Goal: Task Accomplishment & Management: Complete application form

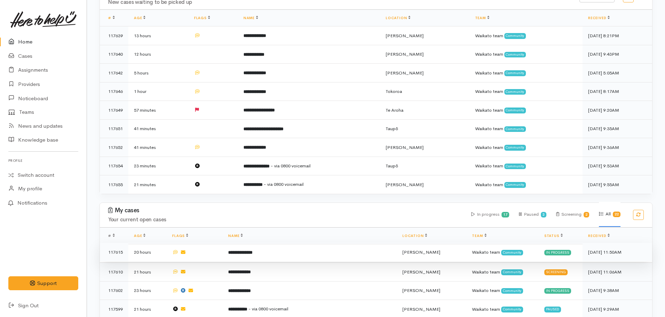
scroll to position [232, 0]
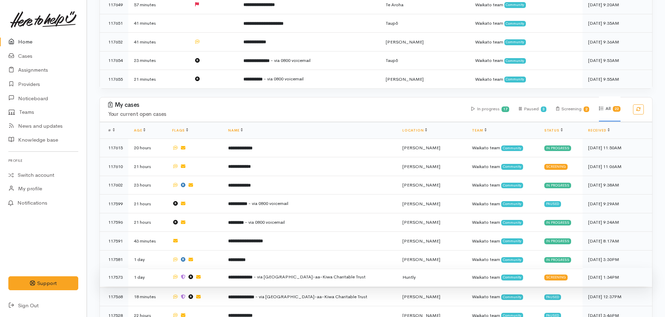
drag, startPoint x: 296, startPoint y: 269, endPoint x: 304, endPoint y: 266, distance: 8.6
click at [300, 191] on span "- via Te Ngaakau-aa-Kiwa Charitable Trust" at bounding box center [309, 277] width 112 height 6
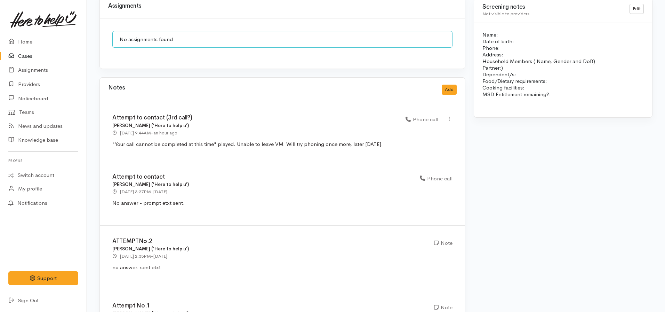
scroll to position [677, 0]
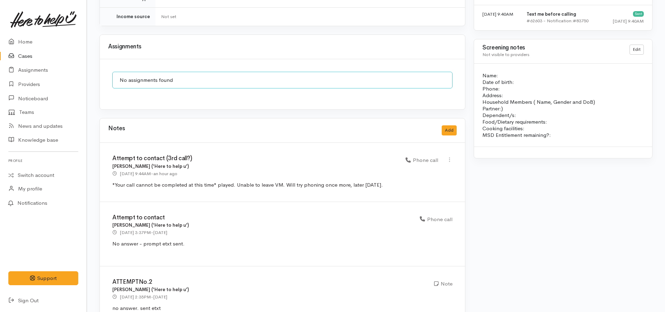
scroll to position [503, 0]
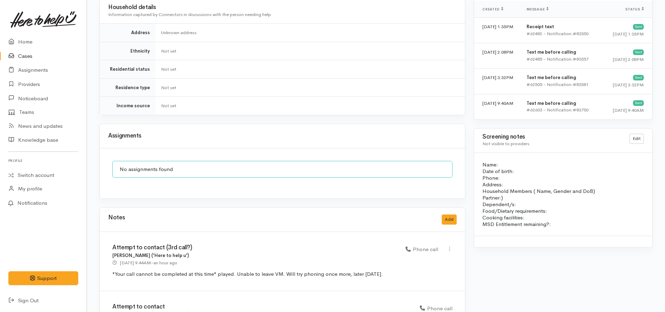
click at [25, 34] on link at bounding box center [43, 19] width 70 height 31
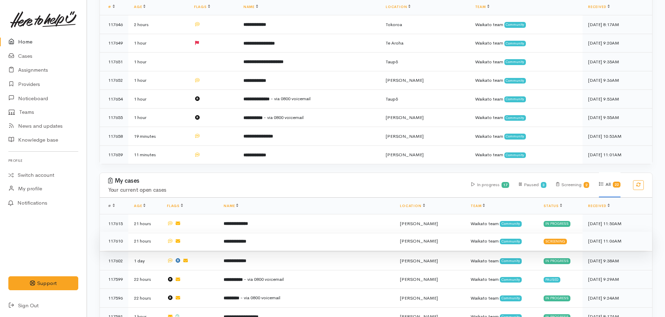
scroll to position [243, 0]
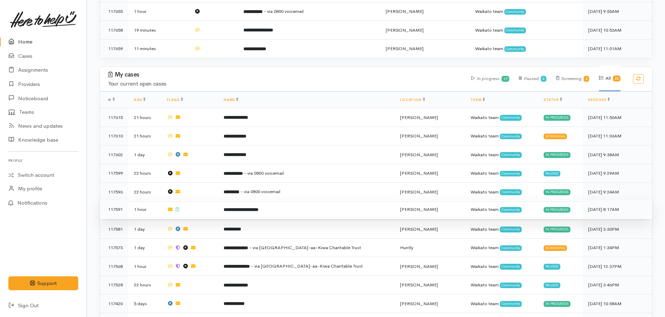
click at [252, 209] on td "**********" at bounding box center [306, 209] width 176 height 19
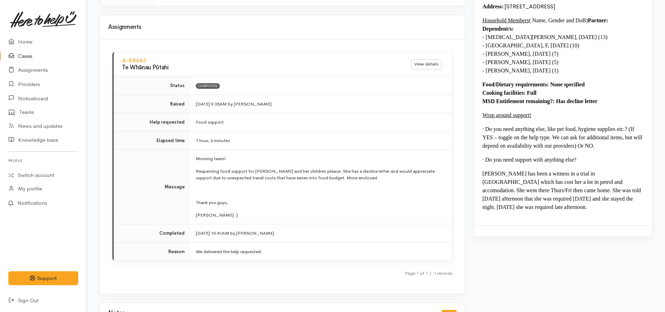
scroll to position [591, 0]
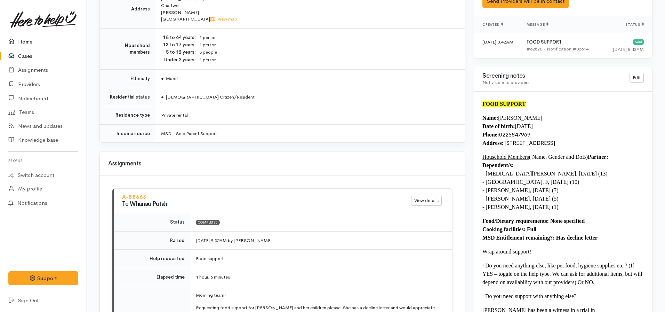
click at [35, 43] on link "Home" at bounding box center [43, 42] width 87 height 14
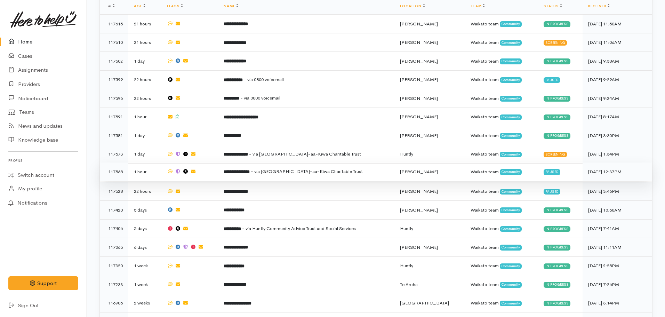
scroll to position [348, 0]
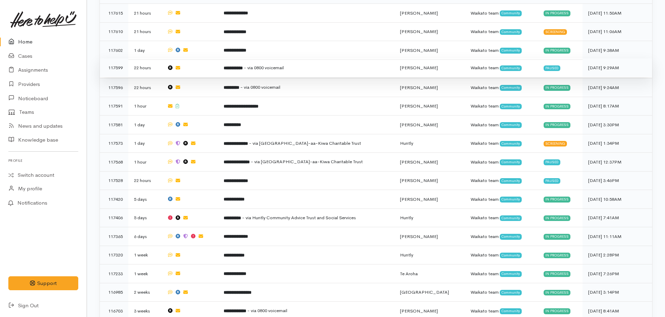
click at [243, 66] on b "**********" at bounding box center [233, 68] width 19 height 5
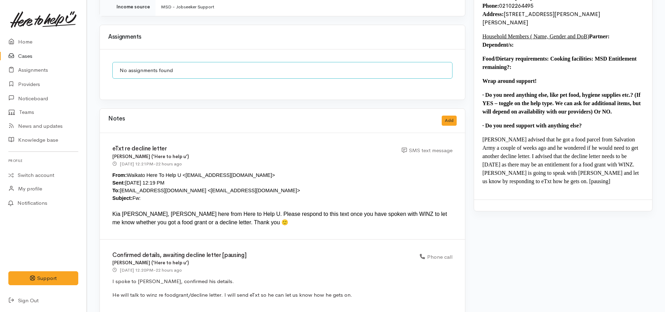
scroll to position [611, 0]
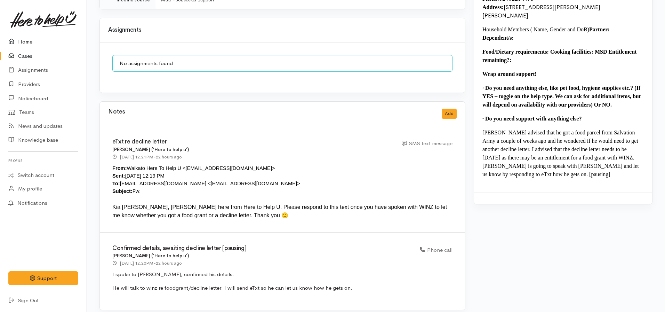
click at [39, 39] on link "Home" at bounding box center [43, 42] width 87 height 14
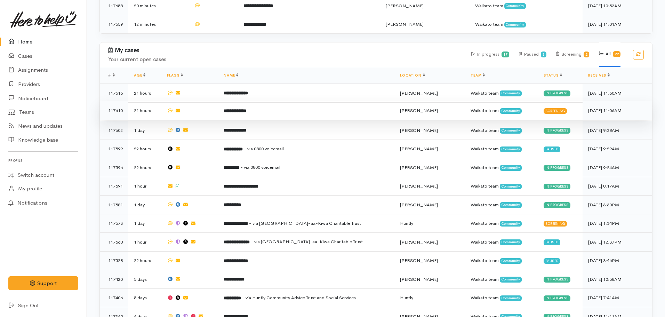
scroll to position [313, 0]
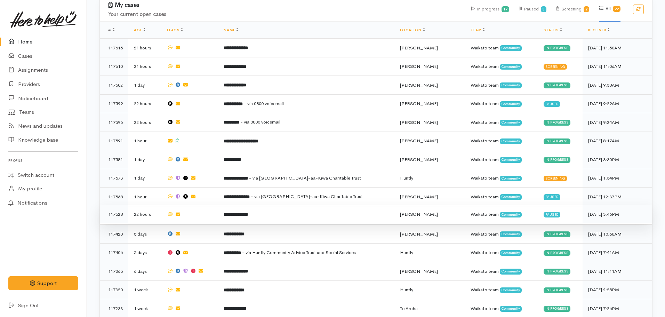
click at [256, 212] on td "**********" at bounding box center [306, 214] width 176 height 19
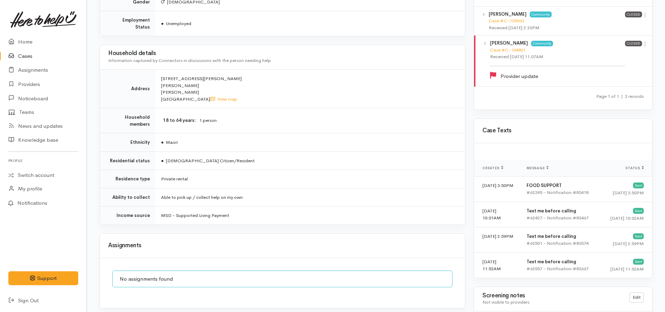
scroll to position [251, 0]
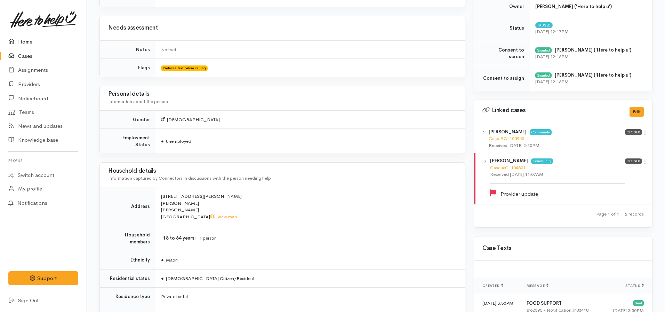
click at [23, 42] on link "Home" at bounding box center [43, 42] width 87 height 14
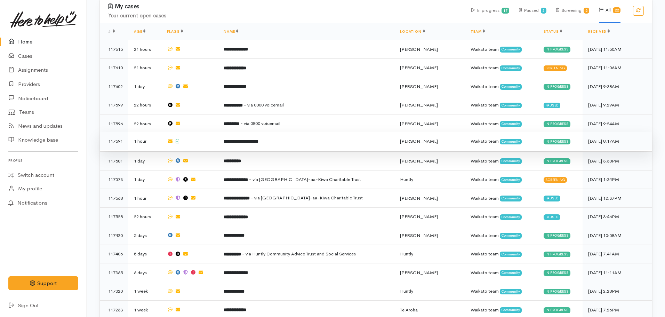
scroll to position [313, 0]
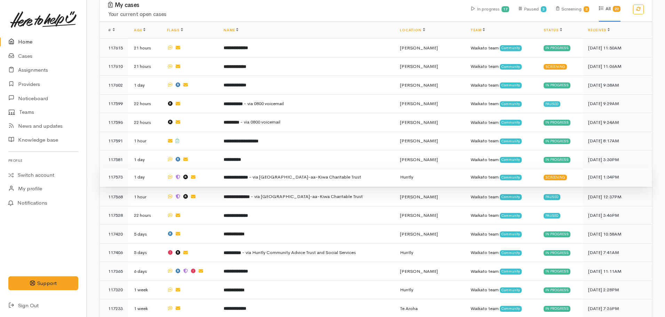
click at [253, 168] on td "**********" at bounding box center [306, 177] width 176 height 19
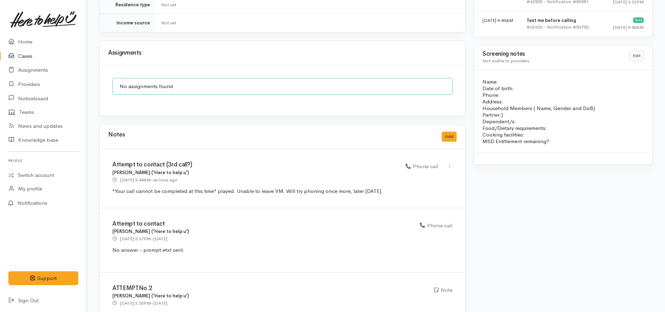
scroll to position [626, 0]
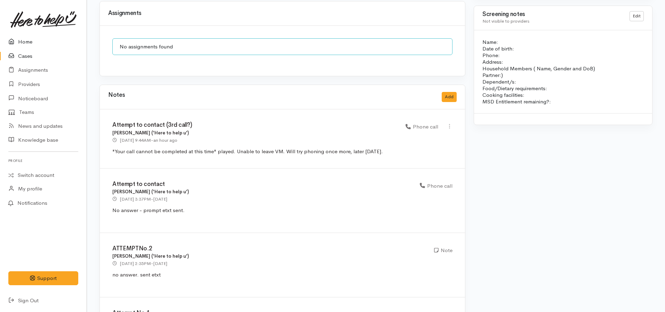
click at [31, 40] on link "Home" at bounding box center [43, 42] width 87 height 14
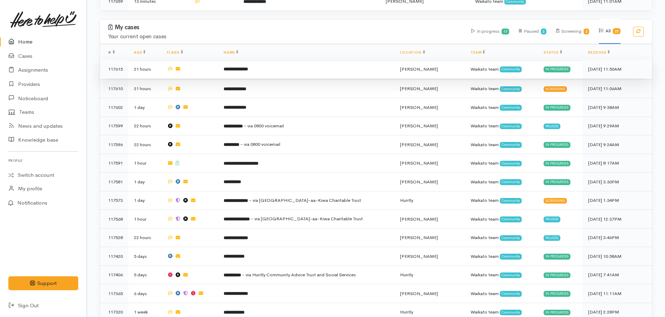
scroll to position [278, 0]
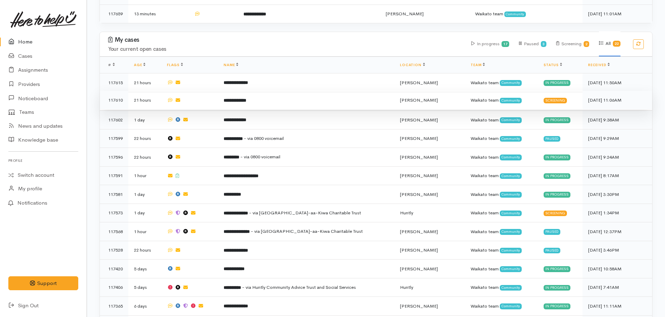
click at [240, 98] on b "**********" at bounding box center [235, 100] width 23 height 5
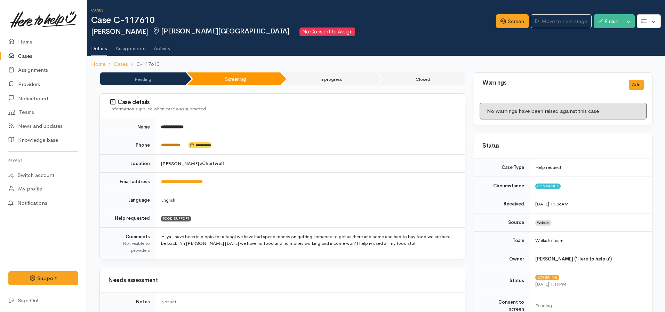
click at [168, 145] on link "**********" at bounding box center [170, 145] width 19 height 5
drag, startPoint x: 508, startPoint y: 24, endPoint x: 508, endPoint y: 30, distance: 5.9
click at [508, 24] on link "Screen" at bounding box center [512, 21] width 33 height 14
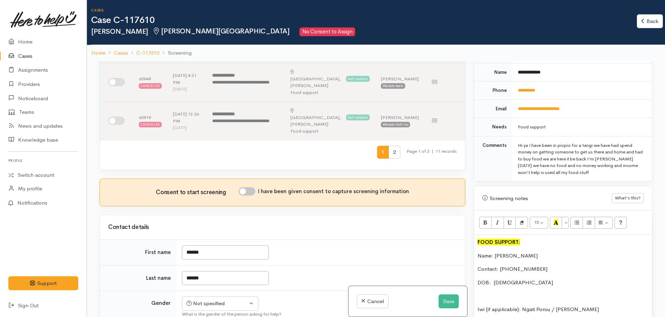
scroll to position [348, 0]
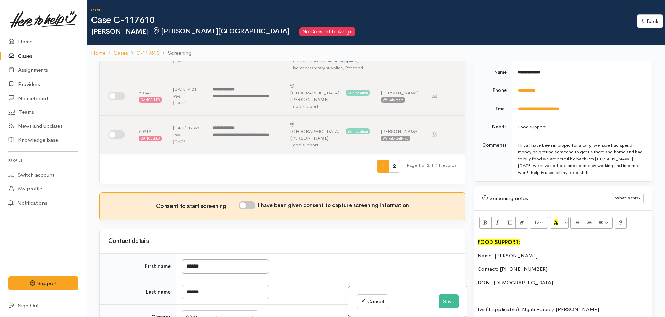
click at [245, 201] on input "I have been given consent to capture screening information" at bounding box center [247, 205] width 17 height 8
checkbox input "true"
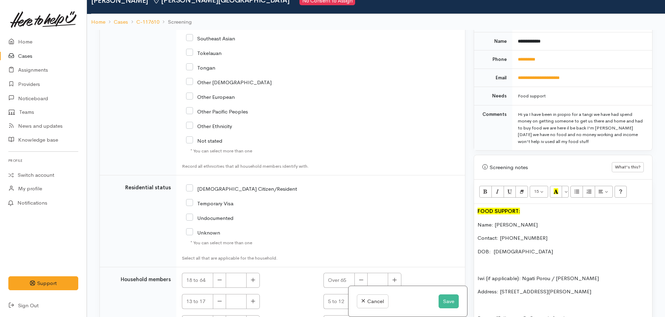
scroll to position [61, 0]
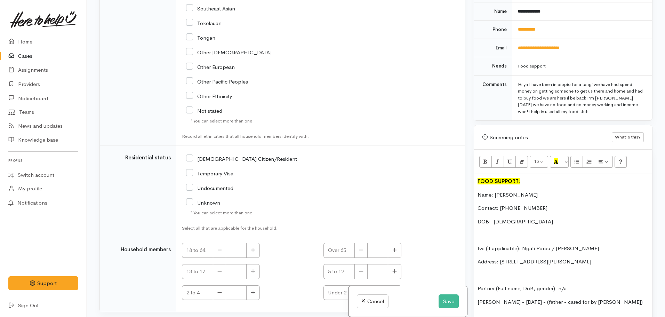
checkbox input "true"
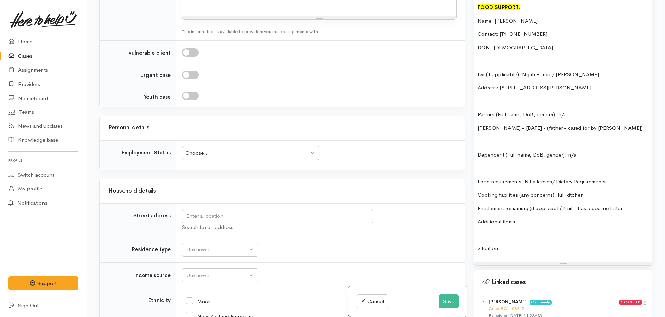
scroll to position [1007, 0]
click at [204, 208] on input "text" at bounding box center [277, 215] width 191 height 14
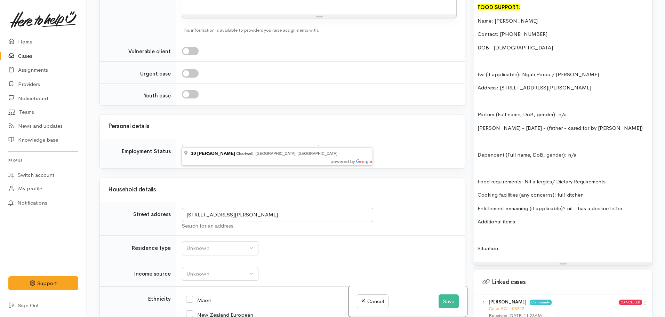
type input "10 Swart Lane, Chartwell, Hamilton, New Zealand"
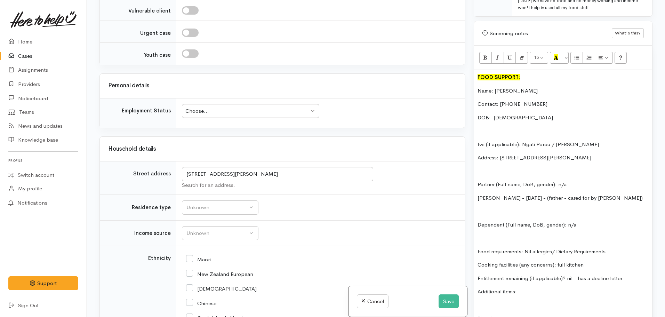
scroll to position [417, 0]
drag, startPoint x: 632, startPoint y: 267, endPoint x: 600, endPoint y: 267, distance: 31.3
click at [600, 267] on div "FOOD SUPPORT: Name: Nicole Walker Contact: 0226788567 DOB: 16.01.1988 Iwi (if a…" at bounding box center [563, 200] width 178 height 261
click at [625, 274] on p "Entitlement remaining (if applicable)? nil - has a decline letter" at bounding box center [562, 278] width 171 height 8
click at [623, 274] on p "Entitlement remaining (if applicable)? nil - has a decline letter" at bounding box center [562, 278] width 171 height 8
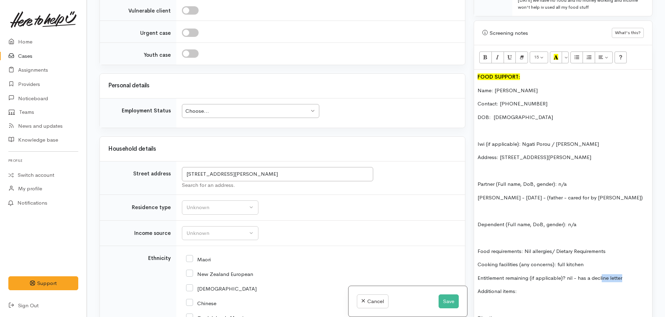
click at [621, 274] on p "Entitlement remaining (if applicable)? nil - has a decline letter" at bounding box center [562, 278] width 171 height 8
click at [619, 274] on p "Entitlement remaining (if applicable)? nil - has a decline letter" at bounding box center [562, 278] width 171 height 8
click at [611, 274] on p "Entitlement remaining (if applicable)? nil - has a decline letter" at bounding box center [562, 278] width 171 height 8
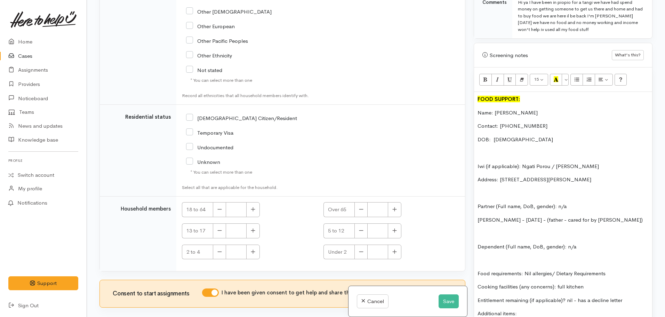
scroll to position [382, 0]
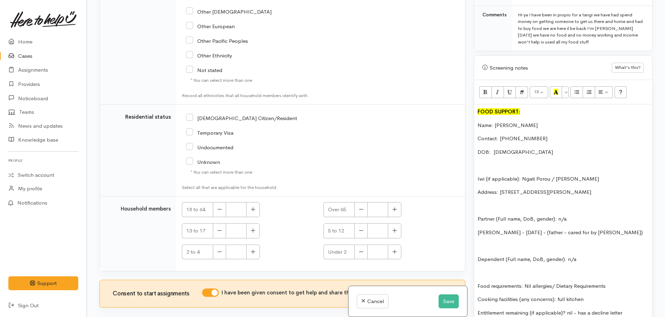
click at [623, 228] on p "Douglas Walker - 21.06.1966 - (father - cared for by Nicole)" at bounding box center [562, 232] width 171 height 8
click at [481, 242] on p "mareame pene -" at bounding box center [562, 246] width 171 height 8
click at [498, 242] on p "Mareame pene -" at bounding box center [562, 246] width 171 height 8
click at [502, 242] on p "Mareama pene -" at bounding box center [562, 246] width 171 height 8
click at [523, 242] on p "Mareama Pene -" at bounding box center [562, 246] width 171 height 8
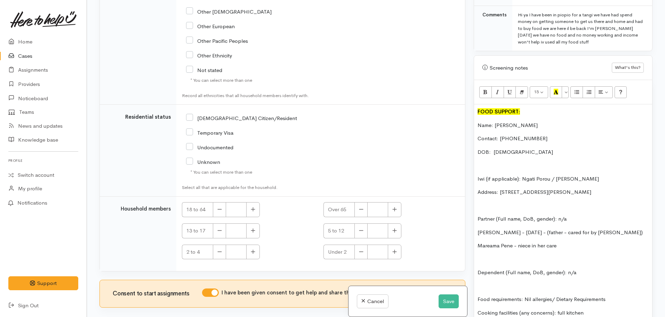
click at [476, 241] on div "FOOD SUPPORT: Name: Nicole Walker Contact: 0226788567 DOB: 16.01.1988 Iwi (if a…" at bounding box center [563, 241] width 178 height 275
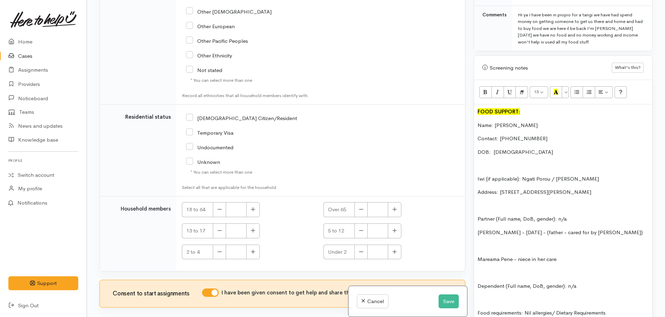
click at [577, 255] on p "Mareama Pene - niece in her care" at bounding box center [562, 259] width 171 height 8
click at [594, 255] on p "Mareama Pene - niece in her care - DOB: 21.april.2015" at bounding box center [562, 259] width 171 height 8
click at [615, 257] on div "FOOD SUPPORT: Name: Nicole Walker Contact: 0226788567 DOB: 16.01.1988 Iwi (if a…" at bounding box center [563, 248] width 178 height 288
click at [479, 242] on p at bounding box center [562, 246] width 171 height 8
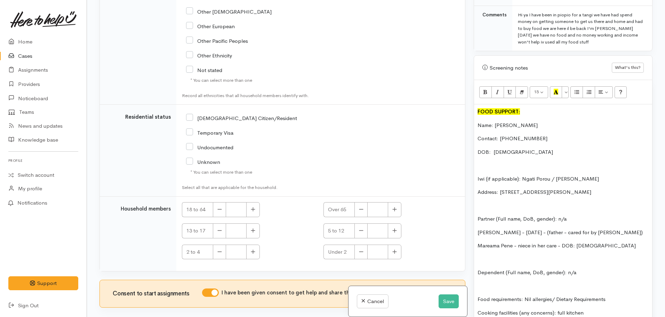
click at [590, 268] on p "Dependent (Full name, DoB, gender): n/a" at bounding box center [562, 272] width 171 height 8
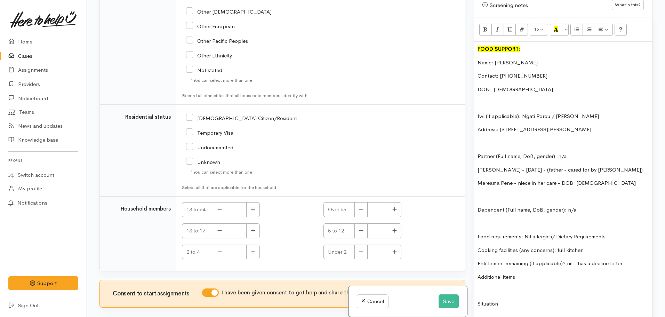
scroll to position [452, 0]
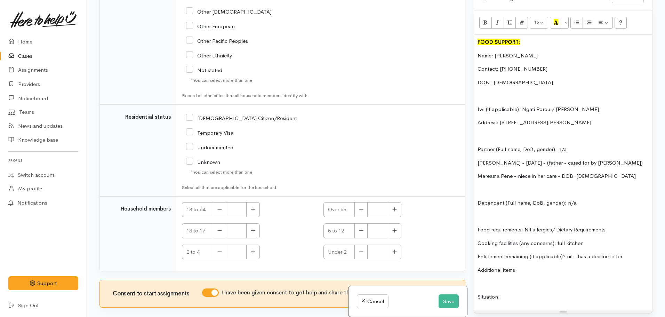
click at [535, 279] on p at bounding box center [562, 283] width 171 height 8
click at [532, 266] on p "Additional items:" at bounding box center [562, 270] width 171 height 8
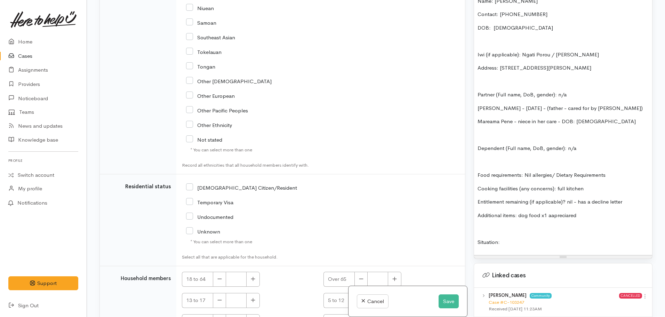
scroll to position [522, 0]
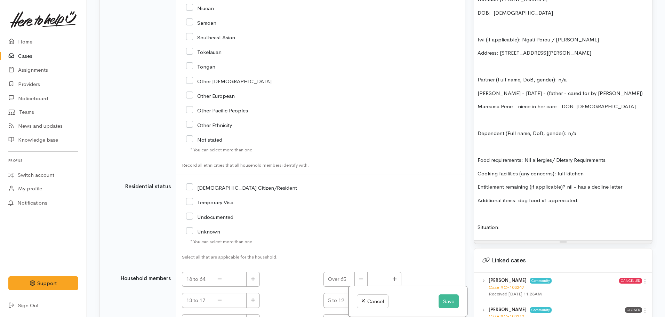
click at [526, 223] on p "Situation:" at bounding box center [562, 227] width 171 height 8
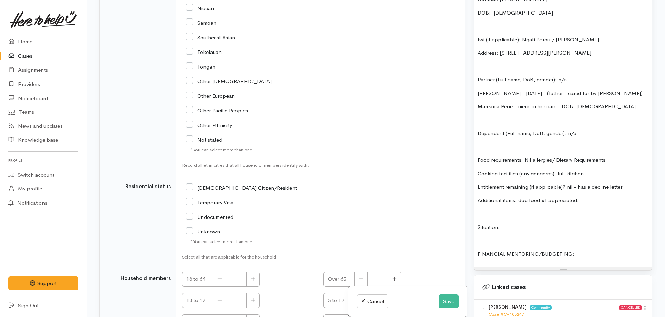
click at [589, 250] on p "FINANCIAL MENTORING/BUDGETING:" at bounding box center [562, 254] width 171 height 8
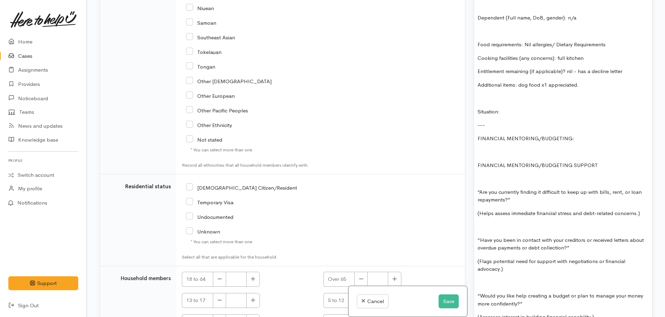
scroll to position [654, 0]
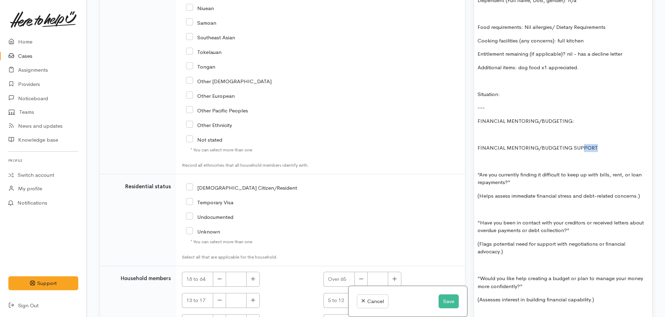
drag, startPoint x: 594, startPoint y: 137, endPoint x: 575, endPoint y: 131, distance: 19.6
click at [578, 132] on div "FOOD SUPPORT: Name: Nicole Walker Contact: 0226788567 DOB: 16.01.1988 Iwi (if a…" at bounding box center [563, 134] width 178 height 605
click at [597, 130] on p at bounding box center [562, 134] width 171 height 8
drag, startPoint x: 576, startPoint y: 110, endPoint x: 471, endPoint y: 108, distance: 105.0
click at [471, 108] on div "Warnings Add No warnings have been raised against this case Add Warning Title ●…" at bounding box center [562, 158] width 187 height 317
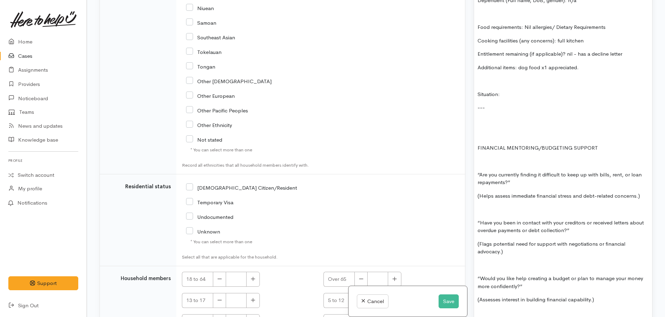
click at [475, 140] on div "FOOD SUPPORT: Name: Nicole Walker Contact: 0226788567 DOB: 16.01.1988 Iwi (if a…" at bounding box center [563, 134] width 178 height 605
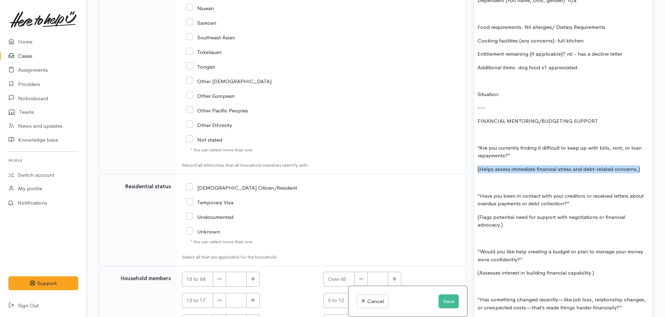
drag, startPoint x: 641, startPoint y: 161, endPoint x: 475, endPoint y: 163, distance: 166.2
click at [472, 161] on div "Warnings Add No warnings have been raised against this case Add Warning Title ●…" at bounding box center [562, 158] width 187 height 317
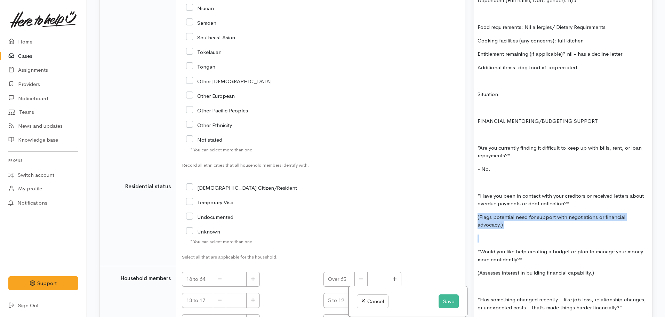
drag, startPoint x: 504, startPoint y: 219, endPoint x: 461, endPoint y: 202, distance: 45.8
click at [461, 202] on div "Related cases There are other cases potentially from the same person, address o…" at bounding box center [375, 158] width 561 height 317
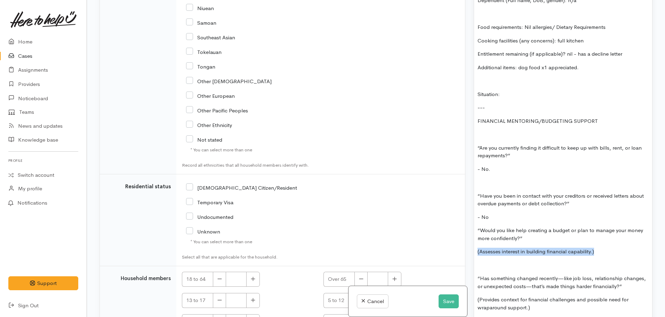
drag, startPoint x: 600, startPoint y: 244, endPoint x: 472, endPoint y: 243, distance: 128.0
click at [472, 243] on div "Warnings Add No warnings have been raised against this case Add Warning Title ●…" at bounding box center [562, 158] width 187 height 317
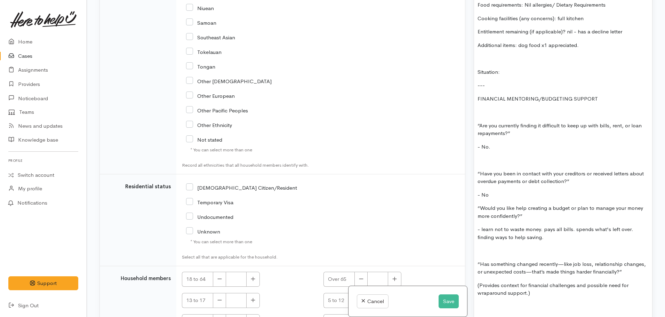
scroll to position [689, 0]
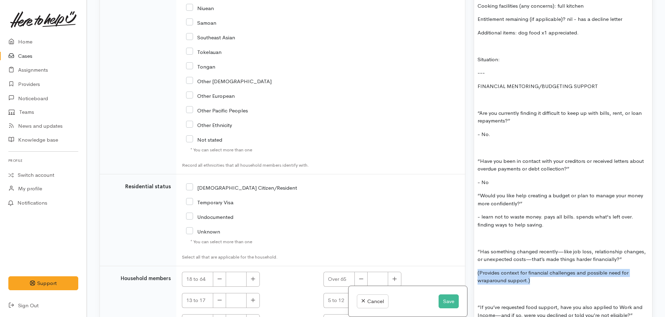
drag, startPoint x: 499, startPoint y: 271, endPoint x: 465, endPoint y: 268, distance: 34.5
click at [465, 268] on div "Related cases There are other cases potentially from the same person, address o…" at bounding box center [375, 158] width 561 height 317
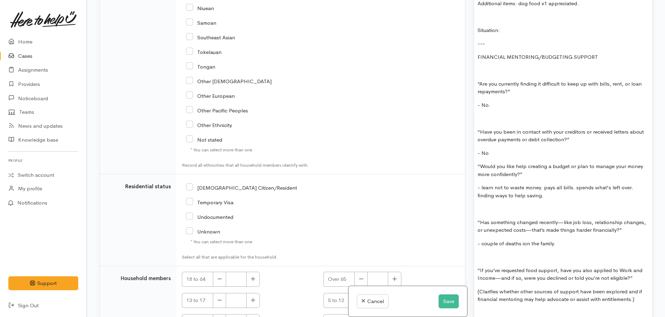
scroll to position [793, 0]
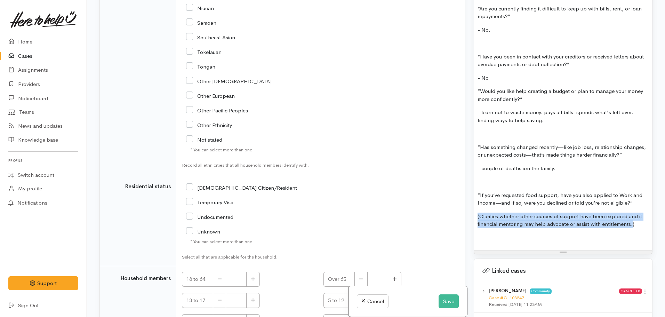
drag, startPoint x: 632, startPoint y: 216, endPoint x: 465, endPoint y: 203, distance: 168.1
click at [465, 203] on div "Related cases There are other cases potentially from the same person, address o…" at bounding box center [375, 158] width 561 height 317
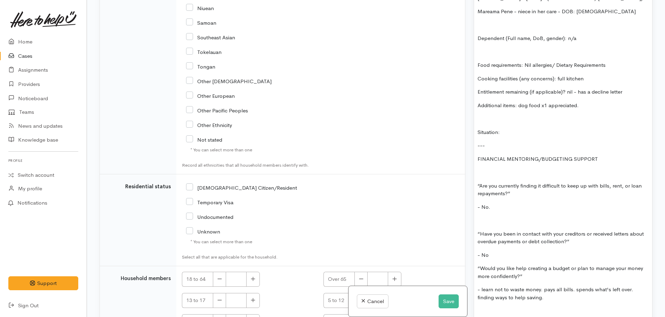
scroll to position [620, 0]
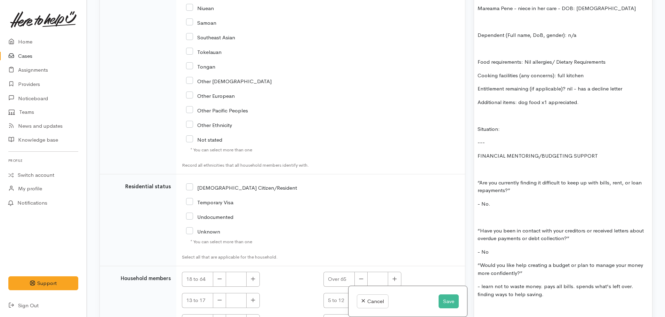
click at [482, 165] on p at bounding box center [562, 169] width 171 height 8
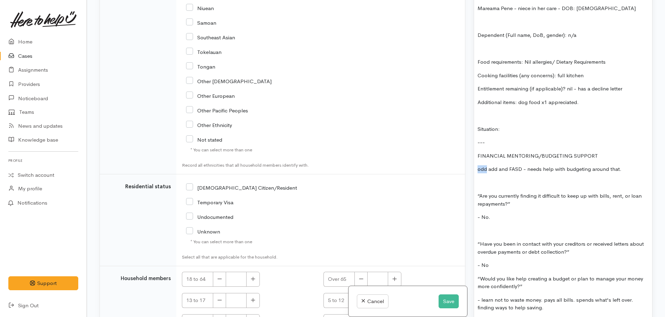
drag, startPoint x: 486, startPoint y: 162, endPoint x: 469, endPoint y: 163, distance: 17.1
click at [469, 163] on div "Warnings Add No warnings have been raised against this case Add Warning Title ●…" at bounding box center [562, 158] width 187 height 317
drag, startPoint x: 501, startPoint y: 163, endPoint x: 493, endPoint y: 165, distance: 7.8
click at [493, 165] on p "ODD, add and FASD - needs help with budgeting around that." at bounding box center [562, 169] width 171 height 8
click at [638, 165] on p "ODD, ADD, and FASD - needs help with budgeting around that." at bounding box center [562, 169] width 171 height 8
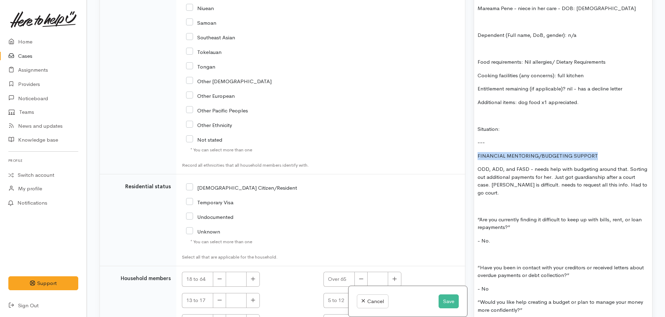
drag, startPoint x: 610, startPoint y: 145, endPoint x: 474, endPoint y: 141, distance: 136.3
click at [474, 141] on div "Screening notes What's this? <p><b><font color="#000000" style="background-colo…" at bounding box center [563, 137] width 179 height 639
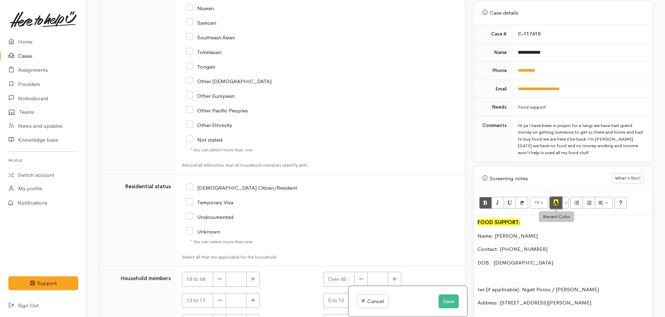
click at [559, 197] on button "Recent Color" at bounding box center [556, 203] width 13 height 12
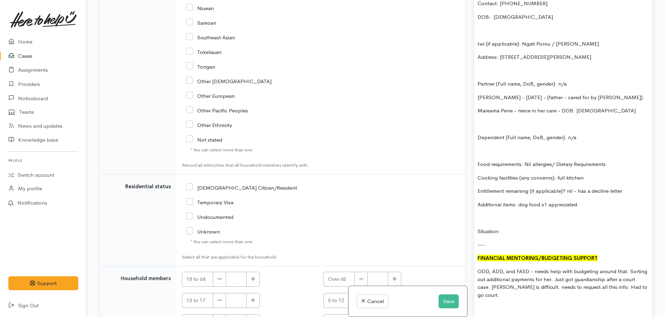
scroll to position [585, 0]
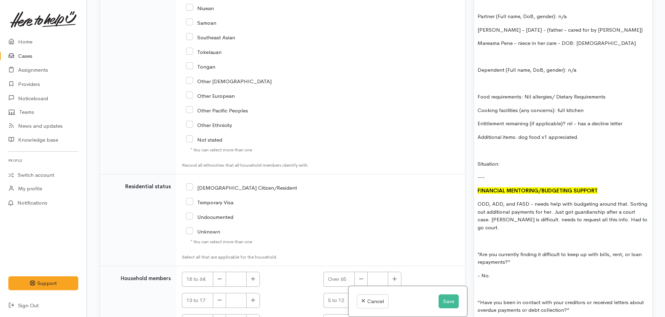
click at [644, 215] on p "ODD, ADD, and FASD - needs help with budgeting around that. Sorting out additio…" at bounding box center [562, 215] width 171 height 31
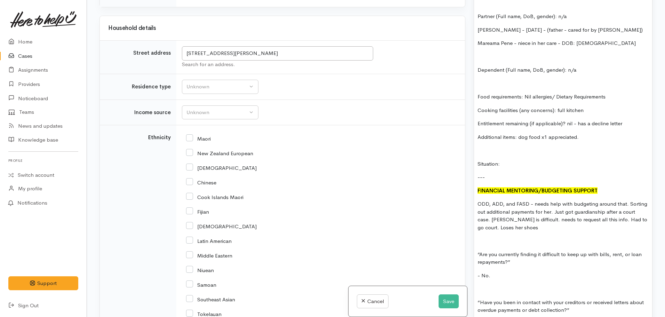
scroll to position [1013, 0]
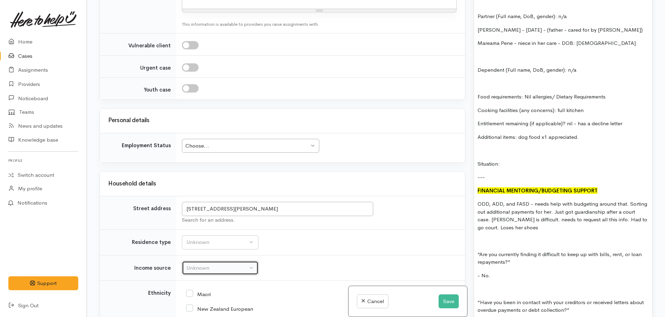
click at [218, 264] on div "Unknown" at bounding box center [216, 268] width 61 height 8
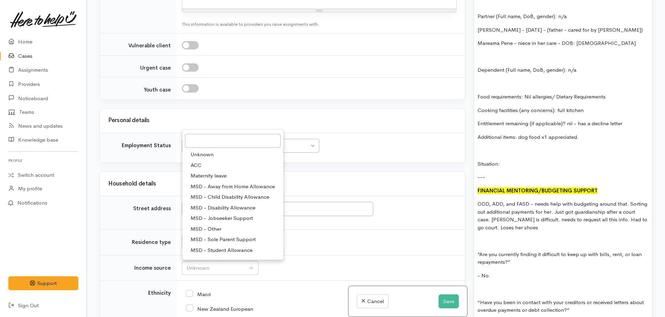
click at [231, 214] on span "MSD - Jobseeker Support" at bounding box center [222, 218] width 62 height 8
select select "4"
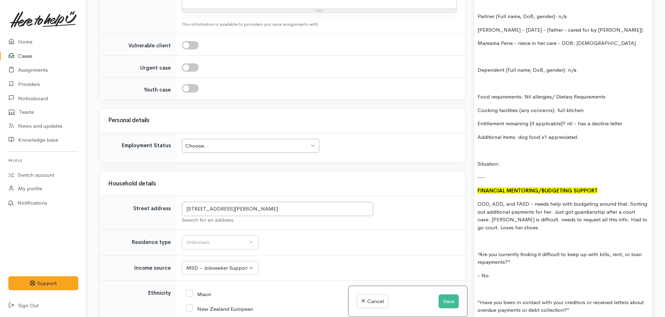
click at [534, 226] on div "FOOD SUPPORT: Name: Nicole Walker Contact: 0226788567 DOB: 16.01.1988 Iwi (if a…" at bounding box center [563, 195] width 178 height 586
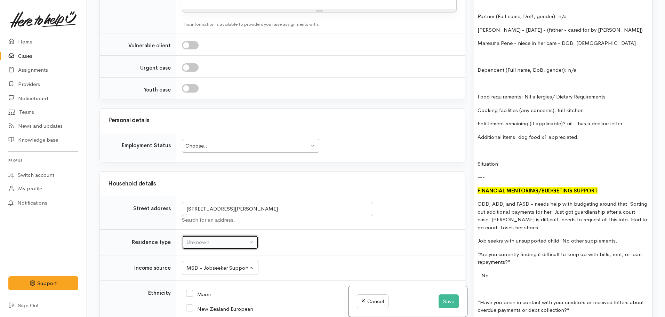
click at [195, 238] on div "Unknown" at bounding box center [216, 242] width 61 height 8
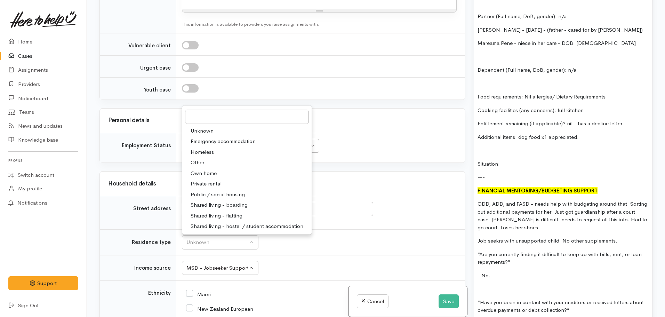
click at [365, 133] on td "Choose... Choose... Choose... Unknown Employed casually Employed full-time Empl…" at bounding box center [320, 148] width 289 height 30
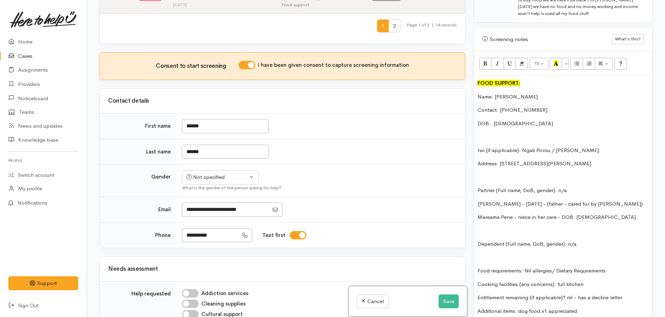
scroll to position [422, 0]
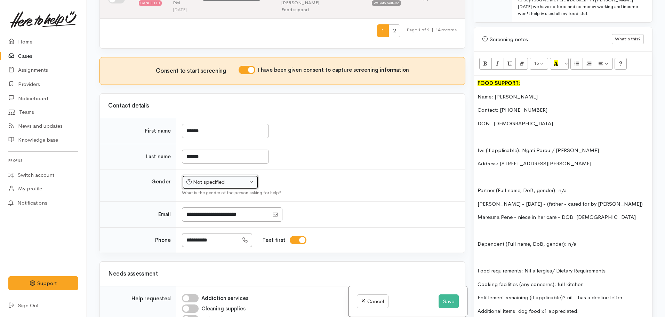
click at [232, 178] on div "Not specified" at bounding box center [216, 182] width 61 height 8
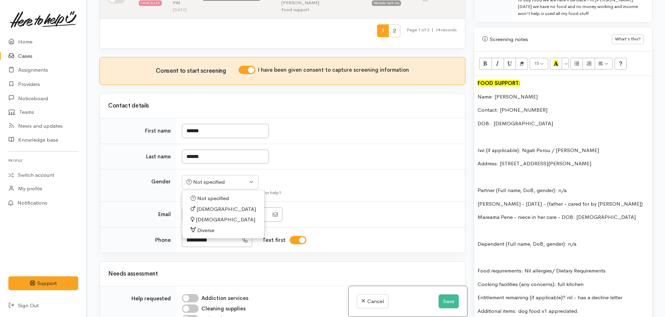
click at [202, 216] on span "Female" at bounding box center [225, 220] width 59 height 8
select select "Female"
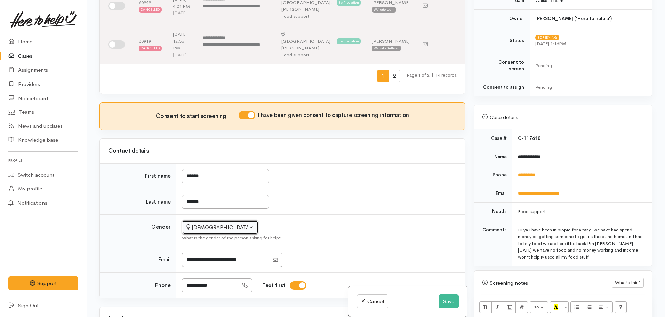
scroll to position [353, 0]
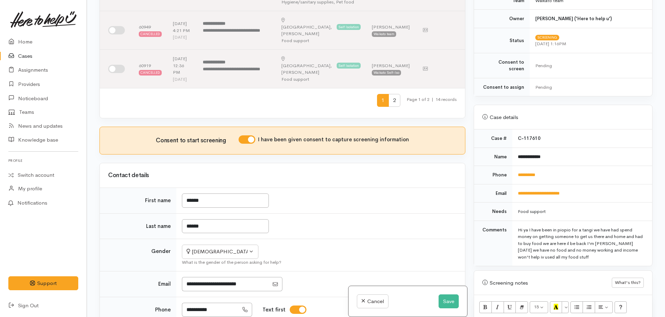
click at [414, 188] on td "******" at bounding box center [320, 201] width 289 height 26
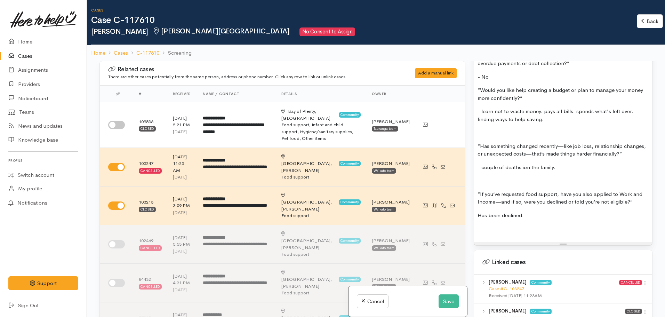
scroll to position [1001, 0]
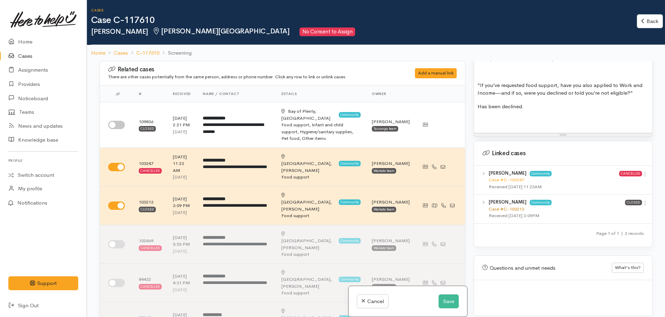
click at [498, 206] on link "Case #C-103213" at bounding box center [506, 209] width 35 height 6
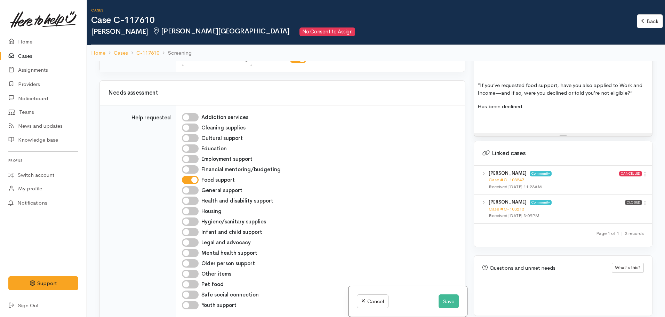
scroll to position [661, 0]
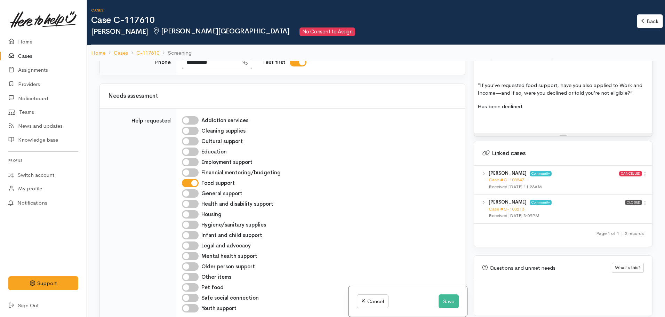
click at [187, 168] on input "Financial mentoring/budgeting" at bounding box center [190, 172] width 17 height 8
checkbox input "true"
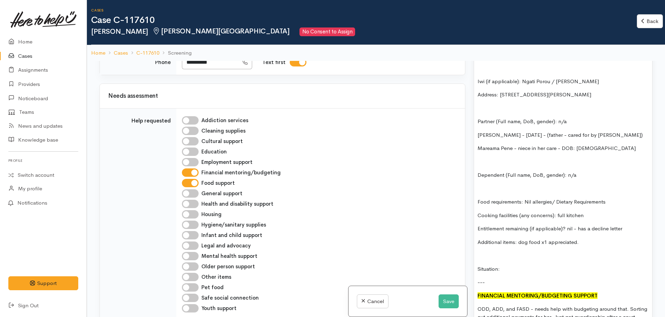
scroll to position [549, 0]
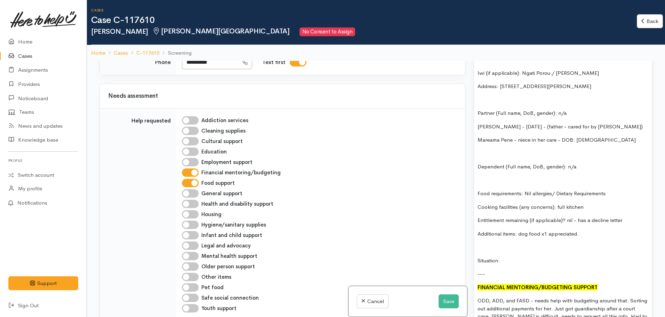
click at [515, 248] on div "FOOD SUPPORT: Name: Nicole Walker Contact: 0226788567 DOB: 16.01.1988 Iwi (if a…" at bounding box center [563, 292] width 178 height 586
click at [522, 257] on p "Situation: recently had niece (with disabilites)" at bounding box center [562, 261] width 171 height 8
drag, startPoint x: 581, startPoint y: 253, endPoint x: 574, endPoint y: 255, distance: 7.0
click at [574, 257] on p "Situation: recently granted guardianship had niece (with disabilites)" at bounding box center [562, 261] width 171 height 8
click at [639, 257] on p "Situation: recently granted guardianship of niece (with disabilities)" at bounding box center [562, 261] width 171 height 8
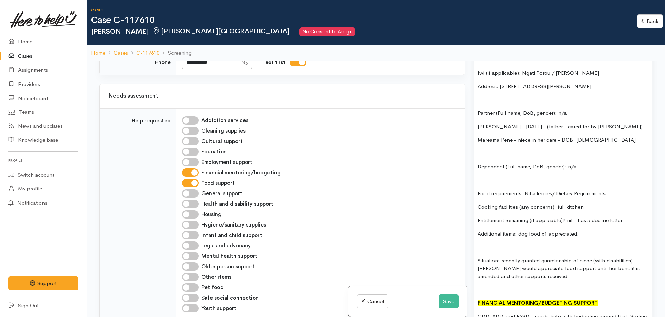
scroll to position [479, 0]
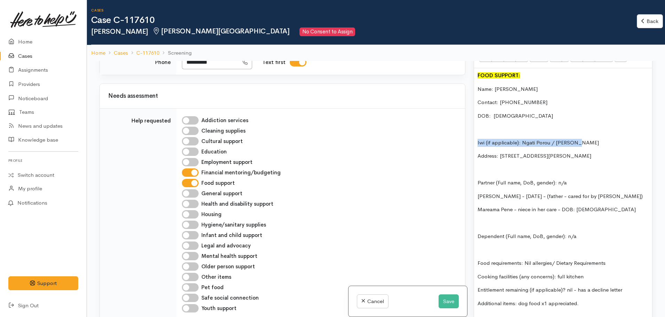
drag, startPoint x: 577, startPoint y: 134, endPoint x: 465, endPoint y: 132, distance: 112.7
click at [465, 132] on div "Related cases There are other cases potentially from the same person, address o…" at bounding box center [375, 219] width 561 height 317
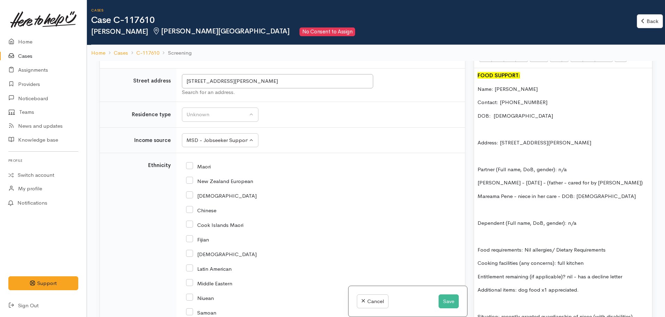
scroll to position [1147, 0]
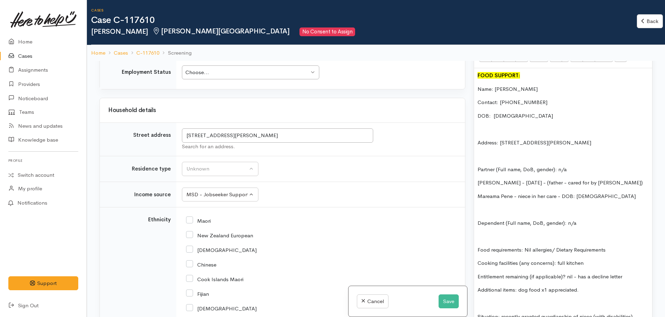
click at [586, 219] on p "Dependent (Full name, DoB, gender): n/a" at bounding box center [562, 223] width 171 height 8
drag, startPoint x: 580, startPoint y: 214, endPoint x: 504, endPoint y: 217, distance: 75.5
click at [504, 219] on p "Dependent (Full name, DoB, gender):" at bounding box center [562, 223] width 171 height 8
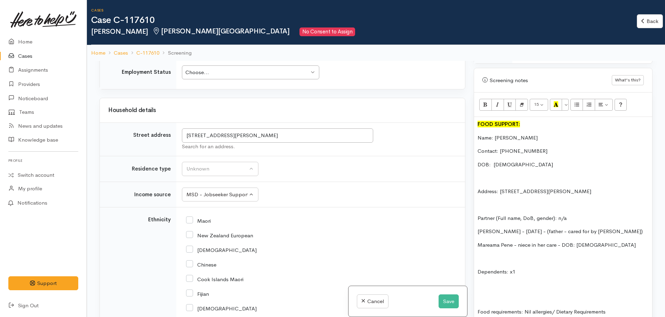
scroll to position [340, 0]
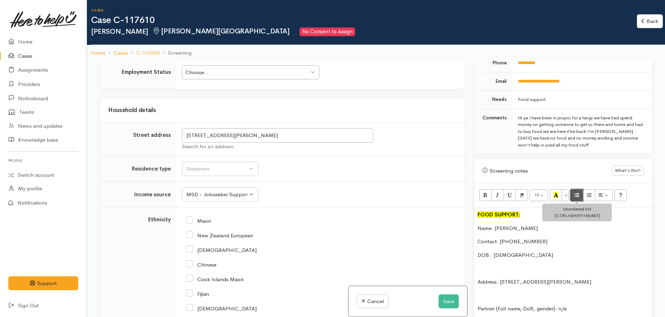
click at [577, 192] on icon "Unordered list (CTRL+SHIFT+NUM7)" at bounding box center [576, 195] width 5 height 6
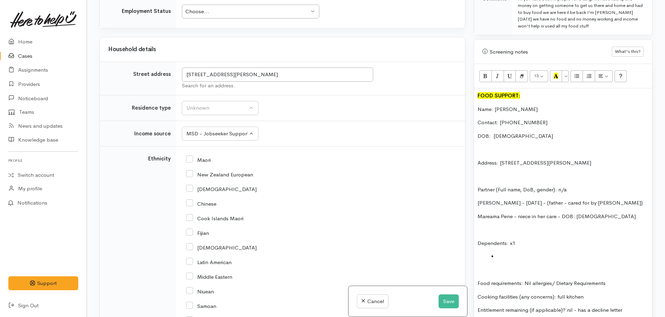
scroll to position [410, 0]
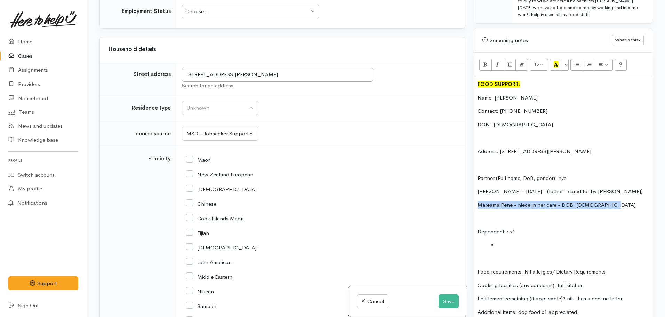
drag, startPoint x: 612, startPoint y: 197, endPoint x: 469, endPoint y: 197, distance: 143.2
click at [469, 197] on div "Related cases There are other cases potentially from the same person, address o…" at bounding box center [375, 158] width 561 height 317
copy p "Mareama Pene - niece in her care - DOB: 21.april.2015"
click at [504, 241] on li at bounding box center [569, 245] width 157 height 8
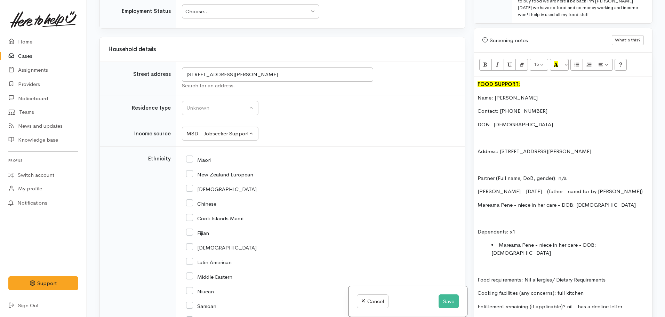
drag, startPoint x: 520, startPoint y: 241, endPoint x: 504, endPoint y: 240, distance: 16.0
click at [504, 241] on li "Mareama Pene - niece in her care - DOB: 21.april.2015" at bounding box center [569, 249] width 157 height 16
click at [499, 241] on li "Mereana Pene - niece in her care - DOB: 21.april.2015" at bounding box center [569, 249] width 157 height 16
click at [555, 241] on li "niece - Mereana Pene - niece in her care - DOB: 21.april.2015" at bounding box center [569, 249] width 157 height 16
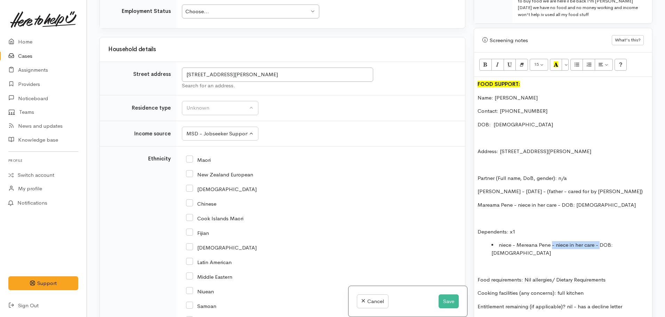
drag, startPoint x: 551, startPoint y: 239, endPoint x: 599, endPoint y: 237, distance: 48.0
click at [599, 241] on li "niece - Mereana Pene - niece in her care - DOB: 21.april.2015" at bounding box center [569, 249] width 157 height 16
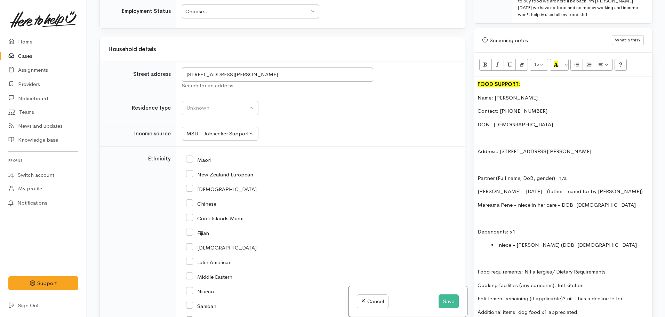
click at [603, 241] on li "niece - Mereana Pene (DOB: 21.april.2015" at bounding box center [569, 245] width 157 height 8
click at [586, 241] on li "niece - Mereana Pene (DOB: 21.april.2015)" at bounding box center [569, 245] width 157 height 8
click at [604, 241] on li "niece - Mereana Pene (DOB: 21.04.2015)" at bounding box center [569, 245] width 157 height 8
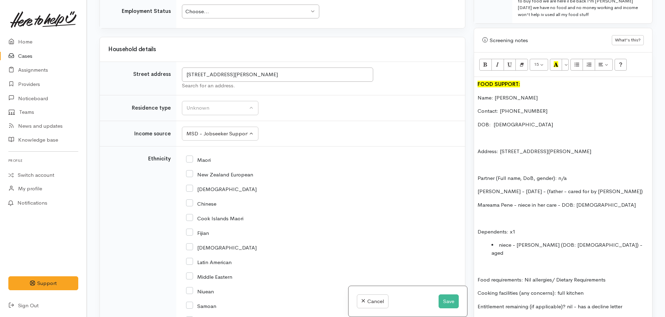
click at [617, 241] on li "niece - Mereana Pene (DOB: 21.04.2015) - aged" at bounding box center [569, 249] width 157 height 16
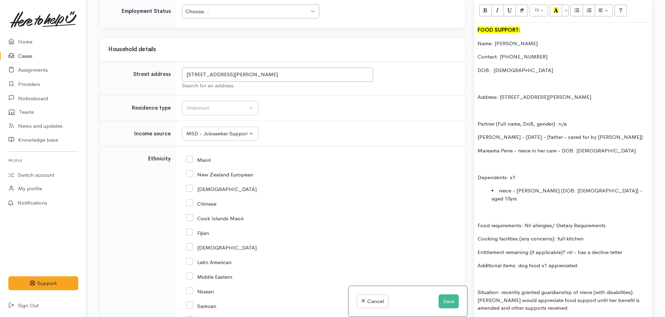
scroll to position [479, 0]
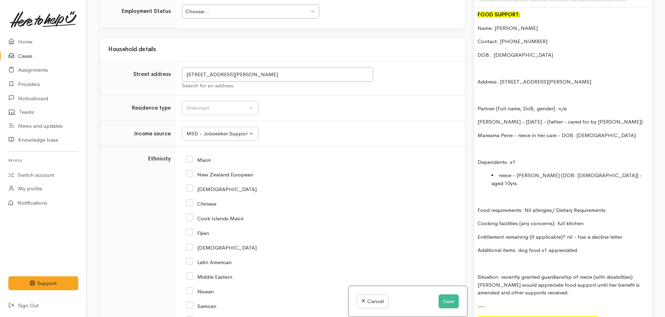
click at [641, 273] on p "Situation: recently granted guardianship of niece (with disabilities). Nicole w…" at bounding box center [562, 285] width 171 height 24
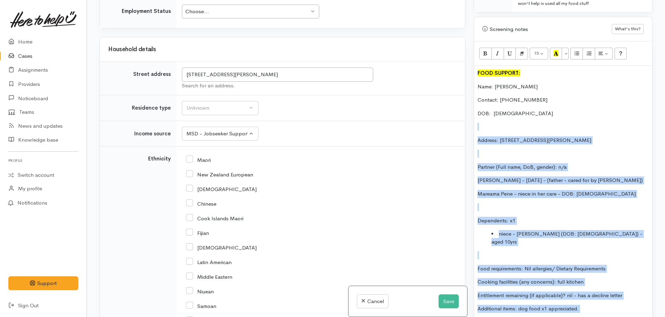
scroll to position [375, 0]
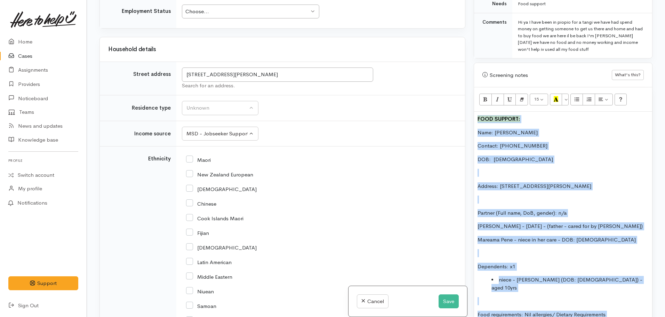
drag, startPoint x: 535, startPoint y: 289, endPoint x: 484, endPoint y: 150, distance: 148.2
click at [465, 90] on div "Related cases There are other cases potentially from the same person, address o…" at bounding box center [375, 158] width 561 height 317
drag, startPoint x: 499, startPoint y: 179, endPoint x: 519, endPoint y: 152, distance: 33.4
click at [511, 155] on p "DOB: 16.01.1988" at bounding box center [562, 159] width 171 height 8
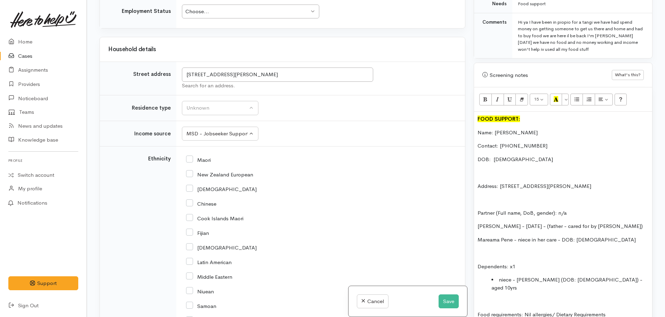
drag, startPoint x: 625, startPoint y: 179, endPoint x: 407, endPoint y: 122, distance: 224.8
click at [407, 122] on div "Related cases There are other cases potentially from the same person, address o…" at bounding box center [375, 158] width 561 height 317
copy div "Name: Nicole Walker Contact: 0226788567 DOB: 16.01.1988 Address: 10 Swart Lane,…"
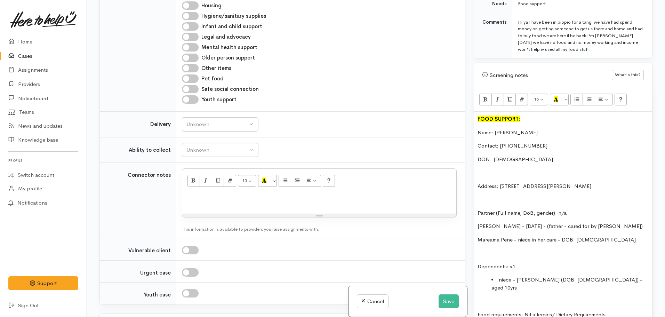
scroll to position [805, 0]
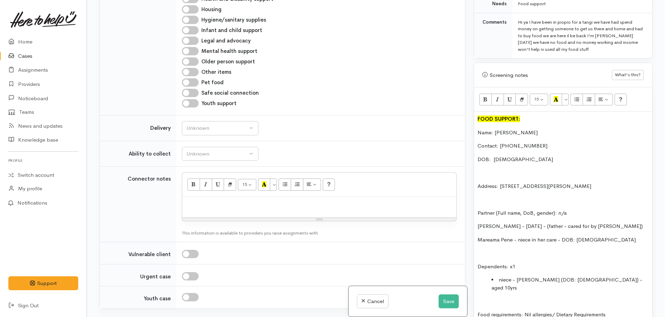
click at [195, 197] on div at bounding box center [319, 207] width 274 height 21
click at [198, 200] on p at bounding box center [319, 204] width 267 height 8
paste div
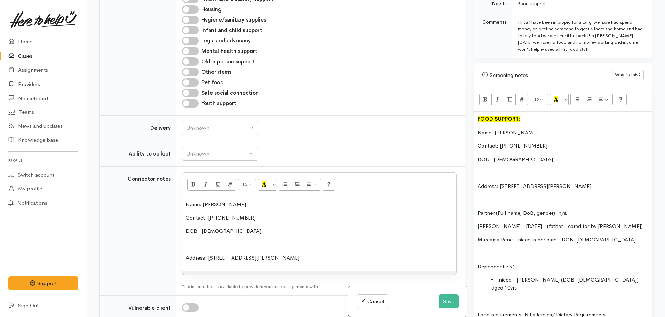
click at [193, 241] on p at bounding box center [319, 245] width 267 height 8
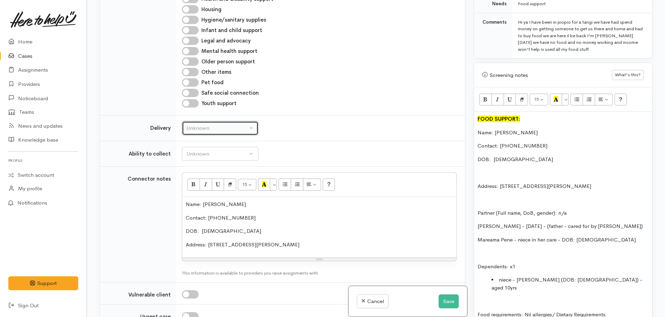
click at [204, 124] on div "Unknown" at bounding box center [216, 128] width 61 height 8
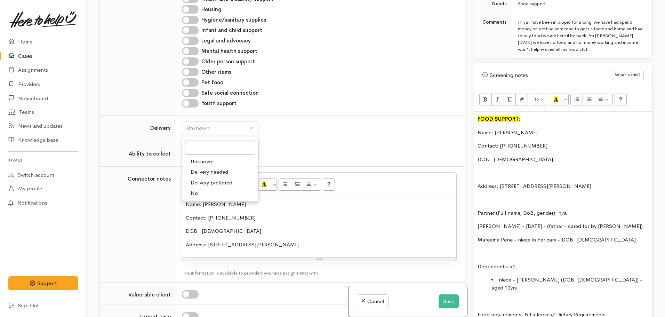
click at [284, 141] on td "Unknown Able to pick up / collect help on my own Able to pick up / collect with…" at bounding box center [320, 154] width 289 height 26
click at [208, 150] on div "Unknown" at bounding box center [216, 154] width 61 height 8
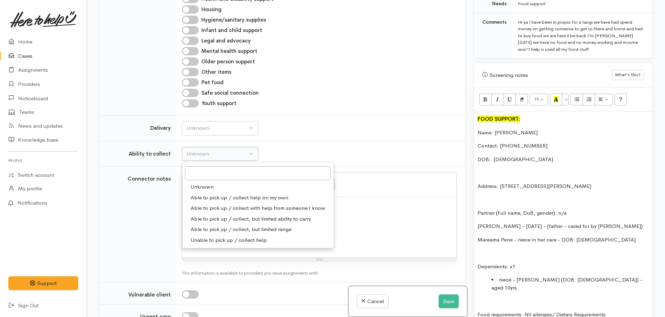
drag, startPoint x: 207, startPoint y: 162, endPoint x: 205, endPoint y: 126, distance: 35.5
click at [207, 194] on span "Able to pick up / collect help on my own" at bounding box center [240, 198] width 98 height 8
select select "2"
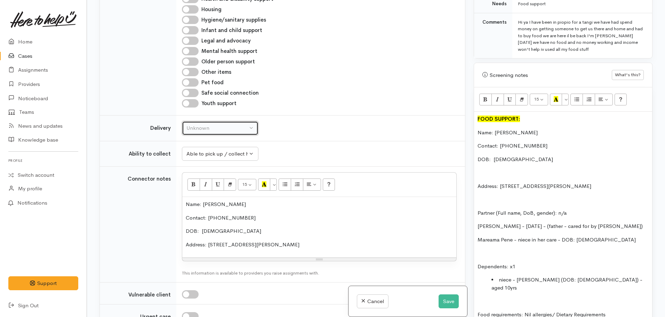
click at [206, 121] on button "Unknown" at bounding box center [220, 128] width 76 height 14
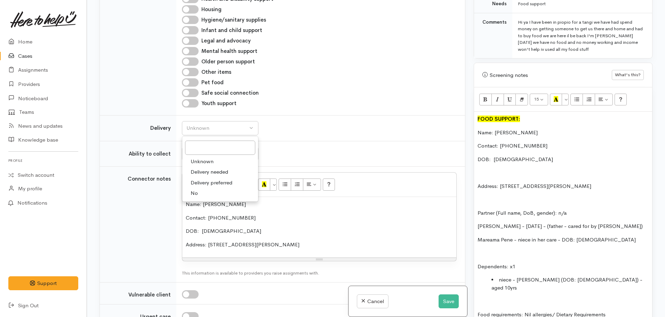
click at [193, 189] on span "No" at bounding box center [194, 193] width 7 height 8
select select "1"
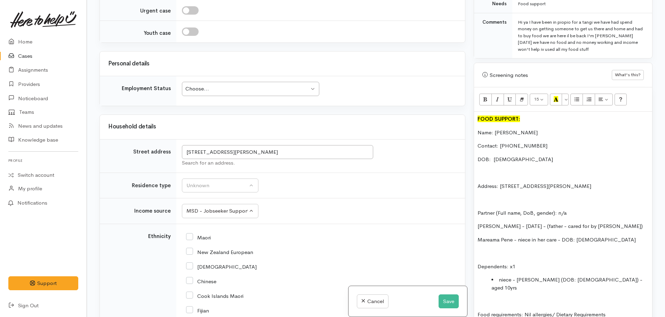
scroll to position [1117, 0]
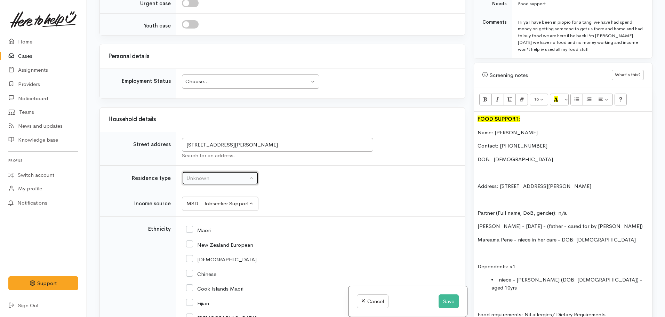
click at [217, 171] on button "Unknown" at bounding box center [220, 178] width 76 height 14
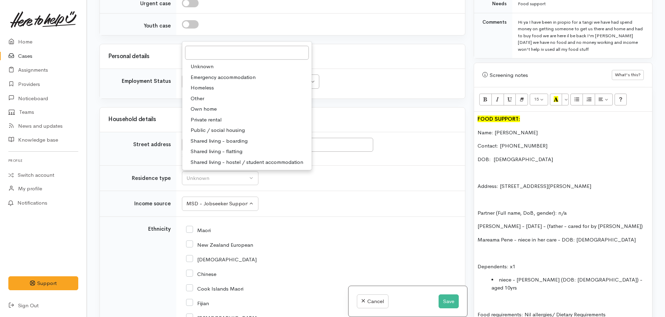
click at [223, 126] on span "Public / social housing" at bounding box center [218, 130] width 54 height 8
select select "3"
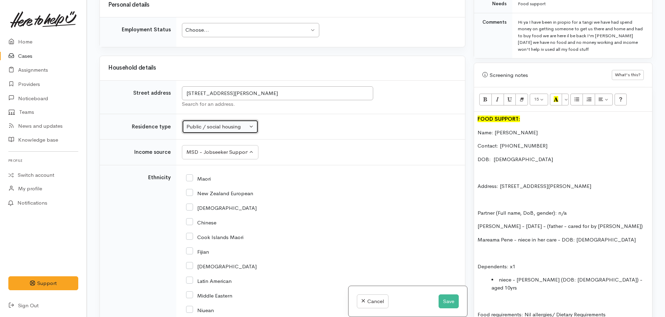
scroll to position [1257, 0]
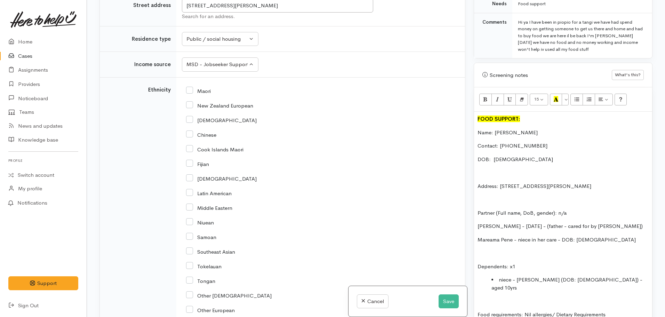
drag, startPoint x: 187, startPoint y: 57, endPoint x: 201, endPoint y: 75, distance: 22.4
click at [188, 87] on input "Maori" at bounding box center [198, 90] width 25 height 6
checkbox input "true"
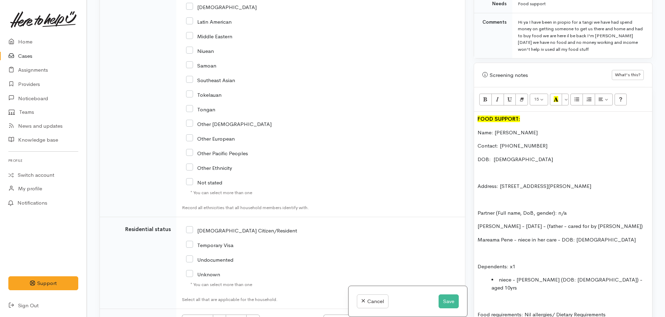
scroll to position [1465, 0]
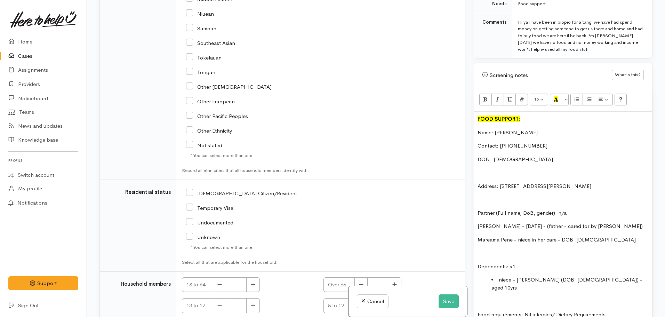
click at [192, 189] on input "NZ Citizen/Resident" at bounding box center [241, 192] width 111 height 6
checkbox input "true"
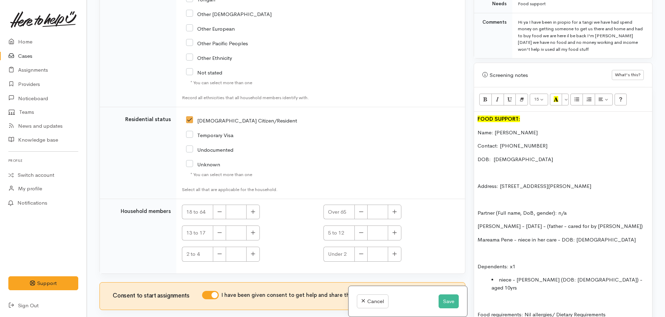
scroll to position [1540, 0]
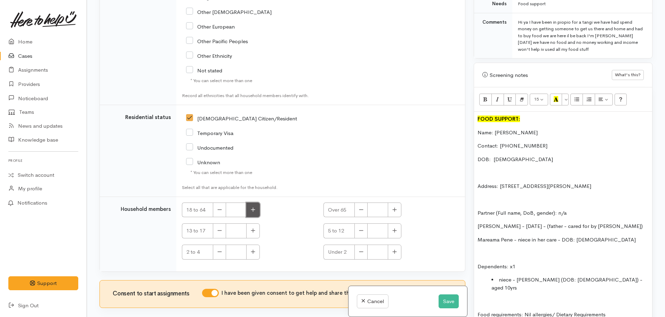
click at [252, 207] on icon "button" at bounding box center [253, 209] width 5 height 5
click at [247, 202] on button "button" at bounding box center [253, 209] width 14 height 15
type input "2"
click at [392, 228] on icon "button" at bounding box center [394, 230] width 5 height 5
type input "1"
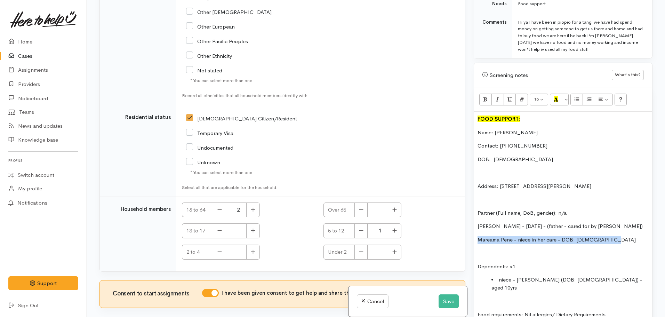
drag, startPoint x: 612, startPoint y: 235, endPoint x: 456, endPoint y: 230, distance: 156.2
click at [456, 230] on div "Related cases There are other cases potentially from the same person, address o…" at bounding box center [375, 158] width 561 height 317
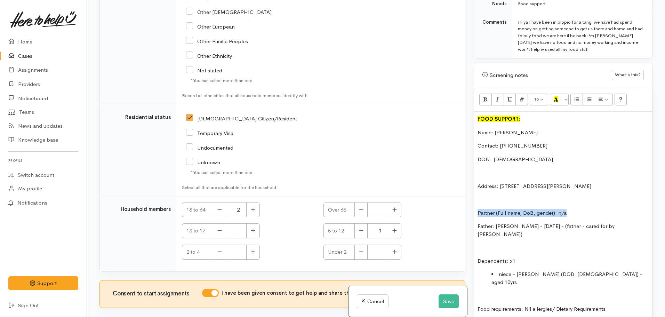
drag, startPoint x: 572, startPoint y: 206, endPoint x: 458, endPoint y: 206, distance: 114.0
click at [458, 206] on div "Related cases There are other cases potentially from the same person, address o…" at bounding box center [375, 158] width 561 height 317
copy p "Partner (Full name, DoB, gender): n/a"
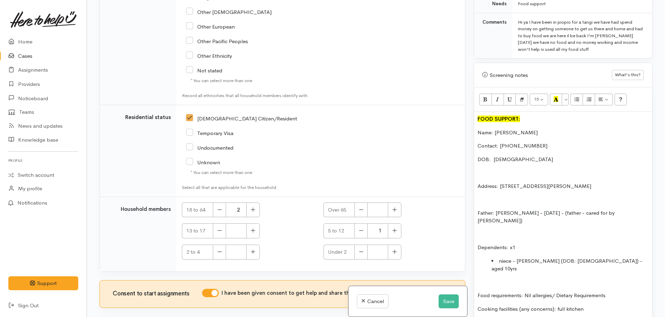
click at [482, 230] on p at bounding box center [562, 234] width 171 height 8
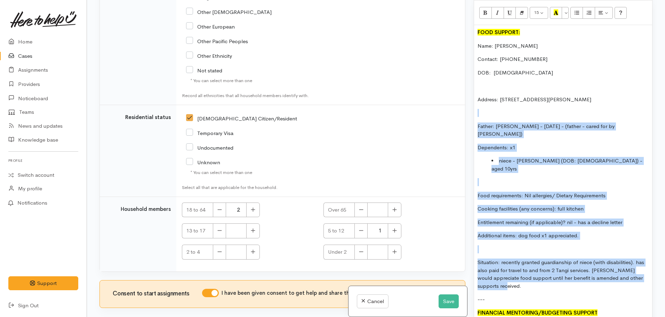
scroll to position [375, 0]
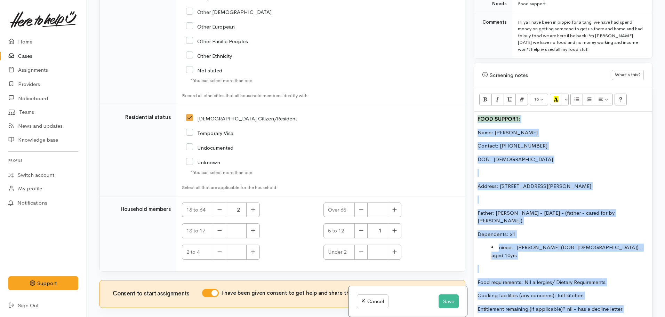
drag, startPoint x: 528, startPoint y: 246, endPoint x: 461, endPoint y: 99, distance: 161.2
click at [461, 99] on div "Related cases There are other cases potentially from the same person, address o…" at bounding box center [375, 158] width 561 height 317
copy div "FOOD SUPPORT: Name: Nicole Walker Contact: 0226788567 DOB: 16.01.1988 Address: …"
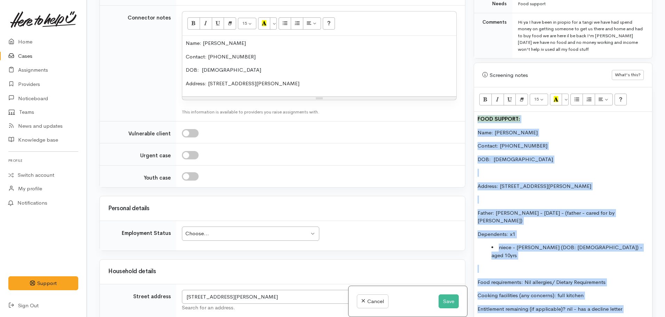
scroll to position [949, 0]
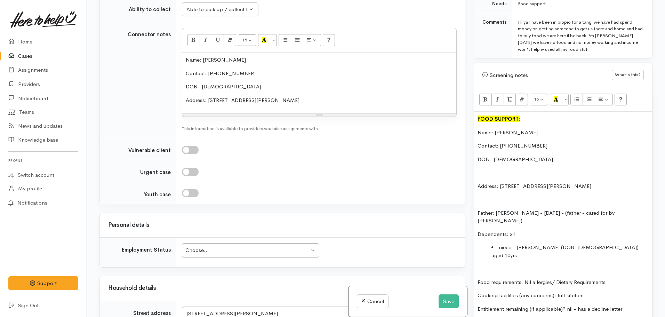
click at [261, 237] on td "Choose... Choose... Choose... Unknown Employed casually Employed full-time Empl…" at bounding box center [320, 252] width 289 height 30
click at [258, 246] on div "Choose..." at bounding box center [247, 250] width 124 height 8
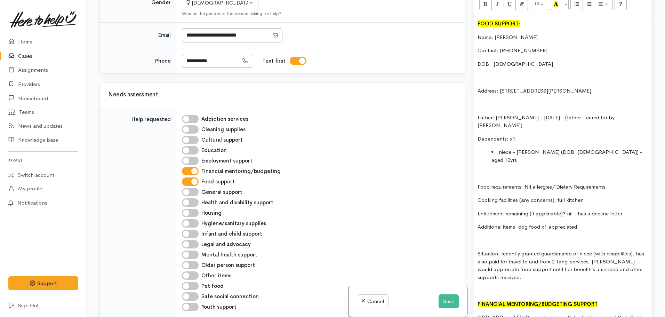
scroll to position [479, 0]
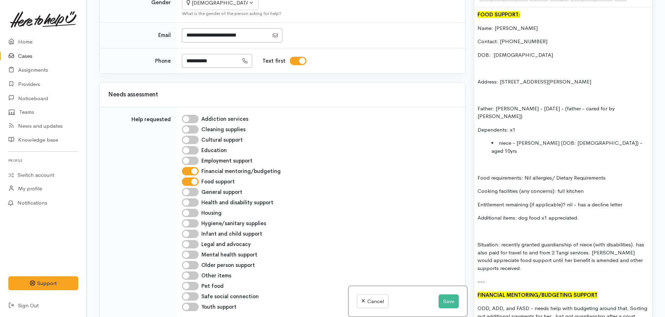
click at [191, 282] on input "Pet food" at bounding box center [190, 286] width 17 height 8
checkbox input "true"
click at [439, 299] on button "Save" at bounding box center [448, 301] width 20 height 14
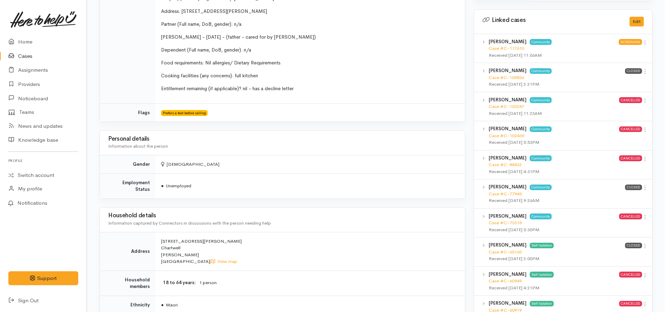
scroll to position [278, 0]
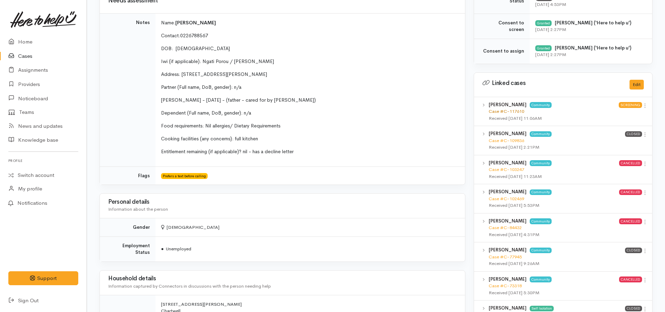
click at [510, 109] on link "Case #C-117610" at bounding box center [506, 111] width 35 height 6
click at [28, 43] on link "Home" at bounding box center [43, 42] width 87 height 14
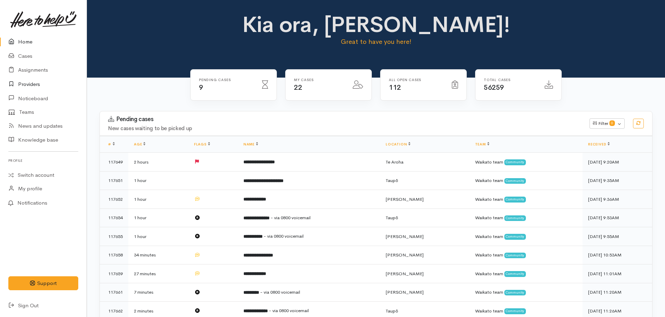
drag, startPoint x: 0, startPoint y: 0, endPoint x: 24, endPoint y: 88, distance: 91.1
click at [24, 87] on link "Providers" at bounding box center [43, 84] width 87 height 14
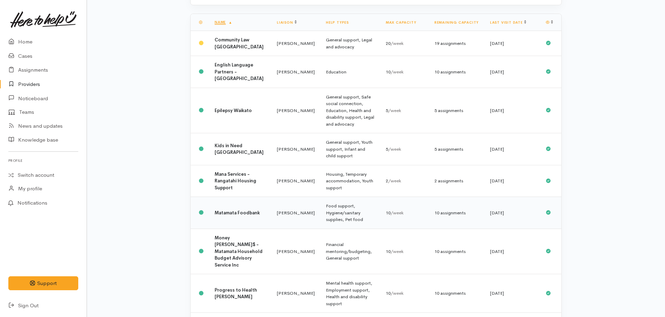
scroll to position [160, 0]
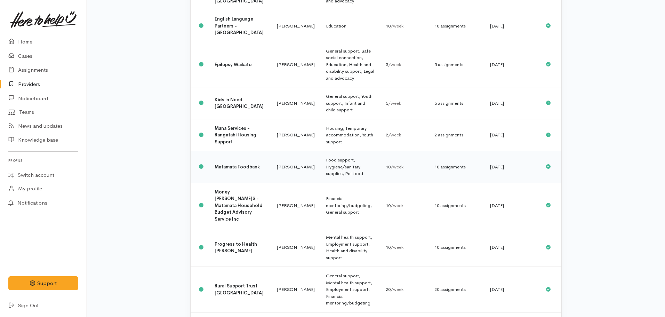
click at [231, 164] on b "Matamata Foodbank" at bounding box center [237, 167] width 45 height 6
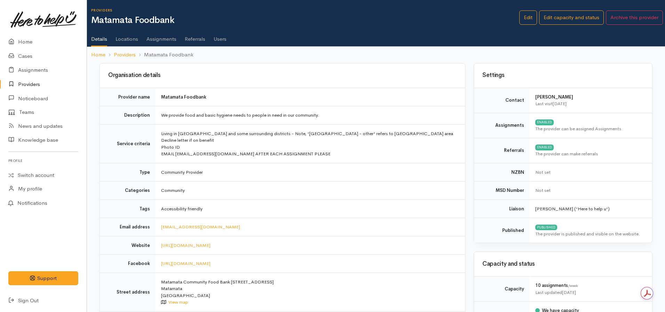
click at [215, 38] on link "Users" at bounding box center [219, 36] width 13 height 19
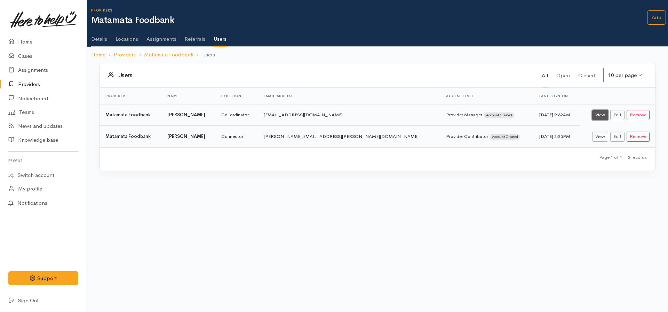
click at [597, 118] on link "View" at bounding box center [600, 115] width 16 height 10
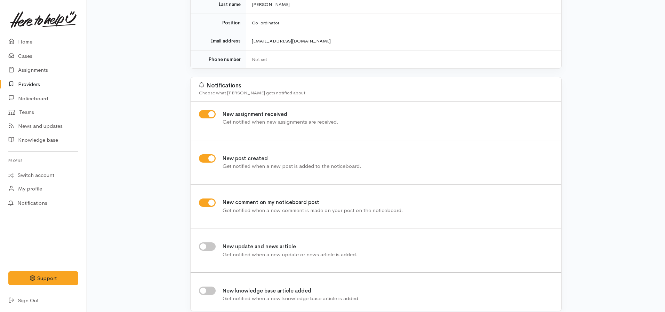
scroll to position [126, 0]
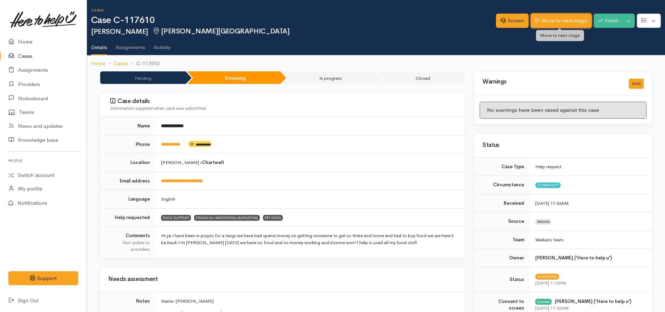
click at [557, 20] on link "Move to next stage" at bounding box center [561, 21] width 60 height 14
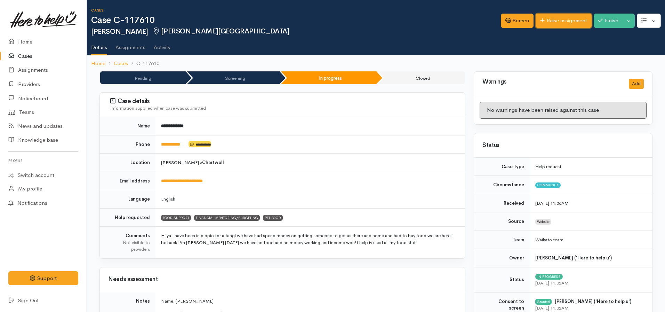
click at [563, 17] on link "Raise assignment" at bounding box center [563, 21] width 56 height 14
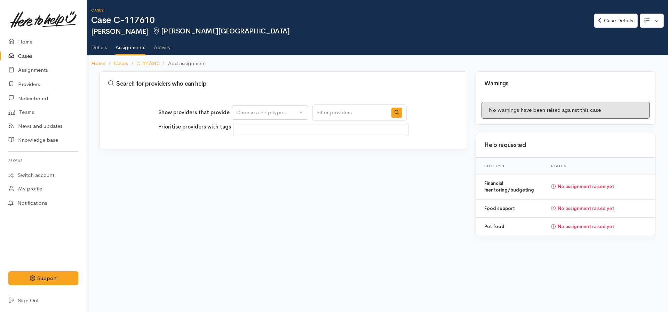
select select
click at [292, 116] on div "Choose a help type..." at bounding box center [266, 112] width 61 height 8
click at [264, 147] on span "Food support" at bounding box center [256, 146] width 32 height 8
select select "3"
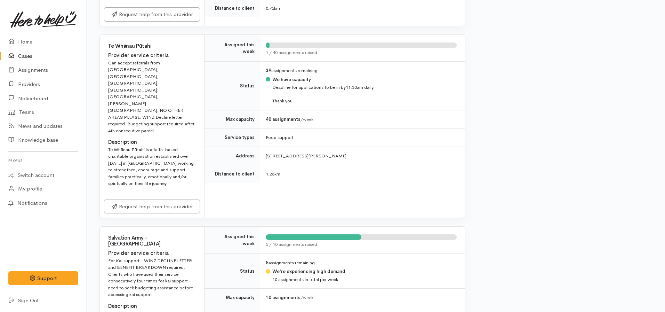
scroll to position [417, 0]
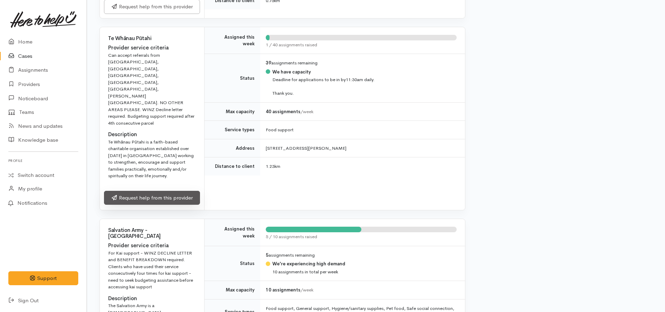
click at [145, 195] on link "Request help from this provider" at bounding box center [152, 198] width 96 height 14
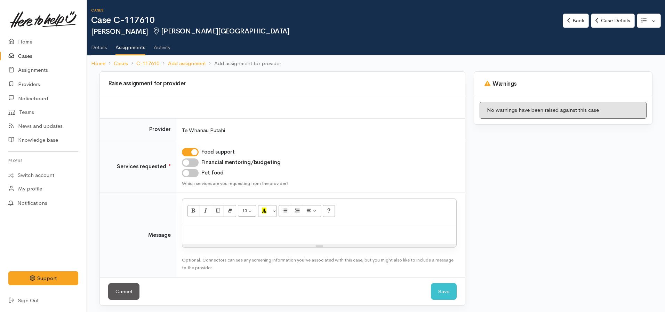
click at [189, 171] on input "Pet food" at bounding box center [190, 173] width 17 height 8
checkbox input "true"
click at [188, 233] on p at bounding box center [319, 230] width 267 height 8
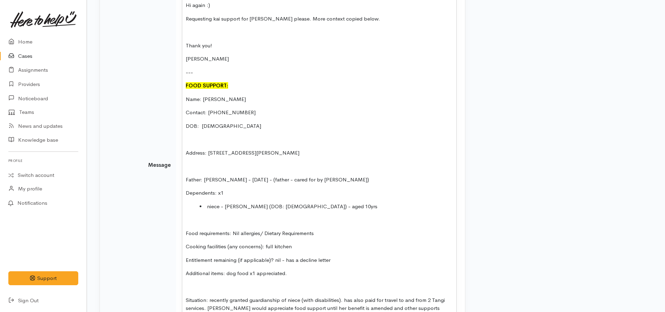
scroll to position [305, 0]
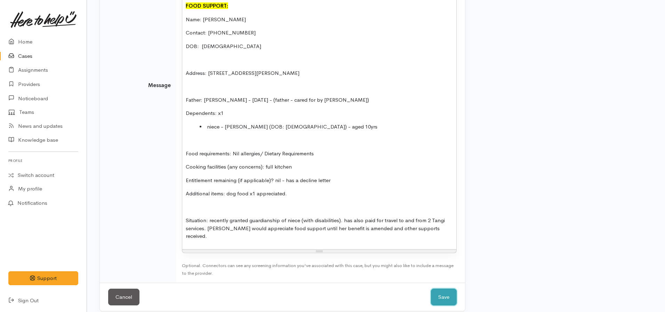
click at [443, 288] on button "Save" at bounding box center [444, 296] width 26 height 17
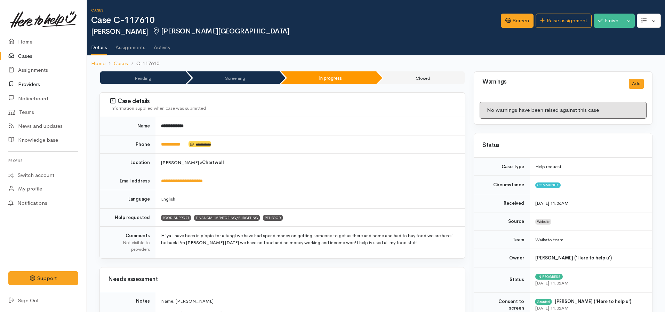
click at [41, 83] on link "Providers" at bounding box center [43, 84] width 87 height 14
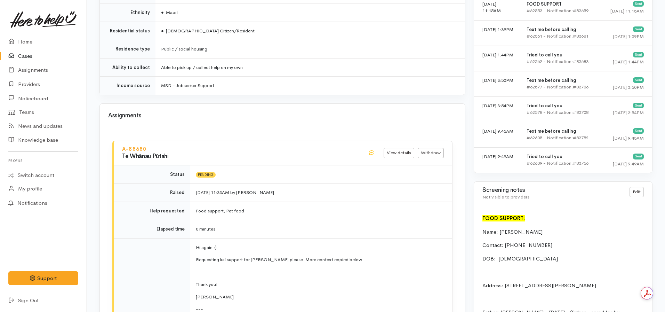
scroll to position [661, 0]
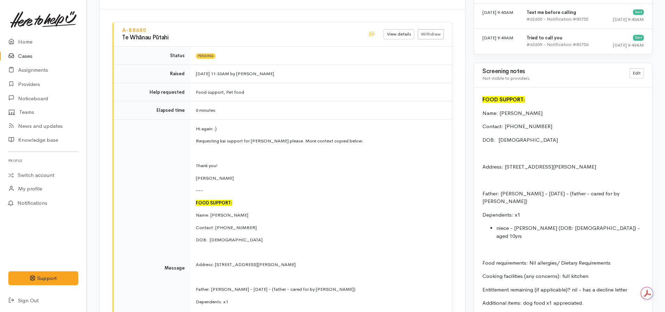
click at [645, 67] on div "Screening notes Not visible to providers Edit" at bounding box center [563, 74] width 170 height 17
click at [640, 69] on link "Edit" at bounding box center [636, 73] width 14 height 10
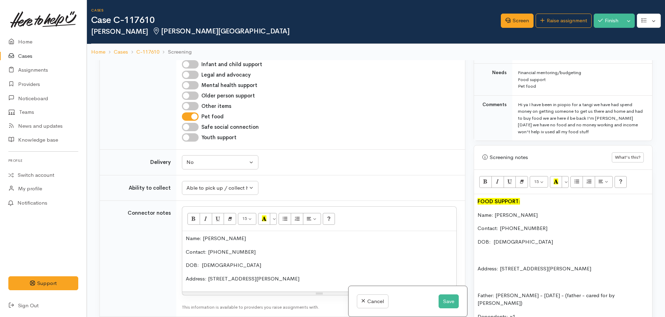
scroll to position [382, 0]
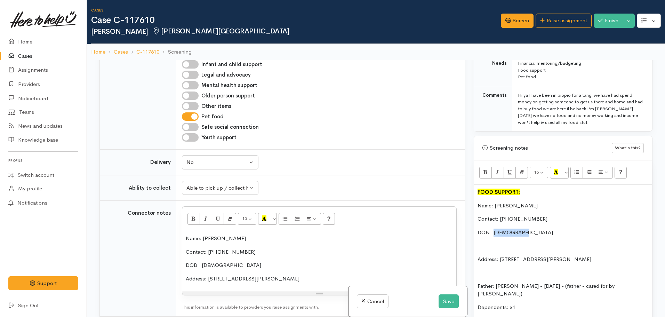
drag, startPoint x: 510, startPoint y: 229, endPoint x: 493, endPoint y: 229, distance: 16.7
paste div
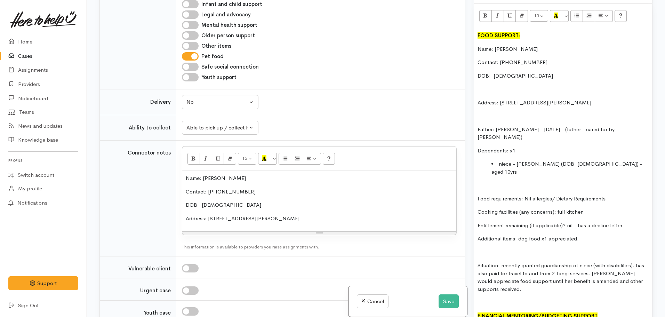
click at [466, 182] on div "Related cases There are other cases potentially from the same person, address o…" at bounding box center [282, 158] width 374 height 317
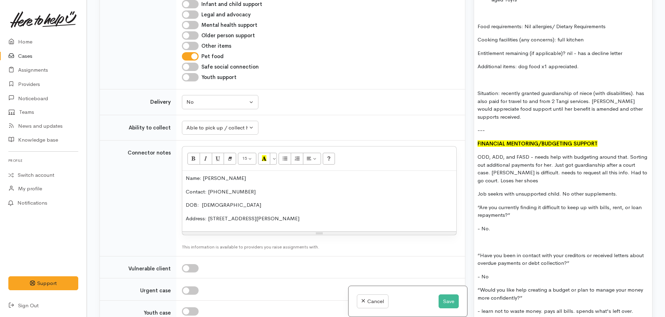
scroll to position [722, 0]
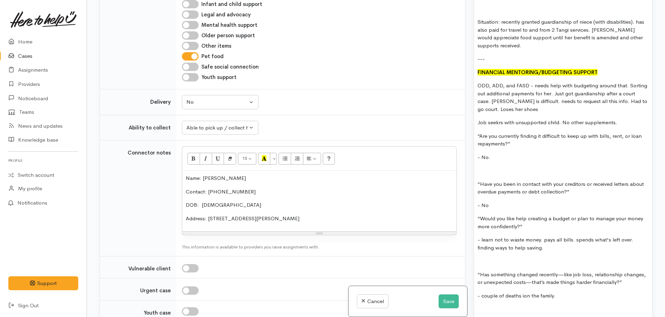
click at [477, 82] on p "ODD, ADD, and FASD - needs help with budgeting around that. Sorting out additio…" at bounding box center [562, 97] width 171 height 31
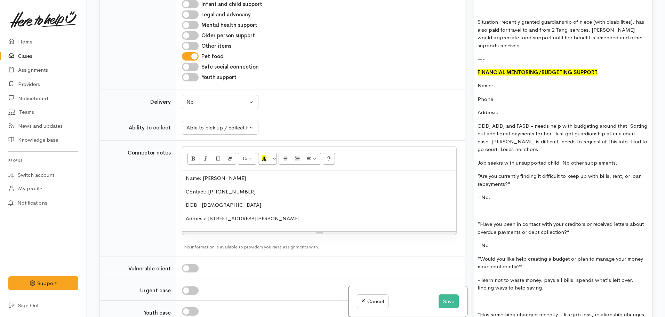
click at [514, 82] on p "Name:" at bounding box center [562, 86] width 171 height 8
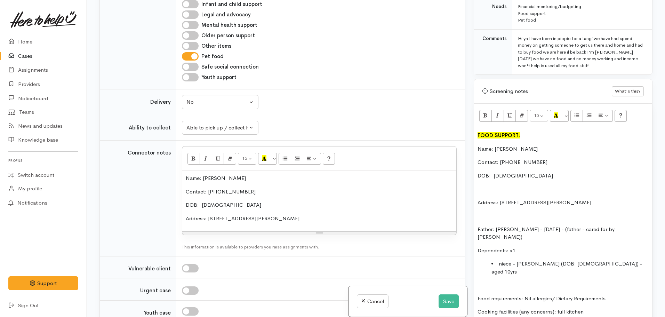
scroll to position [374, 0]
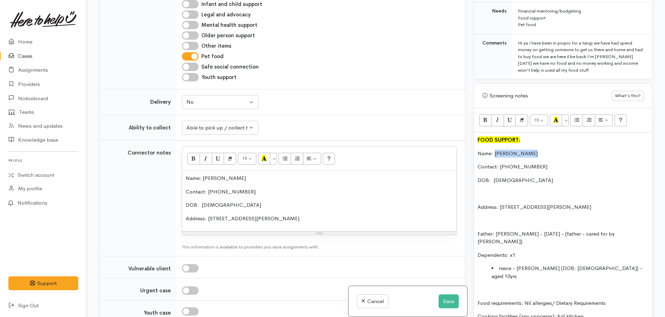
drag, startPoint x: 543, startPoint y: 148, endPoint x: 494, endPoint y: 152, distance: 48.8
click at [534, 164] on p "Contact: 0226788567" at bounding box center [562, 167] width 171 height 8
drag, startPoint x: 534, startPoint y: 164, endPoint x: 509, endPoint y: 163, distance: 25.8
click at [509, 163] on p "Contact: 0226788567" at bounding box center [562, 167] width 171 height 8
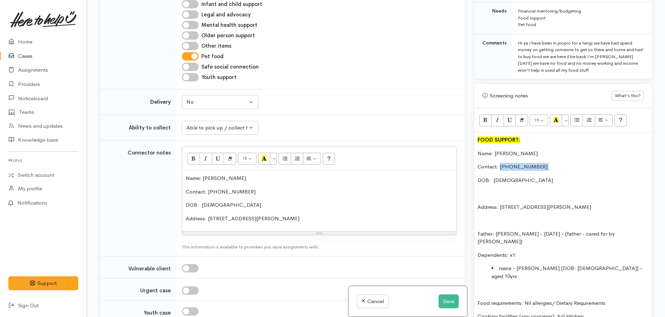
copy p "0226788567"
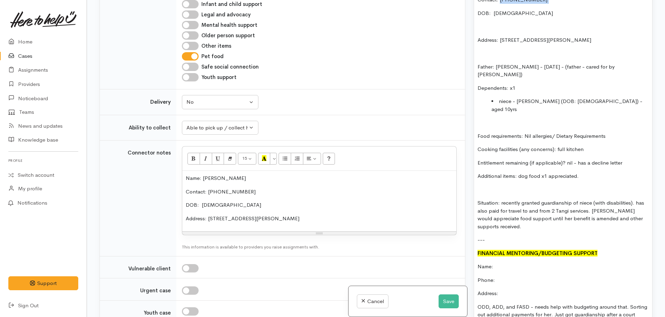
scroll to position [653, 0]
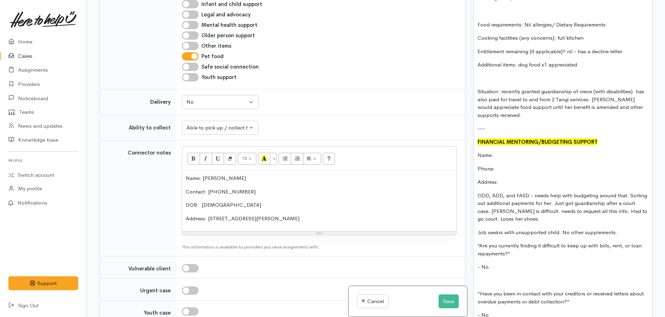
click at [509, 165] on p "Phone:" at bounding box center [562, 169] width 171 height 8
drag, startPoint x: 509, startPoint y: 154, endPoint x: 505, endPoint y: 150, distance: 5.9
click at [505, 165] on p "Phone:" at bounding box center [562, 169] width 171 height 8
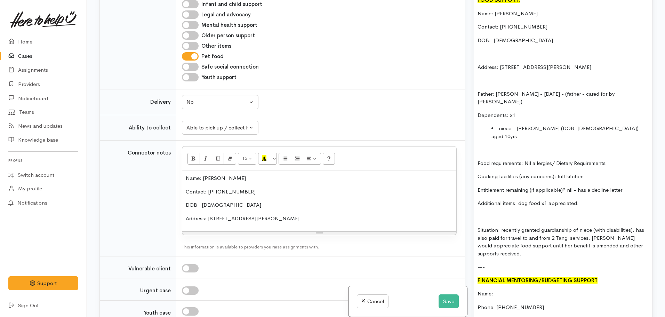
scroll to position [514, 0]
drag, startPoint x: 622, startPoint y: 68, endPoint x: 500, endPoint y: 67, distance: 122.4
click at [500, 67] on p "Address: 10 Swart Lane, Chartwell, Hamilton, New Zealand" at bounding box center [562, 68] width 171 height 8
copy p "10 Swart Lane, Chartwell, Hamilton, New Zealand"
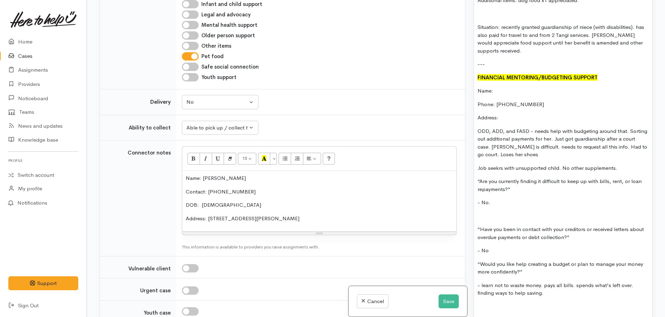
scroll to position [722, 0]
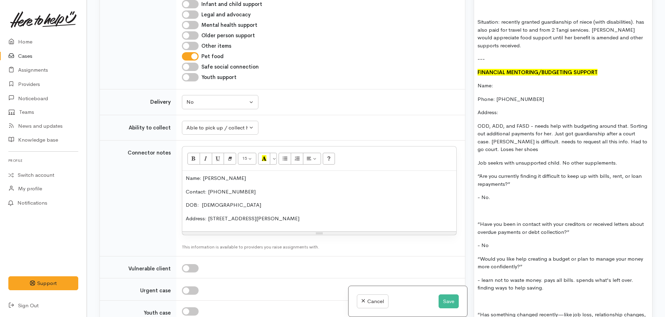
click at [509, 108] on p "Address:" at bounding box center [562, 112] width 171 height 8
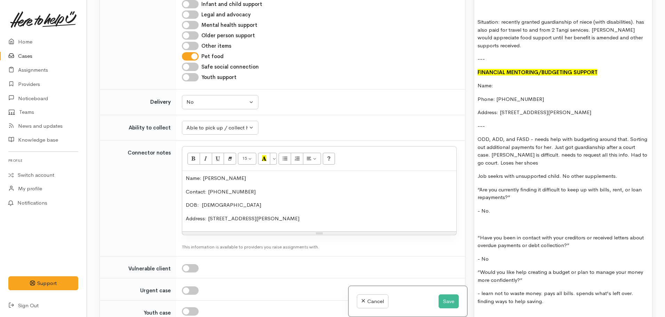
click at [510, 65] on div "FOOD SUPPORT: Name: Nicole Walker Contact: 0226788567 DOB: 16.01.1988 Address: …" at bounding box center [563, 104] width 178 height 639
click at [476, 121] on div "FOOD SUPPORT: Name: Nicole Walker Contact: 0226788567 DOB: 16.01.1988 Address: …" at bounding box center [563, 104] width 178 height 639
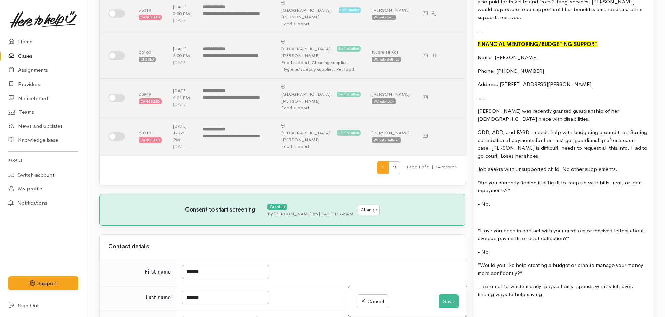
scroll to position [792, 0]
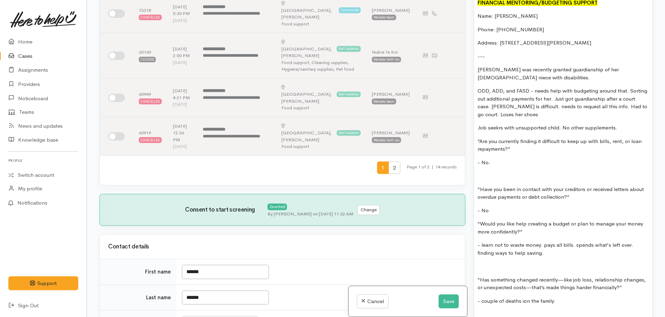
click at [510, 66] on p "Nicole was recently granted guardianship of her 10 year old niece with disabili…" at bounding box center [562, 74] width 171 height 16
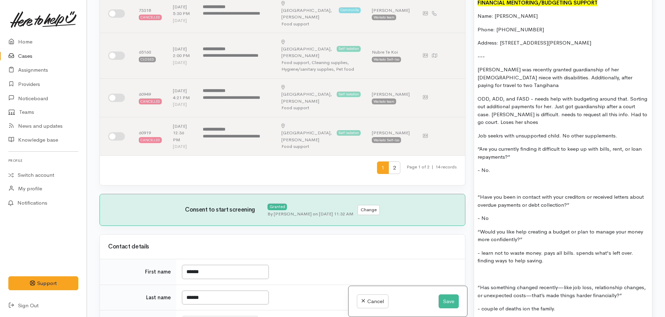
click at [622, 66] on p "Nicole was recently granted guardianship of her 10 year old niece with disabili…" at bounding box center [562, 78] width 171 height 24
click at [638, 66] on p "Nicole was recently granted guardianship of her 10 year old niece with disabili…" at bounding box center [562, 78] width 171 height 24
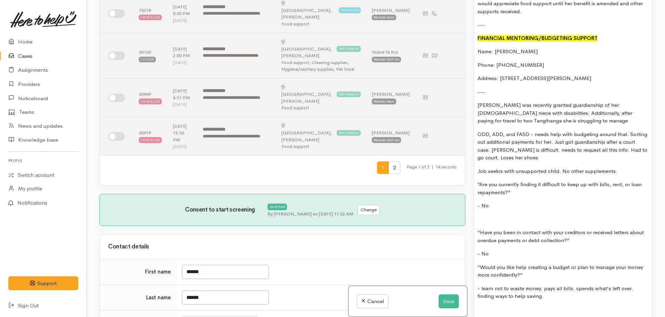
scroll to position [722, 0]
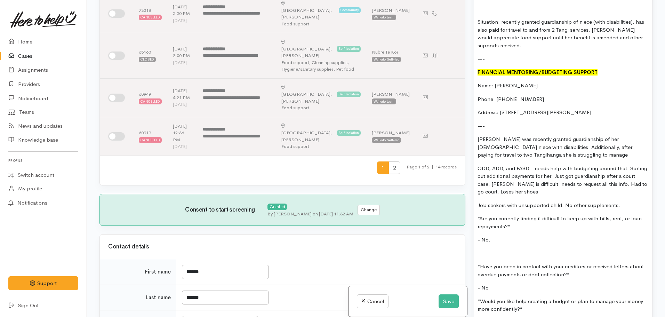
click at [548, 139] on p "Nicole was recently granted guardianship of her 10 year old niece with disabili…" at bounding box center [562, 147] width 171 height 24
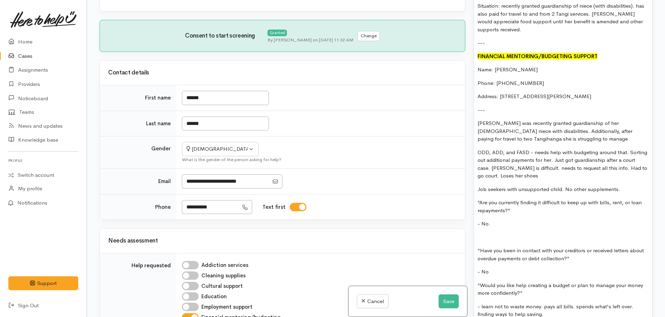
scroll to position [687, 0]
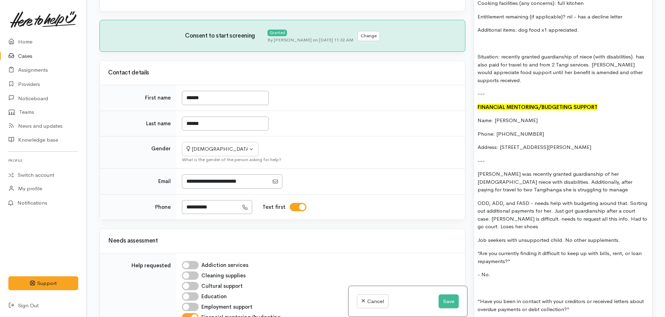
click at [533, 173] on p "Nicole was recently granted guardianship of her 10 year old niece with disabili…" at bounding box center [562, 182] width 171 height 24
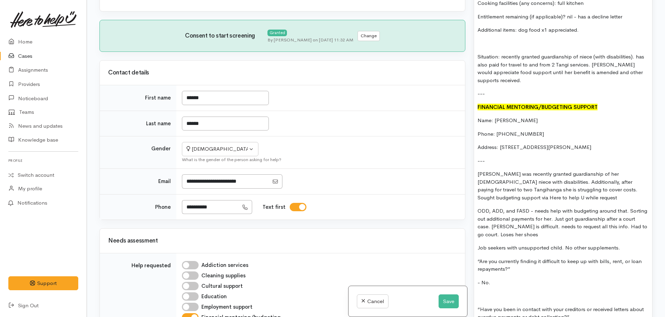
click at [514, 258] on div "FOOD SUPPORT: Name: Nicole Walker Contact: 0226788567 DOB: 16.01.1988 Address: …" at bounding box center [563, 158] width 178 height 676
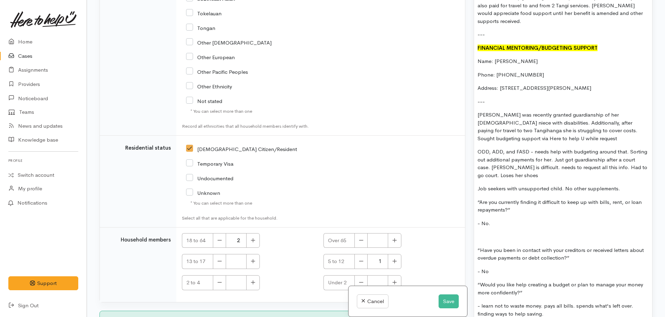
scroll to position [757, 0]
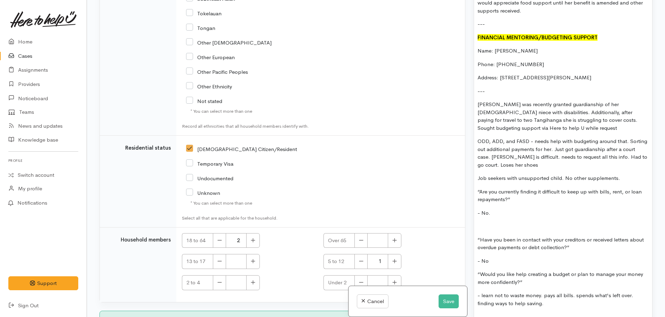
click at [524, 109] on p "Nicole was recently granted guardianship of her 10 year old niece with disabili…" at bounding box center [562, 115] width 171 height 31
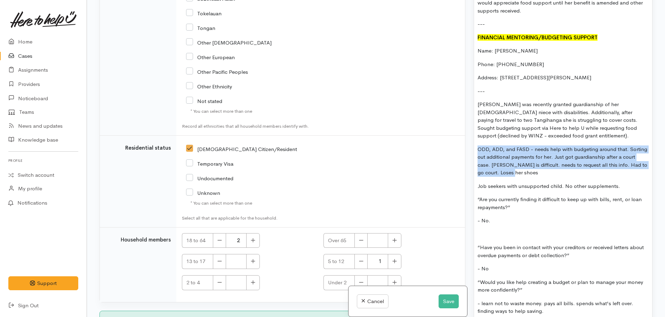
drag, startPoint x: 532, startPoint y: 158, endPoint x: 469, endPoint y: 136, distance: 66.9
click at [469, 136] on div "Related cases There are other cases potentially from the same person, address o…" at bounding box center [375, 158] width 561 height 317
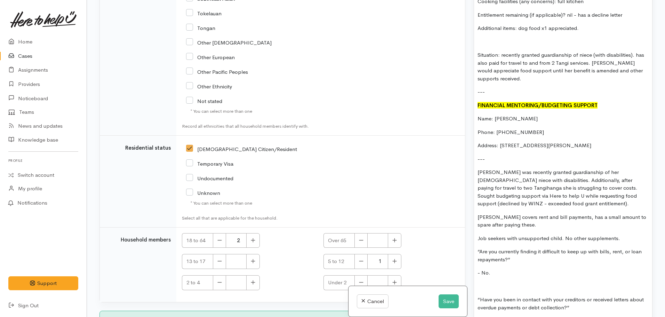
scroll to position [687, 0]
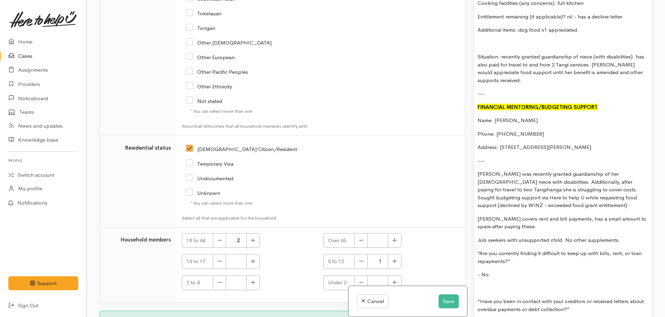
click at [495, 215] on p "Nicole covers rent and bill payments, has a small amount to spare after paying …" at bounding box center [562, 223] width 171 height 16
click at [548, 215] on p "Nicole generally covers rent and bill payments, has a small amount to spare aft…" at bounding box center [562, 223] width 171 height 16
click at [542, 215] on p "Nicole generally covers rent and bill payments, has a small amount to spare aft…" at bounding box center [562, 223] width 171 height 16
drag, startPoint x: 534, startPoint y: 203, endPoint x: 519, endPoint y: 202, distance: 14.6
click at [519, 215] on p "Nicole generally covers rent and bill payments, has a small amount to spare aft…" at bounding box center [562, 223] width 171 height 16
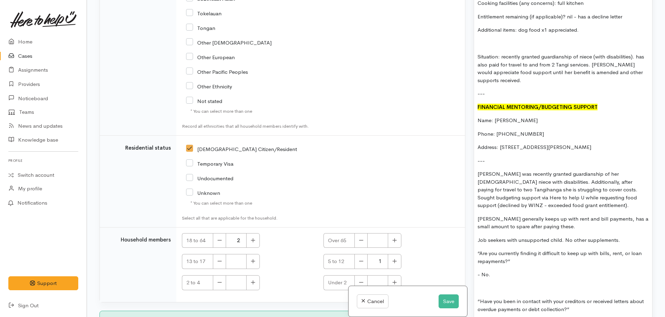
click at [566, 215] on p "Nicole generally keeps up with rent and bill payments, has a small amount to sp…" at bounding box center [562, 223] width 171 height 16
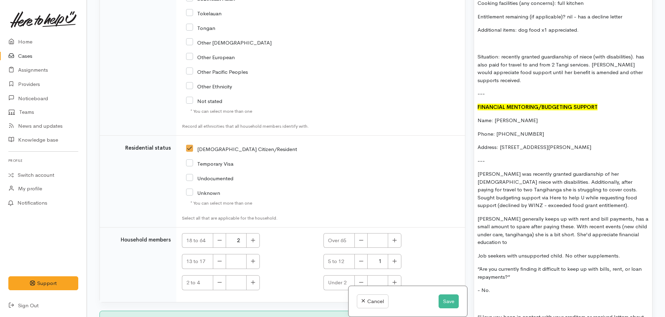
click at [520, 227] on p "Nicole generally keeps up with rent and bill payments, has a small amount to sp…" at bounding box center [562, 230] width 171 height 31
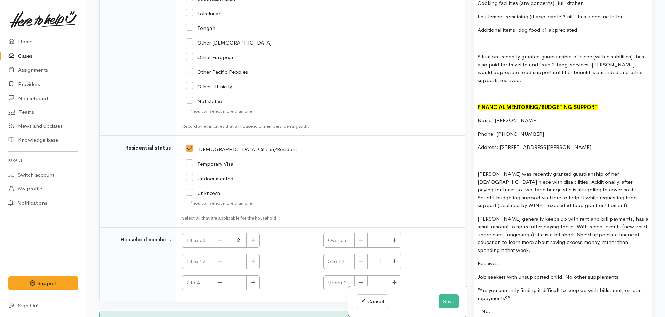
click at [478, 273] on p "Job seekers with unsupported child. No other supplements." at bounding box center [562, 277] width 171 height 8
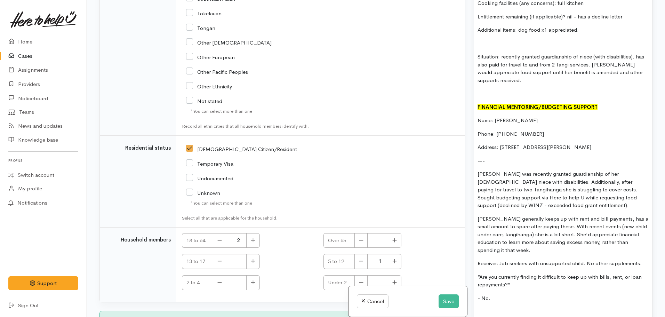
click at [530, 259] on p "Receives Job seekers with unsupported child. No other supplements." at bounding box center [562, 263] width 171 height 8
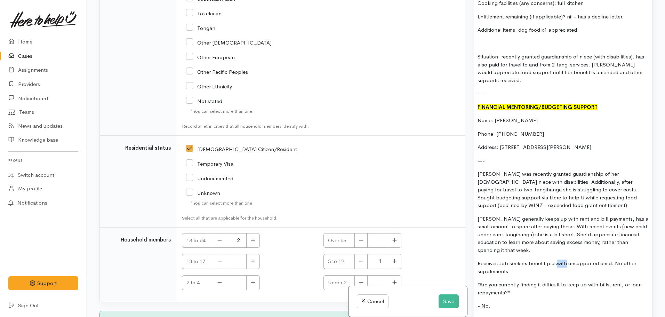
drag, startPoint x: 566, startPoint y: 248, endPoint x: 558, endPoint y: 248, distance: 8.0
click at [558, 259] on p "Receives Job seekers benefit pluswith unsupported child. No other supplements." at bounding box center [562, 267] width 171 height 16
click at [600, 259] on p "Receives Job seekers benefit plus unsupported child. No other supplements." at bounding box center [562, 267] width 171 height 16
drag, startPoint x: 514, startPoint y: 255, endPoint x: 476, endPoint y: 253, distance: 37.3
click at [476, 253] on div "FOOD SUPPORT: Name: Nicole Walker Contact: 0226788567 DOB: 16.01.1988 Address: …" at bounding box center [563, 169] width 178 height 699
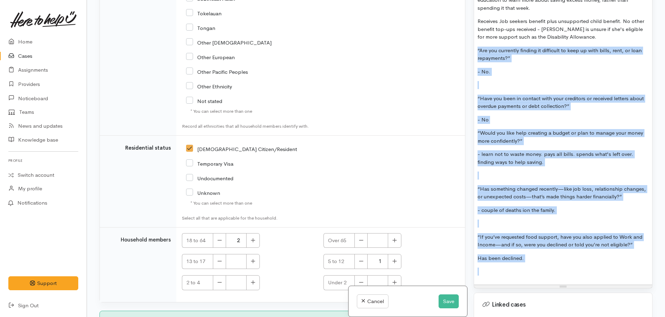
scroll to position [931, 0]
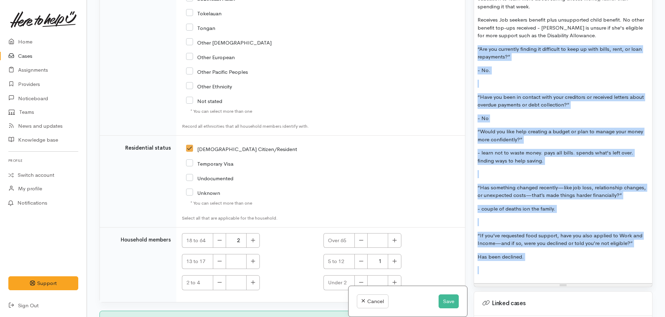
drag, startPoint x: 475, startPoint y: 175, endPoint x: 572, endPoint y: 262, distance: 130.7
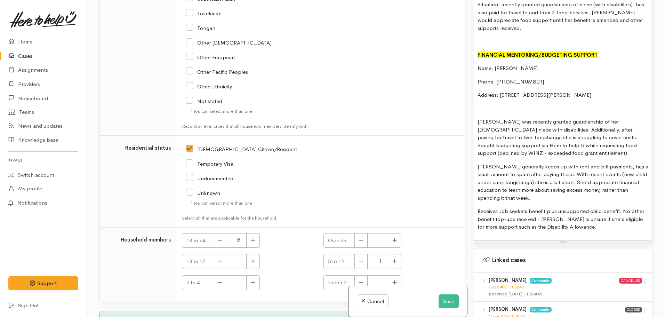
scroll to position [725, 0]
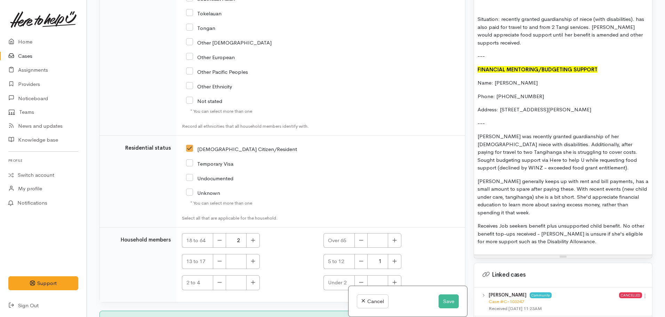
click at [540, 199] on p "Nicole generally keeps up with rent and bill payments, has a small amount to sp…" at bounding box center [562, 196] width 171 height 39
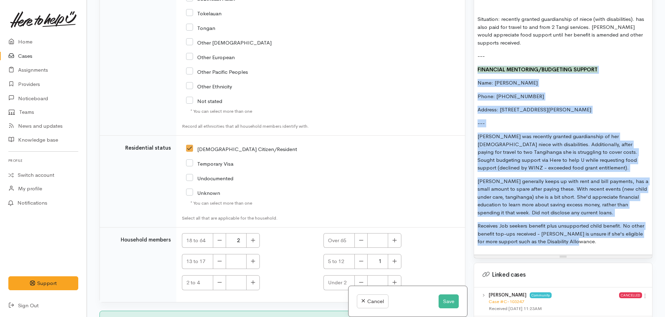
drag, startPoint x: 589, startPoint y: 231, endPoint x: 466, endPoint y: 51, distance: 217.8
click at [466, 51] on div "Related cases There are other cases potentially from the same person, address o…" at bounding box center [375, 158] width 561 height 317
copy div "FINANCIAL MENTORING/BUDGETING SUPPORT Name: Nicole Walker Phone: 0226788567 Add…"
click at [438, 297] on button "Save" at bounding box center [448, 301] width 20 height 14
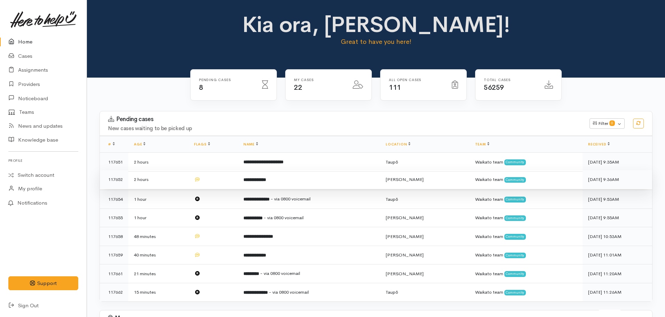
click at [247, 184] on td "**********" at bounding box center [309, 179] width 142 height 19
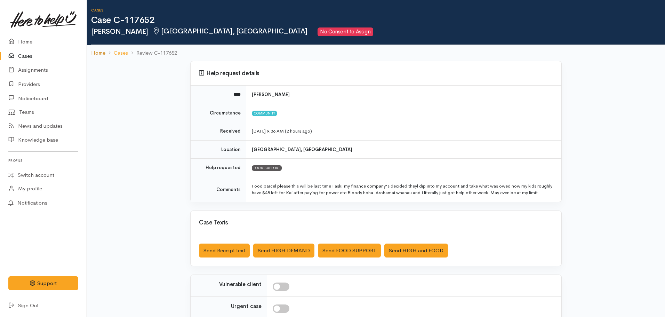
click at [102, 52] on link "Home" at bounding box center [98, 53] width 14 height 8
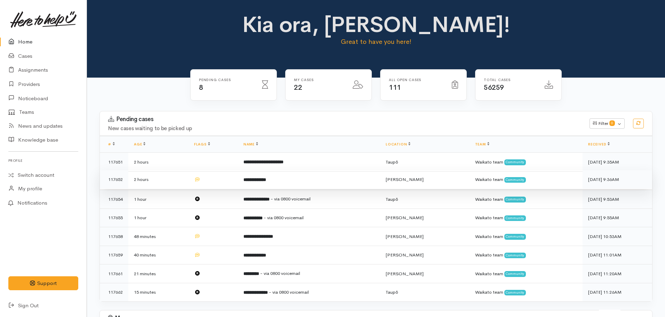
click at [266, 186] on td "**********" at bounding box center [309, 179] width 142 height 19
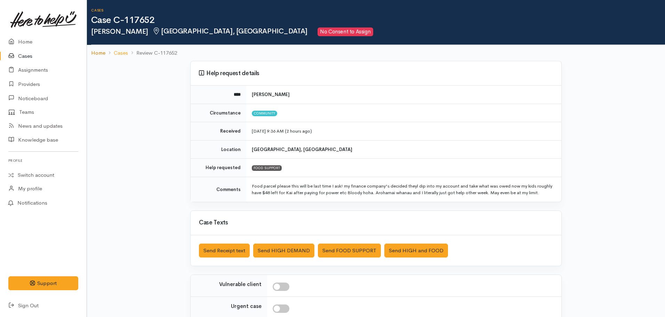
click at [99, 52] on link "Home" at bounding box center [98, 53] width 14 height 8
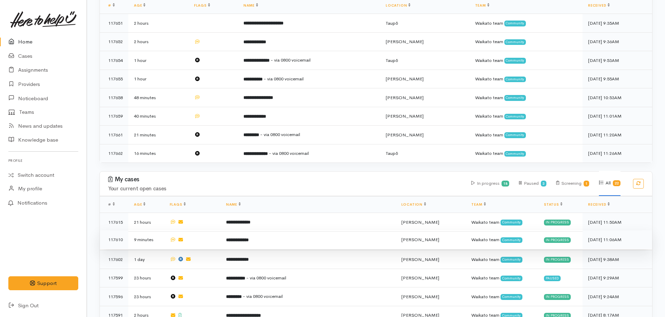
scroll to position [139, 0]
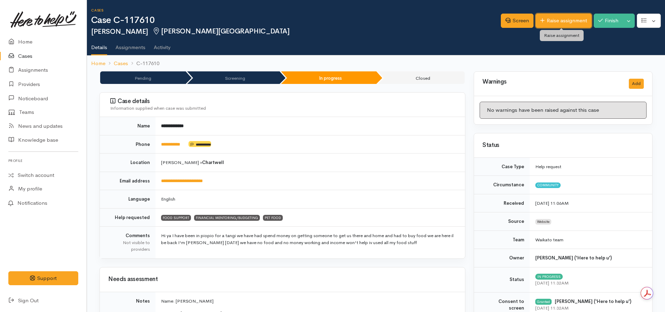
click at [550, 17] on link "Raise assignment" at bounding box center [563, 21] width 56 height 14
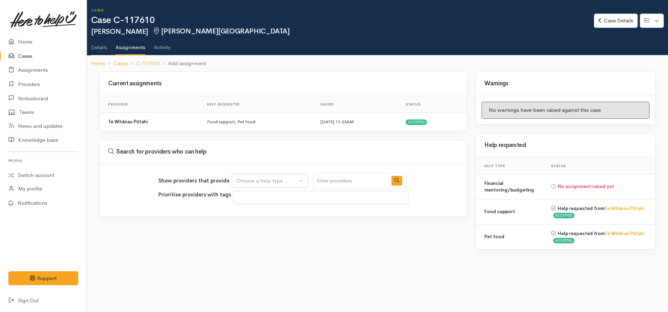
select select
click at [265, 179] on div "Choose a help type..." at bounding box center [266, 181] width 61 height 8
click at [257, 214] on span "Food support" at bounding box center [256, 214] width 32 height 8
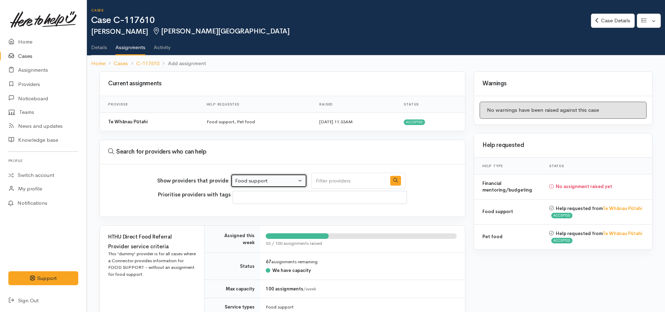
click at [253, 180] on div "Food support" at bounding box center [265, 181] width 61 height 8
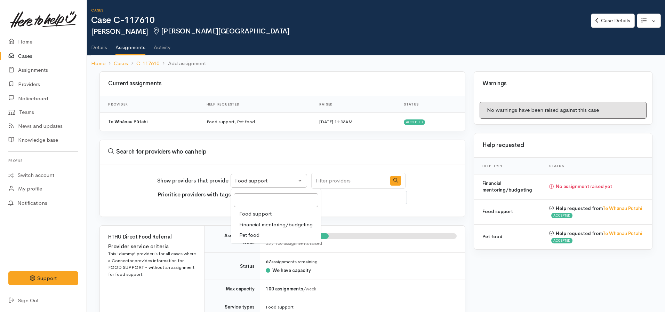
click at [252, 226] on span "Financial mentoring/budgeting" at bounding box center [275, 224] width 73 height 8
select select "9"
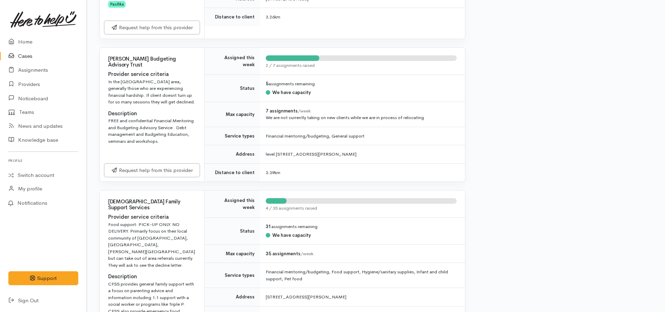
scroll to position [974, 0]
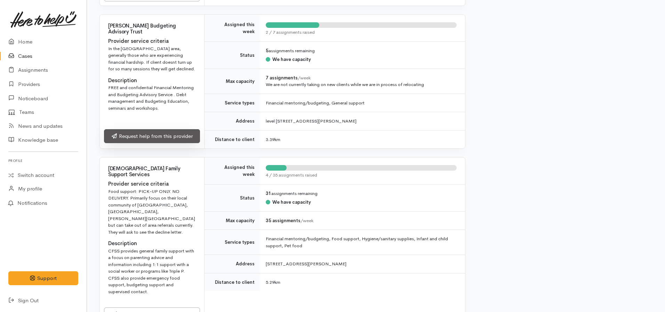
click at [160, 143] on link "Request help from this provider" at bounding box center [152, 136] width 96 height 14
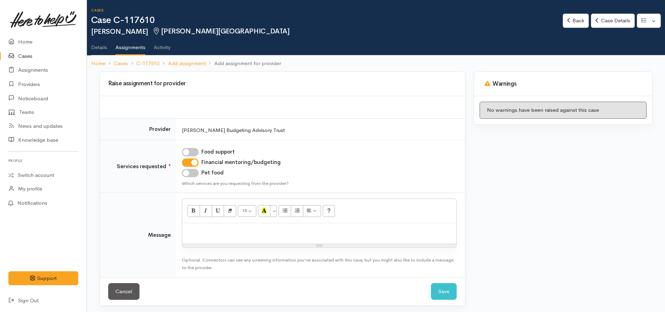
click at [199, 233] on p at bounding box center [319, 230] width 267 height 8
click at [247, 232] on p "Good morning team :)" at bounding box center [319, 230] width 267 height 8
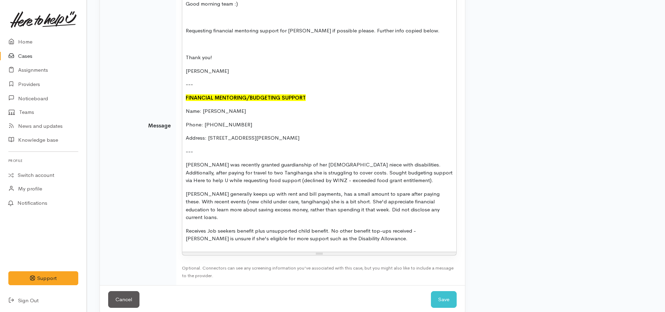
scroll to position [229, 0]
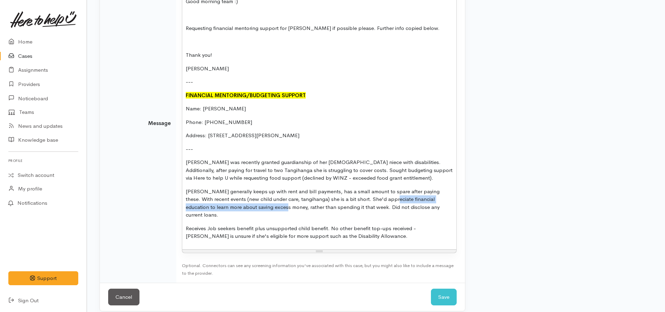
drag, startPoint x: 385, startPoint y: 199, endPoint x: 262, endPoint y: 204, distance: 122.5
click at [262, 204] on p "Nicole generally keeps up with rent and bill payments, has a small amount to sp…" at bounding box center [319, 202] width 267 height 31
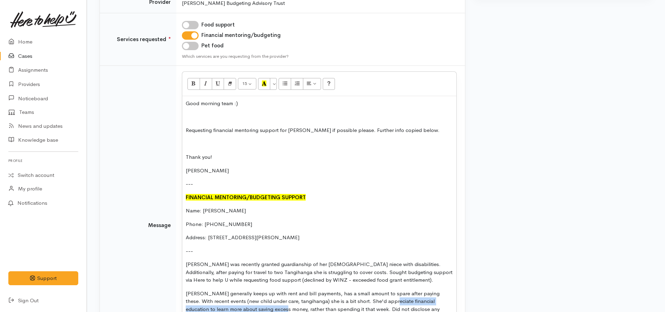
scroll to position [124, 0]
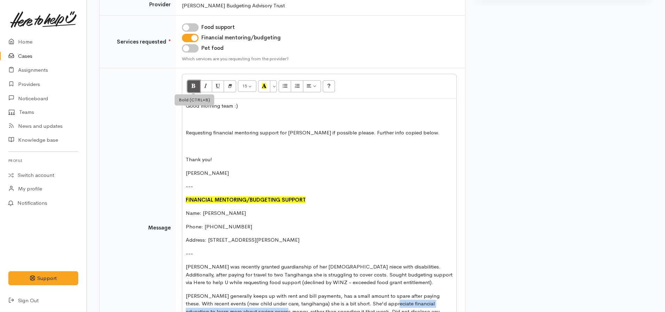
click at [192, 87] on icon "Bold (CTRL+B)" at bounding box center [193, 86] width 5 height 6
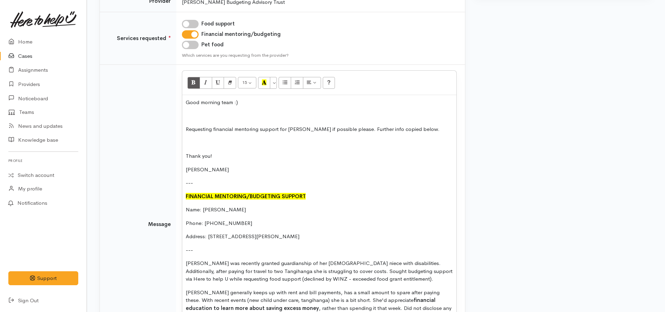
click at [325, 280] on p "Nicole was recently granted guardianship of her 10 year old niece with disabili…" at bounding box center [319, 271] width 267 height 24
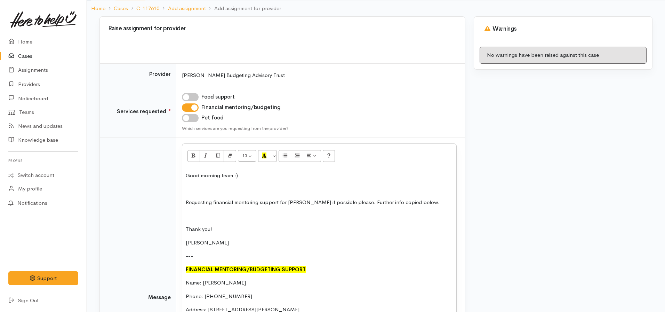
scroll to position [229, 0]
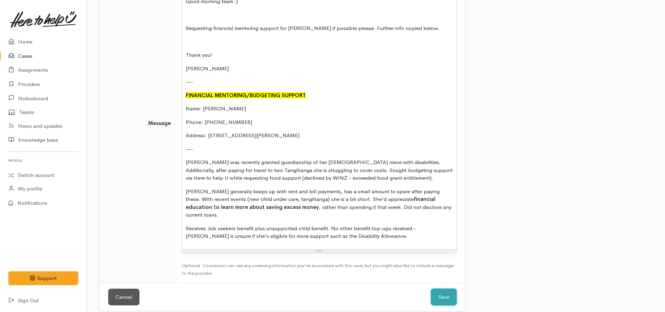
click at [443, 288] on button "Save" at bounding box center [444, 296] width 26 height 17
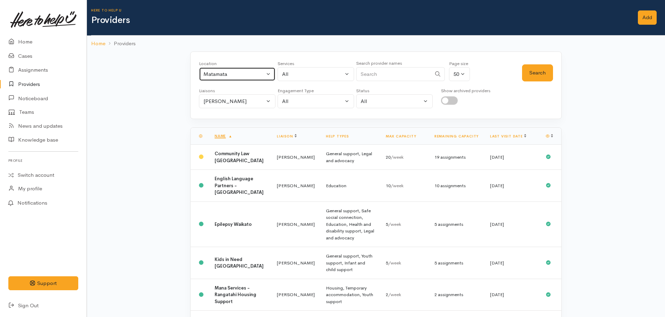
click at [235, 78] on div "Matamata" at bounding box center [233, 74] width 61 height 8
type input "Hamilton"
click at [216, 118] on span "Hamilton" at bounding box center [232, 120] width 43 height 8
select select "1"
click at [313, 74] on div "All" at bounding box center [312, 74] width 61 height 8
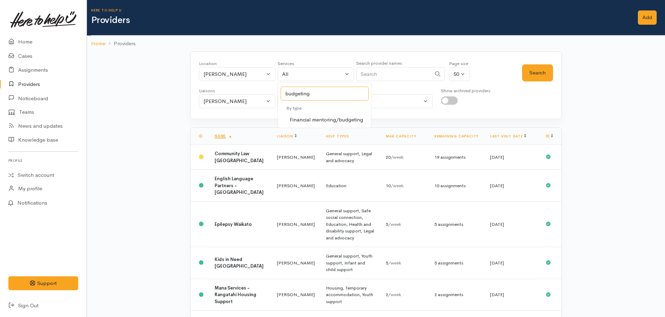
type input "budgeting"
click at [333, 118] on span "Financial mentoring/budgeting" at bounding box center [326, 120] width 73 height 8
select select "9"
click at [550, 69] on button "Search" at bounding box center [537, 72] width 31 height 17
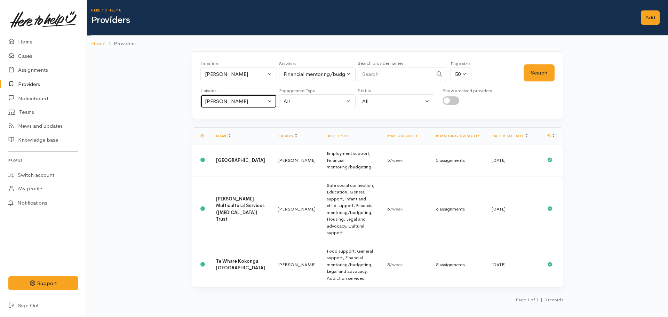
click at [220, 101] on div "Nicole Rusk" at bounding box center [235, 101] width 61 height 8
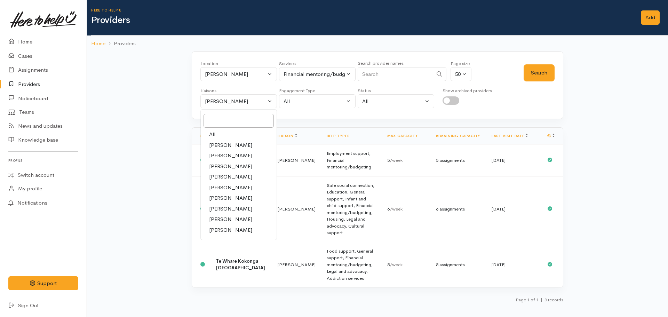
click at [214, 136] on span "All" at bounding box center [212, 134] width 6 height 8
select select "null"
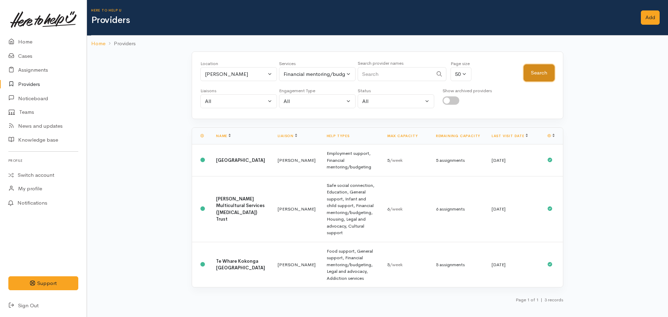
click at [529, 72] on button "Search" at bounding box center [538, 72] width 31 height 17
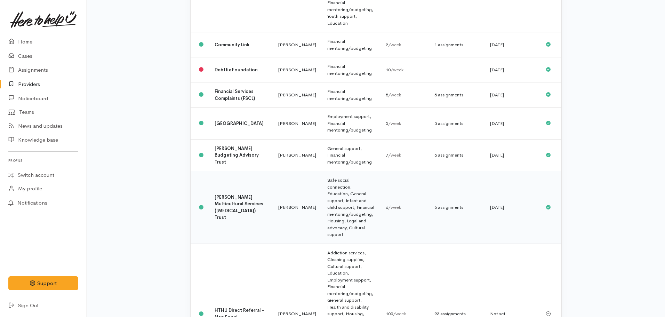
scroll to position [313, 0]
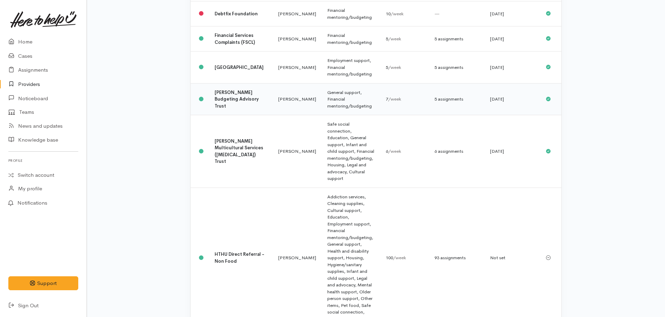
click at [238, 83] on td "[PERSON_NAME] Budgeting Advisory Trust" at bounding box center [241, 99] width 64 height 32
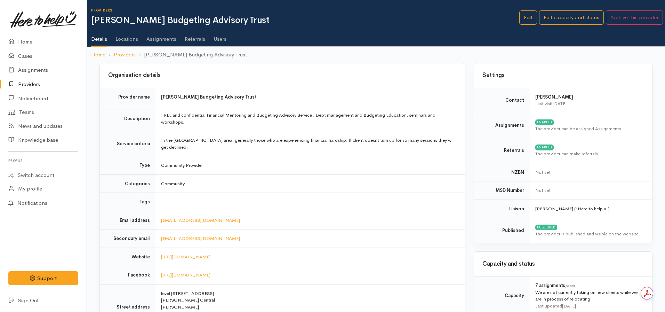
click at [155, 41] on link "Assignments" at bounding box center [161, 36] width 30 height 19
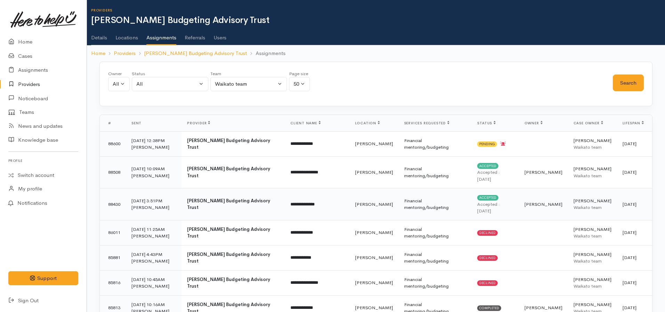
click at [481, 208] on time "[DATE]" at bounding box center [484, 211] width 14 height 6
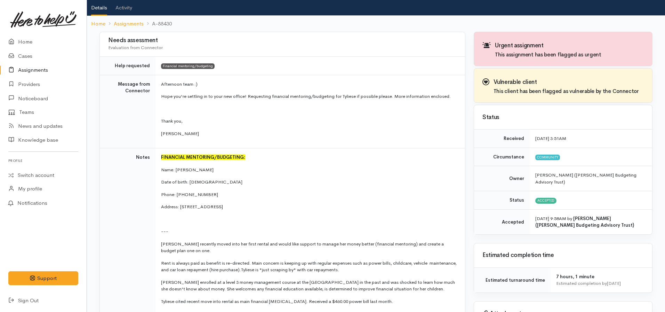
scroll to position [70, 0]
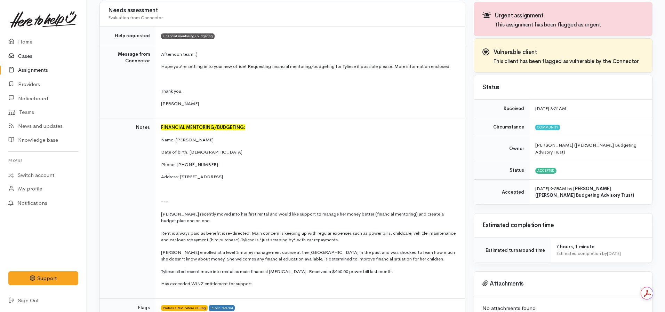
click at [26, 55] on link "Cases" at bounding box center [43, 56] width 87 height 14
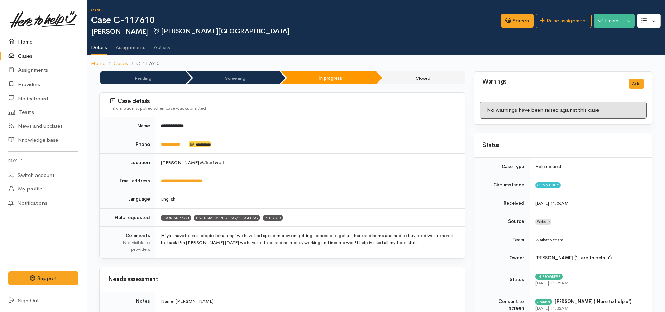
click at [32, 45] on link "Home" at bounding box center [43, 42] width 87 height 14
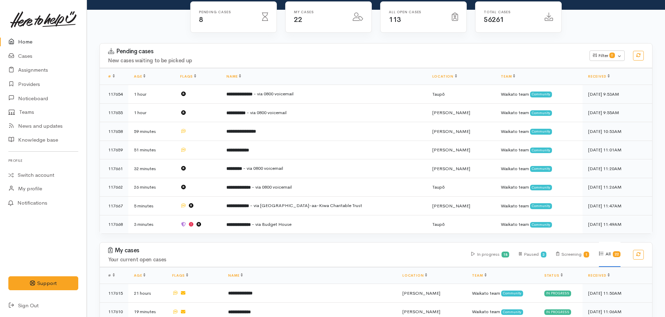
scroll to position [70, 0]
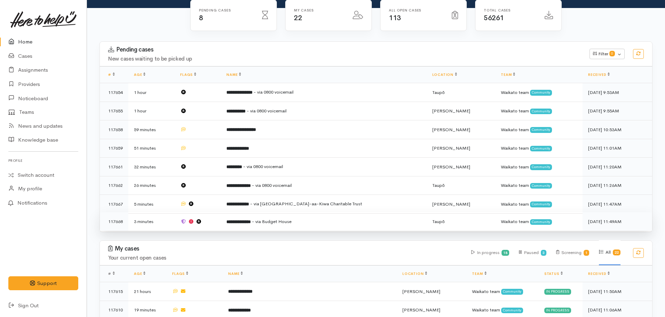
click at [251, 220] on b "**********" at bounding box center [238, 221] width 24 height 5
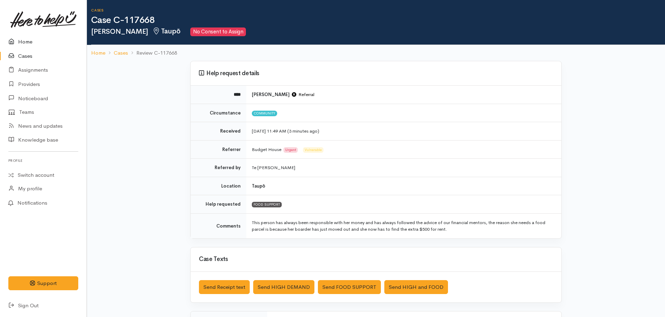
click at [26, 39] on link "Home" at bounding box center [43, 42] width 87 height 14
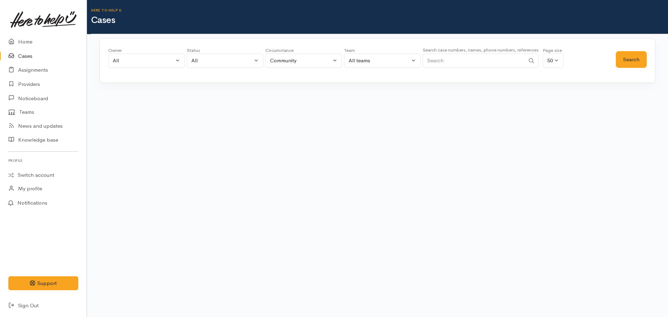
click at [434, 61] on input "Search" at bounding box center [473, 61] width 102 height 14
type input "[PERSON_NAME]"
click at [619, 65] on button "Search" at bounding box center [630, 59] width 31 height 17
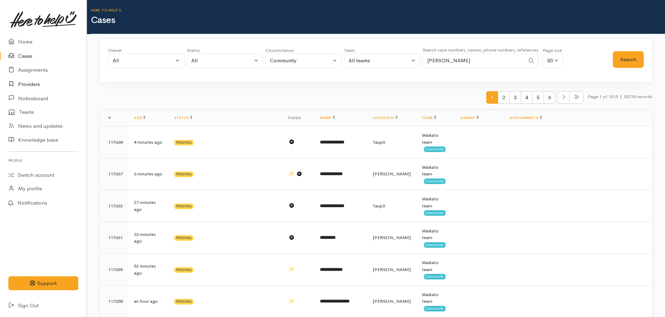
click at [24, 83] on link "Providers" at bounding box center [43, 84] width 87 height 14
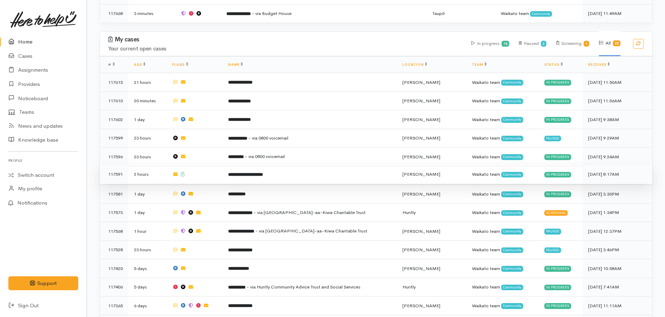
scroll to position [313, 0]
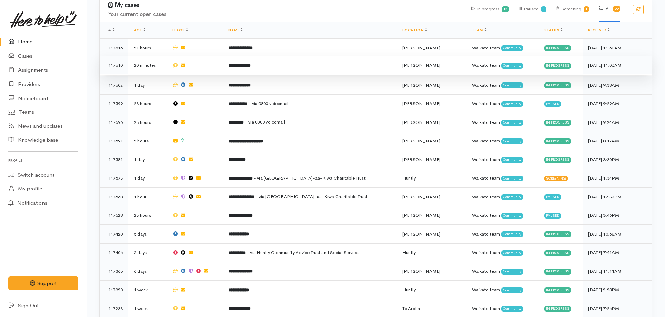
click at [266, 65] on td "**********" at bounding box center [310, 65] width 174 height 19
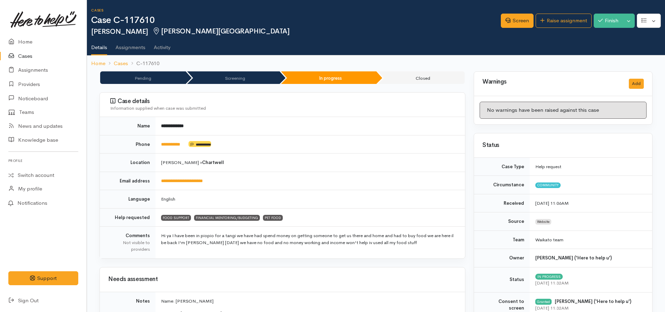
click at [89, 60] on nav "Home Cases C-117610" at bounding box center [376, 63] width 578 height 16
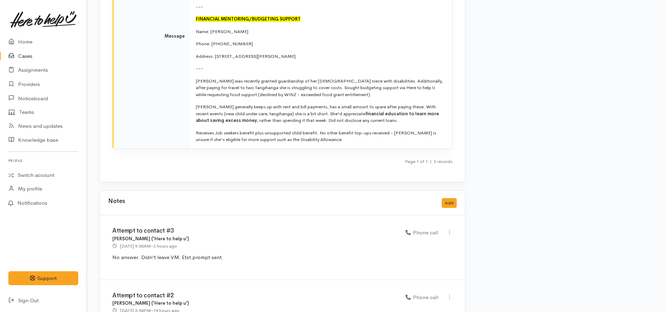
scroll to position [1391, 0]
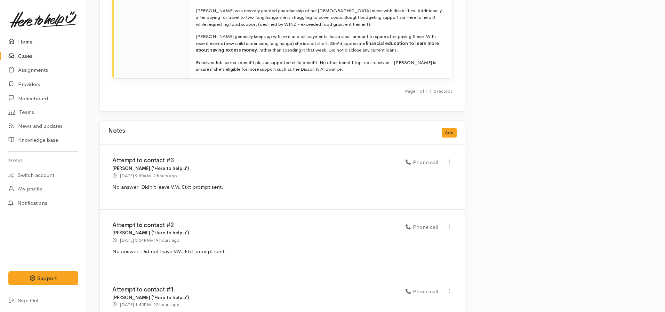
click at [25, 45] on link "Home" at bounding box center [43, 42] width 87 height 14
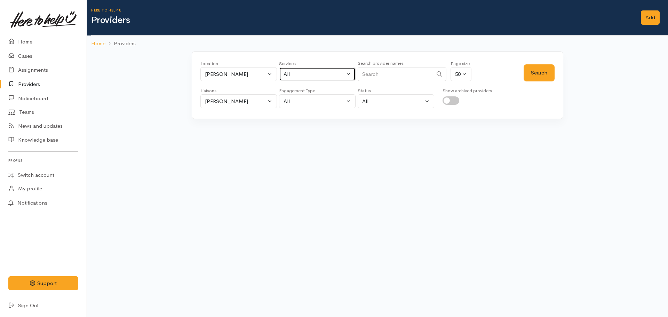
click at [294, 73] on div "All" at bounding box center [313, 74] width 61 height 8
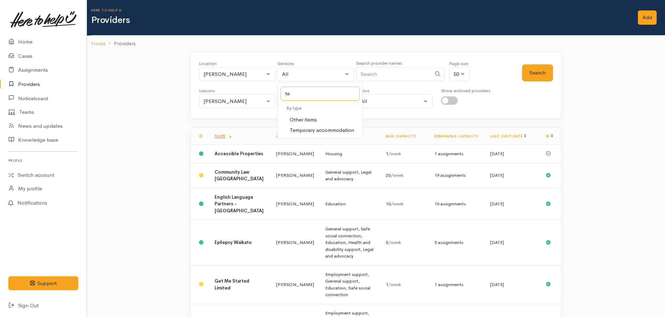
type input "t"
type input "food"
select select "3"
click at [537, 73] on button "Search" at bounding box center [537, 72] width 31 height 17
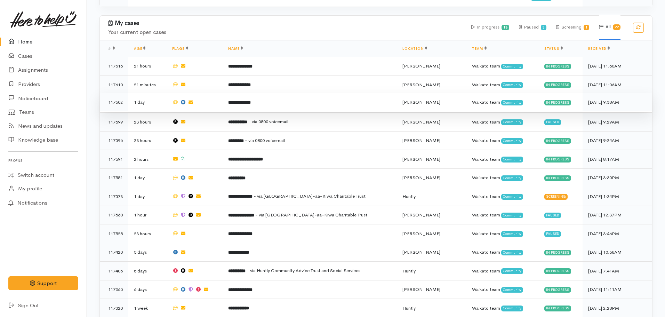
scroll to position [313, 0]
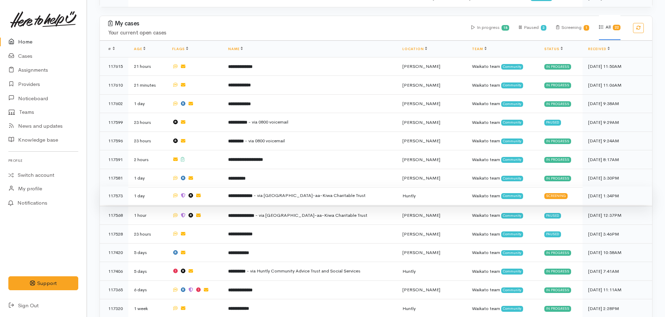
click at [268, 192] on span "- via [GEOGRAPHIC_DATA]-aa-Kiwa Charitable Trust" at bounding box center [309, 195] width 112 height 6
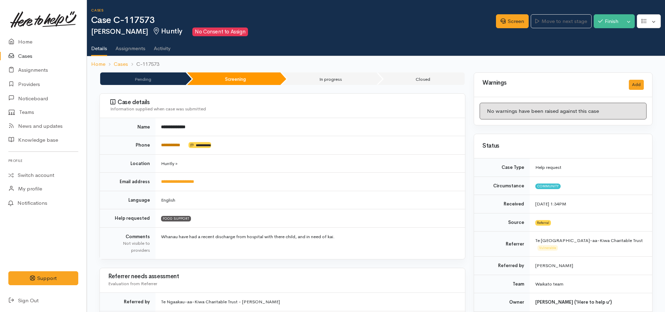
click at [180, 143] on link "**********" at bounding box center [170, 145] width 19 height 5
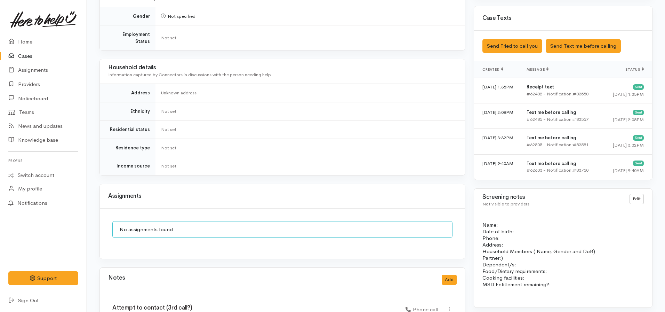
scroll to position [522, 0]
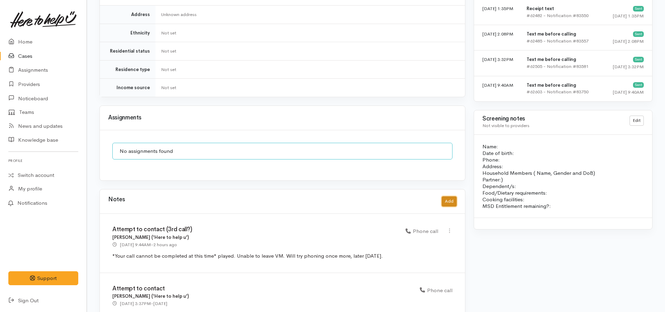
click at [453, 199] on button "Add" at bounding box center [449, 201] width 15 height 10
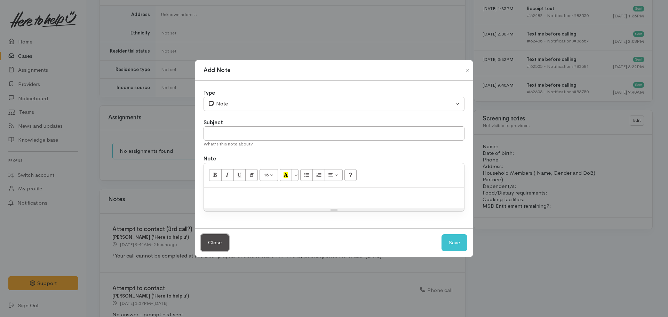
click at [210, 243] on button "Close" at bounding box center [215, 242] width 28 height 17
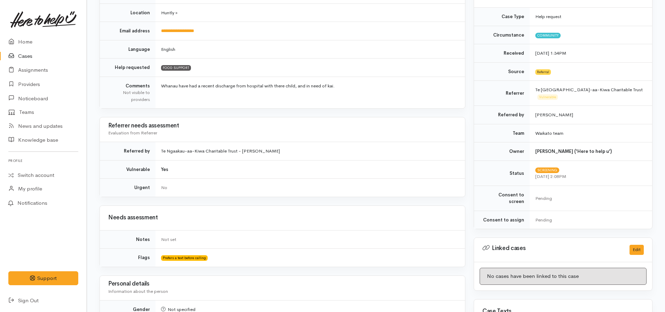
scroll to position [70, 0]
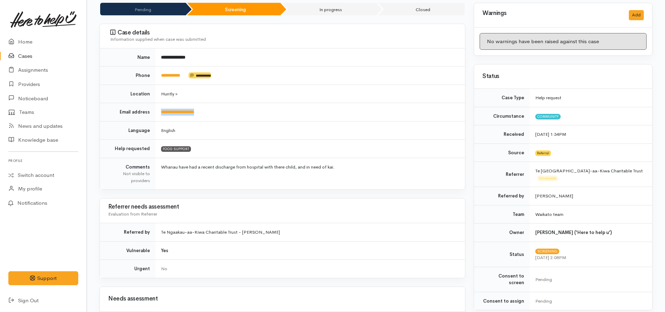
drag, startPoint x: 209, startPoint y: 110, endPoint x: 158, endPoint y: 108, distance: 50.4
click at [158, 108] on td "**********" at bounding box center [309, 112] width 309 height 18
copy link "**********"
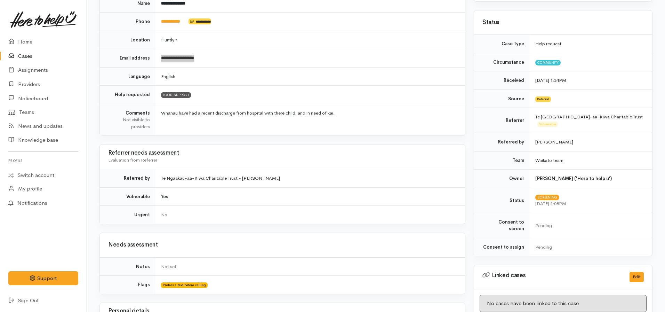
scroll to position [86, 0]
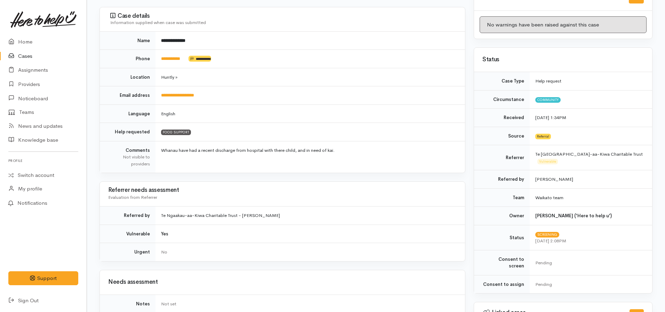
click at [272, 75] on td "Huntly »" at bounding box center [309, 77] width 309 height 18
drag, startPoint x: 190, startPoint y: 55, endPoint x: 160, endPoint y: 57, distance: 30.0
click at [160, 57] on td "**********" at bounding box center [309, 59] width 309 height 18
copy td "**********"
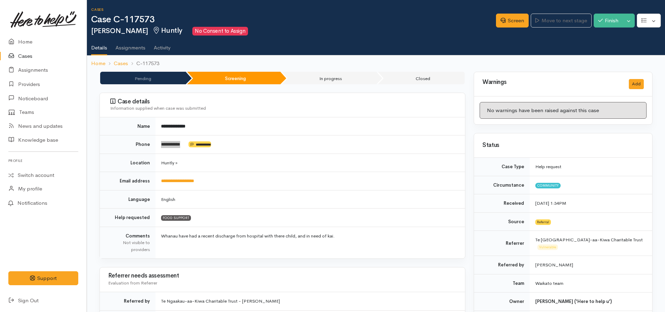
scroll to position [0, 0]
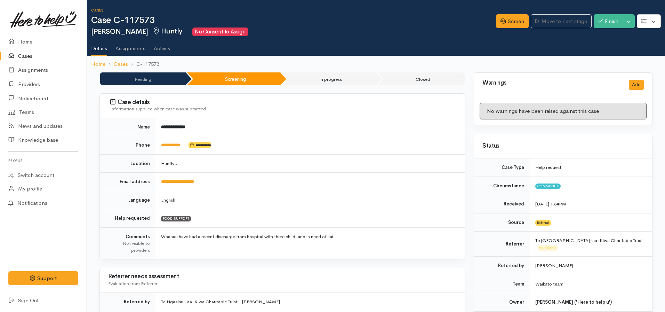
click at [376, 180] on td "**********" at bounding box center [309, 181] width 309 height 18
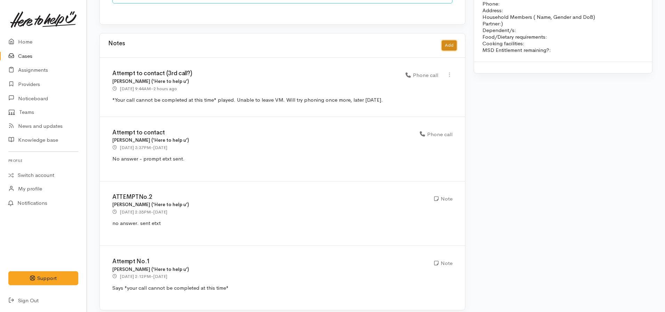
click at [452, 40] on button "Add" at bounding box center [449, 45] width 15 height 10
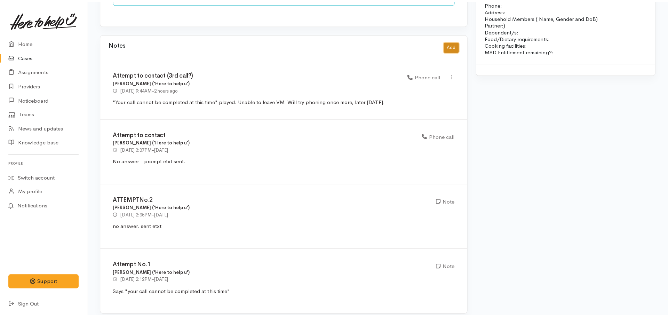
scroll to position [672, 0]
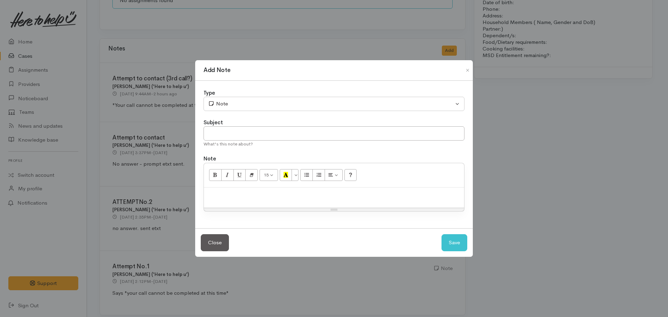
click at [236, 199] on div at bounding box center [334, 197] width 260 height 21
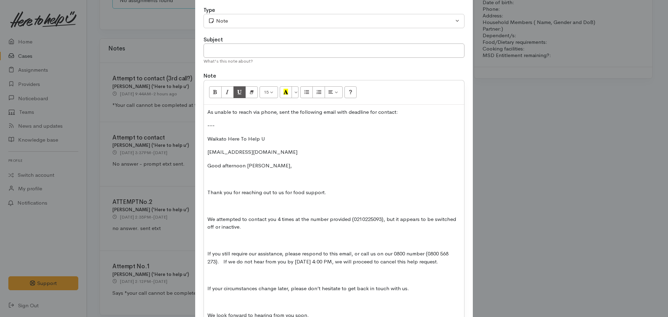
scroll to position [0, 0]
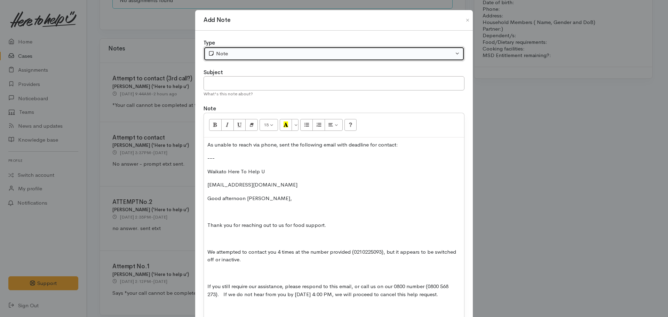
click at [230, 54] on div "Note" at bounding box center [330, 54] width 245 height 8
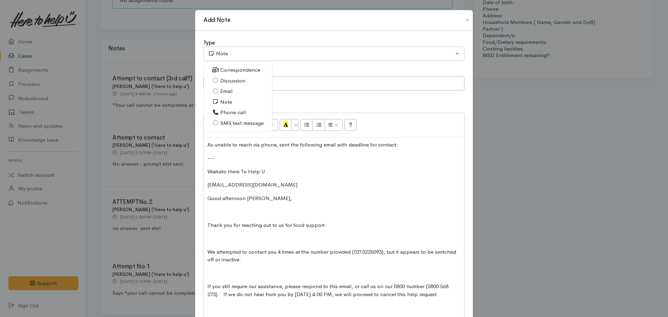
click at [224, 92] on span "Email" at bounding box center [226, 91] width 12 height 8
select select "2"
click at [285, 88] on input "text" at bounding box center [333, 83] width 261 height 14
type input "Deadline for contact shared"
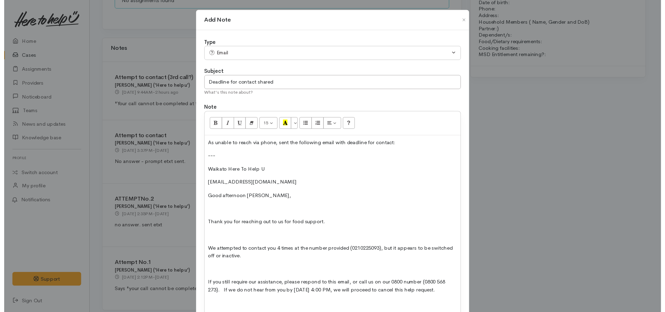
scroll to position [151, 0]
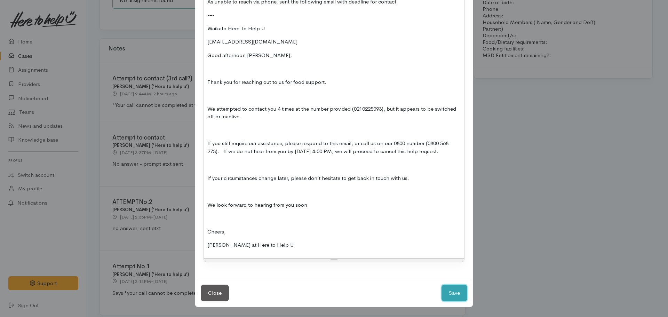
click at [441, 284] on button "Save" at bounding box center [454, 292] width 26 height 17
select select "1"
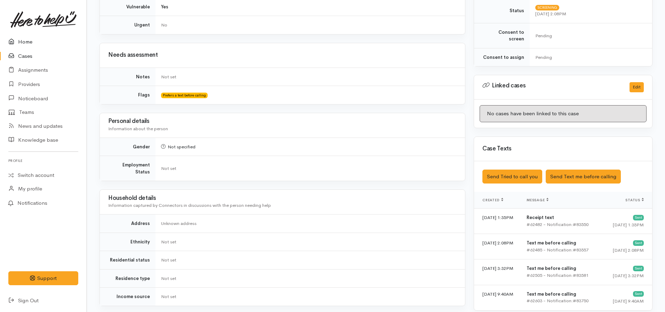
scroll to position [209, 0]
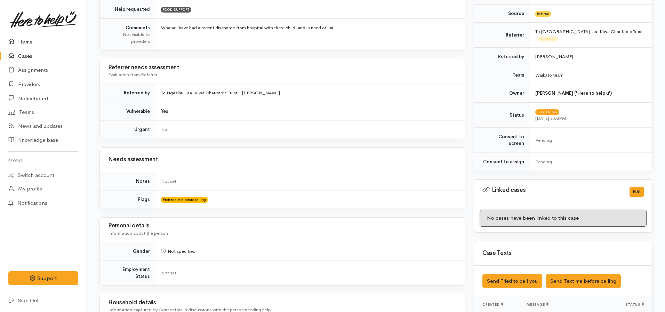
click at [26, 46] on link "Home" at bounding box center [43, 42] width 87 height 14
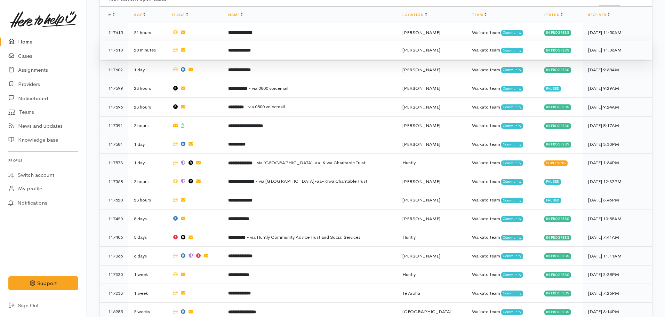
scroll to position [348, 0]
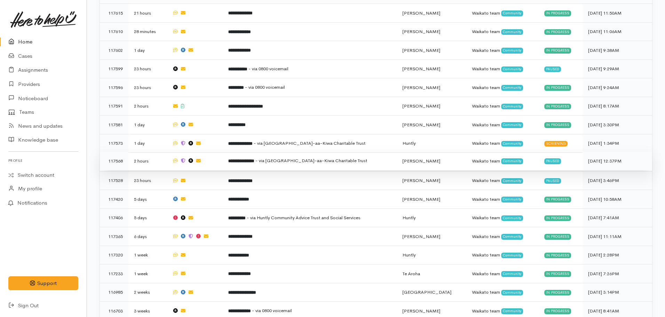
click at [268, 159] on td "**********" at bounding box center [310, 161] width 174 height 19
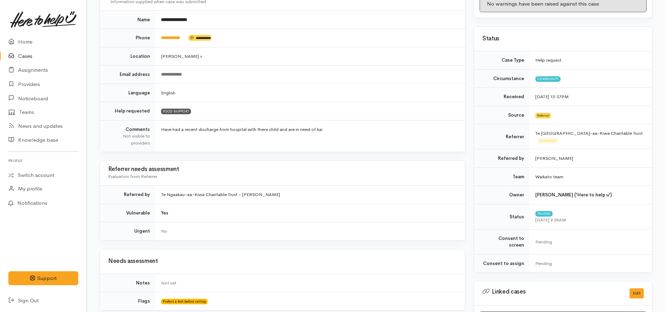
scroll to position [7, 0]
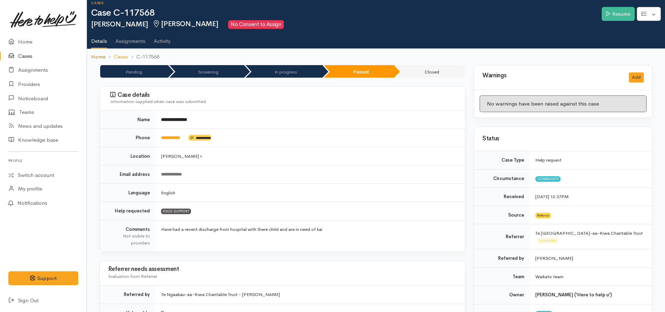
click at [99, 57] on link "Home" at bounding box center [98, 57] width 14 height 8
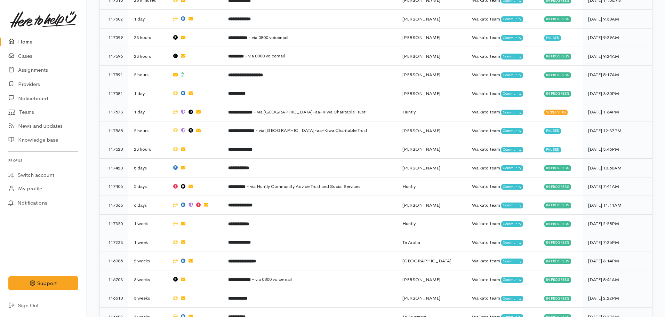
scroll to position [382, 0]
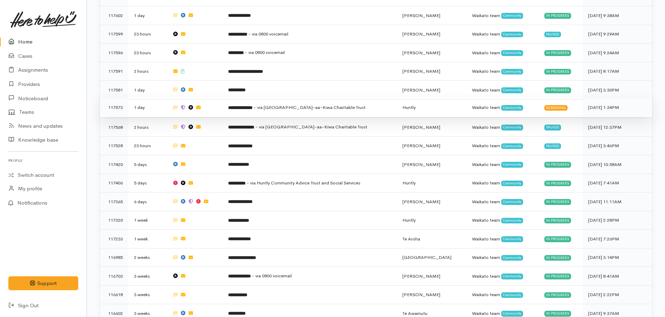
click at [285, 105] on span "- via [GEOGRAPHIC_DATA]-aa-Kiwa Charitable Trust" at bounding box center [309, 107] width 112 height 6
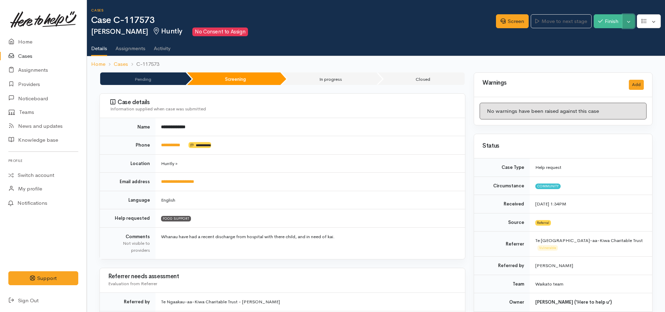
click at [629, 19] on button "Toggle Dropdown" at bounding box center [628, 21] width 12 height 14
click at [612, 33] on link "Pause" at bounding box center [606, 37] width 55 height 11
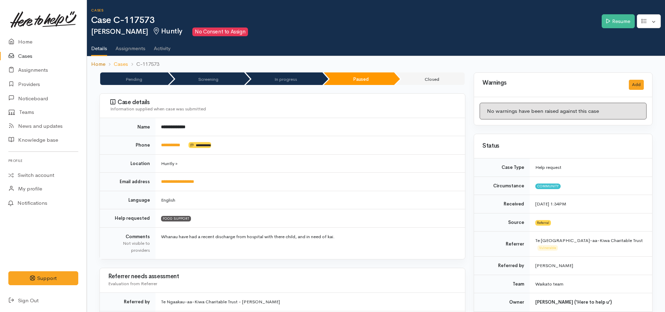
click at [98, 65] on link "Home" at bounding box center [98, 64] width 14 height 8
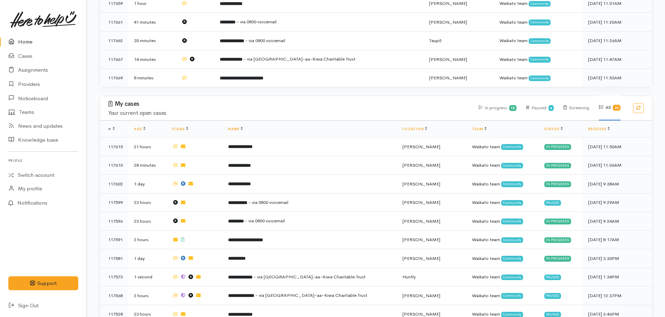
scroll to position [278, 0]
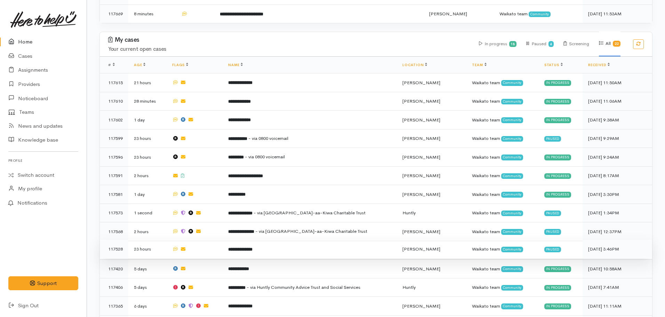
click at [244, 247] on b "**********" at bounding box center [240, 249] width 24 height 5
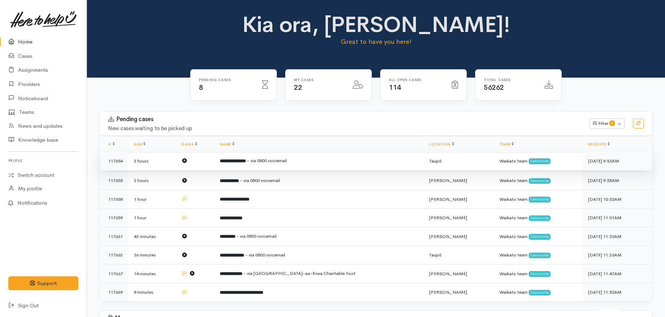
click at [246, 159] on b "**********" at bounding box center [233, 161] width 26 height 5
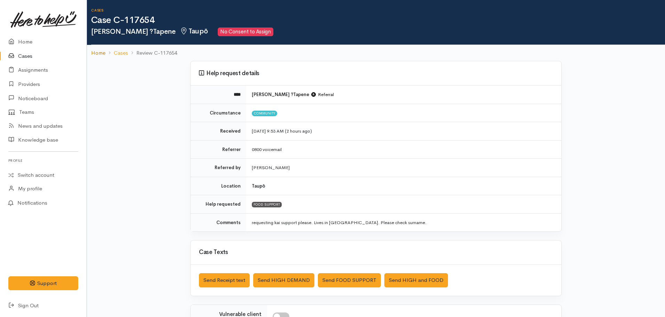
click at [97, 56] on link "Home" at bounding box center [98, 53] width 14 height 8
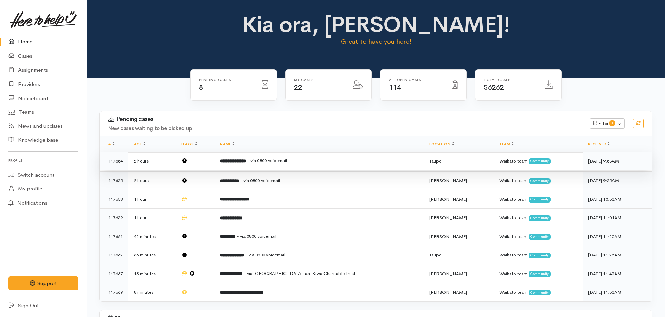
click at [239, 159] on b "**********" at bounding box center [233, 161] width 26 height 5
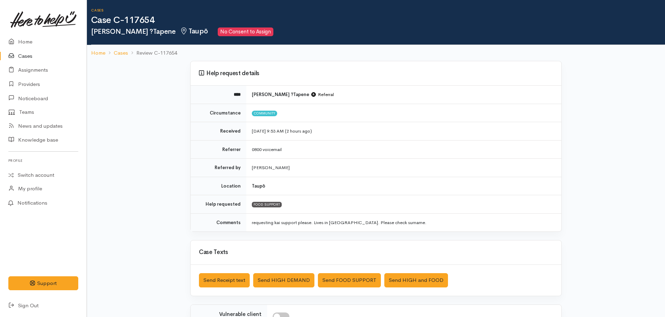
scroll to position [115, 0]
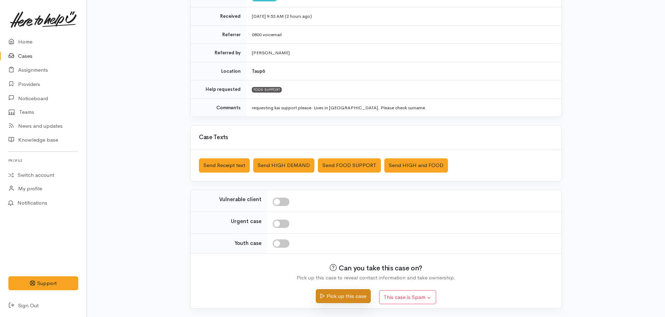
click at [330, 301] on button "Pick up this case" at bounding box center [343, 296] width 55 height 14
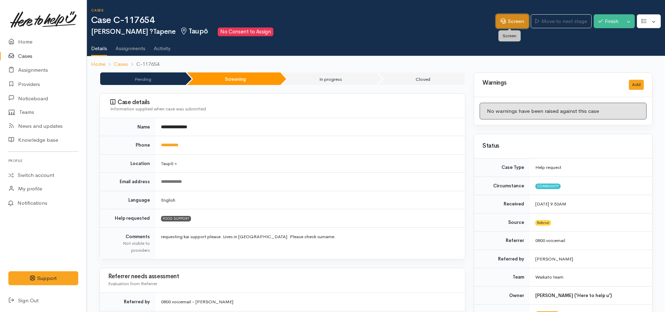
click at [508, 23] on link "Screen" at bounding box center [512, 21] width 33 height 14
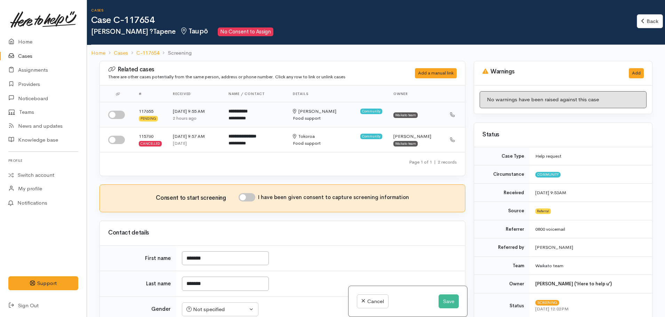
click at [130, 116] on td at bounding box center [116, 114] width 33 height 25
click at [111, 114] on input "checkbox" at bounding box center [116, 115] width 17 height 8
checkbox input "true"
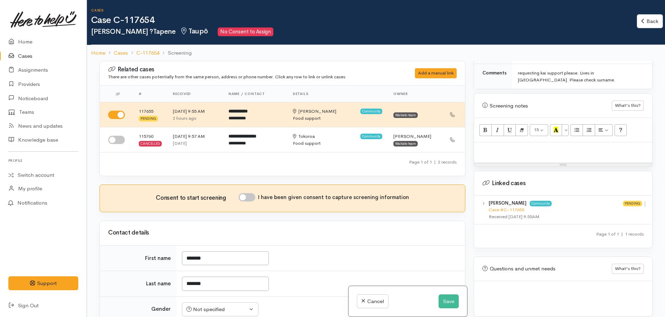
scroll to position [404, 0]
click at [495, 206] on link "Case #C-117655" at bounding box center [506, 209] width 35 height 6
click at [504, 150] on div at bounding box center [563, 152] width 178 height 21
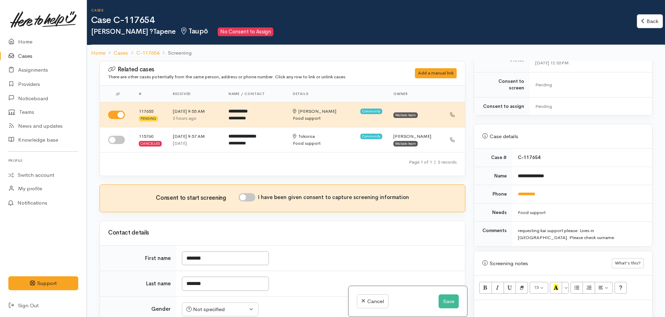
scroll to position [230, 0]
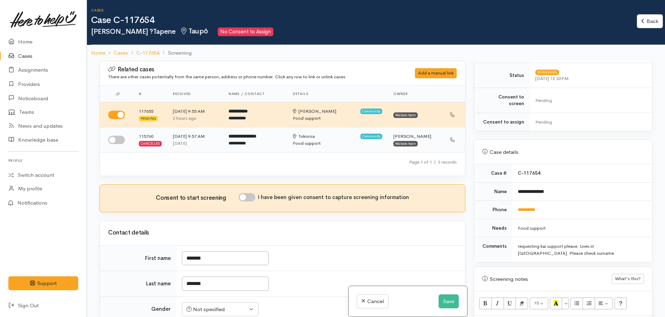
click at [118, 137] on input "checkbox" at bounding box center [116, 140] width 17 height 8
checkbox input "true"
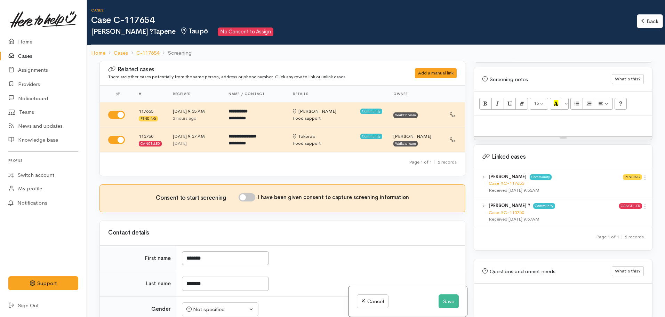
scroll to position [433, 0]
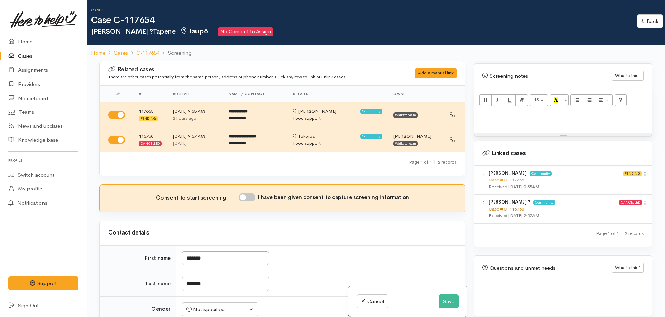
click at [511, 206] on link "Case #C-115760" at bounding box center [506, 209] width 35 height 6
click at [504, 118] on div at bounding box center [563, 122] width 178 height 21
click at [481, 120] on div at bounding box center [563, 122] width 178 height 21
paste div
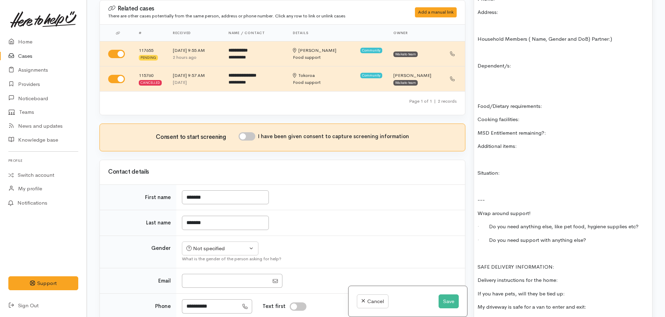
click at [481, 249] on p at bounding box center [562, 253] width 171 height 8
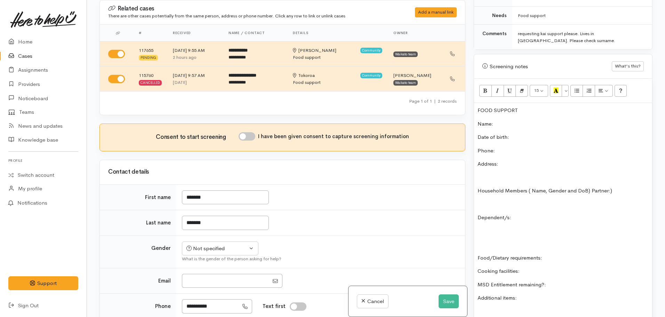
scroll to position [360, 0]
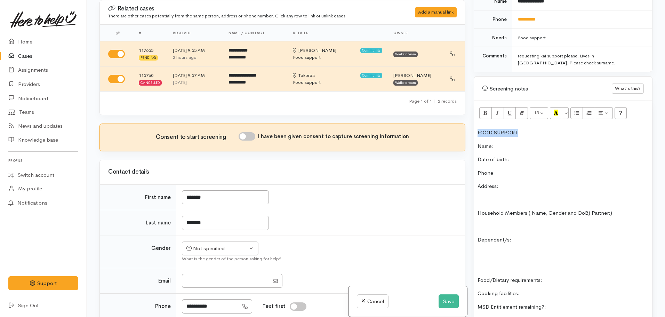
drag, startPoint x: 522, startPoint y: 123, endPoint x: 446, endPoint y: 123, distance: 75.8
click at [446, 123] on div "Related cases There are other cases potentially from the same person, address o…" at bounding box center [375, 158] width 561 height 317
click at [559, 107] on button "Recent Color" at bounding box center [556, 113] width 13 height 12
click at [507, 132] on div "FOOD SUPPORT Name: Date of birth: Phone: Address: Household Members ( Name, Gen…" at bounding box center [563, 316] width 178 height 382
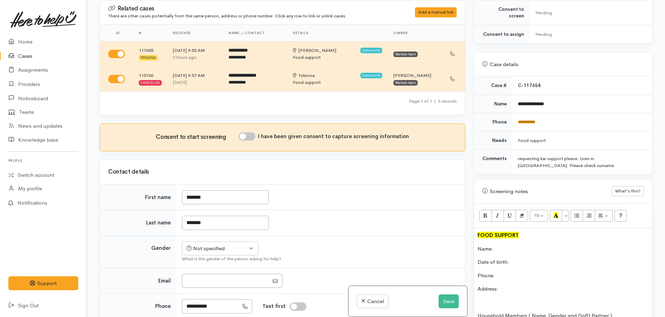
scroll to position [255, 0]
click at [505, 273] on p "Phone:" at bounding box center [562, 277] width 171 height 8
drag, startPoint x: 550, startPoint y: 119, endPoint x: 516, endPoint y: 119, distance: 34.1
click at [516, 119] on td "**********" at bounding box center [582, 124] width 140 height 18
copy link "**********"
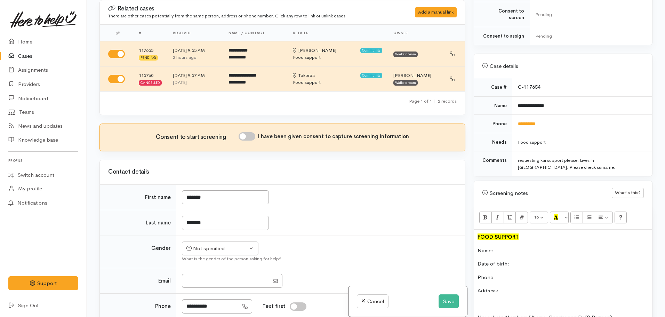
click at [507, 273] on p "Phone:" at bounding box center [562, 277] width 171 height 8
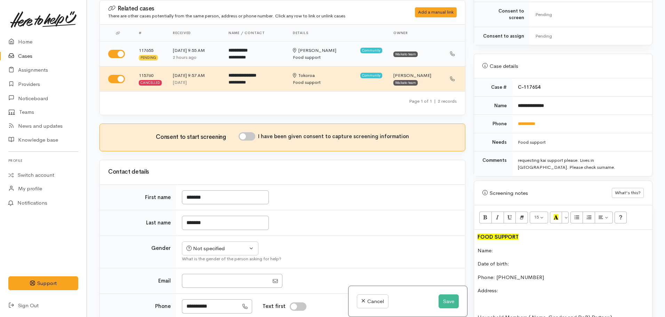
click at [118, 53] on input "checkbox" at bounding box center [116, 54] width 17 height 8
checkbox input "false"
click at [523, 121] on link "**********" at bounding box center [526, 123] width 17 height 5
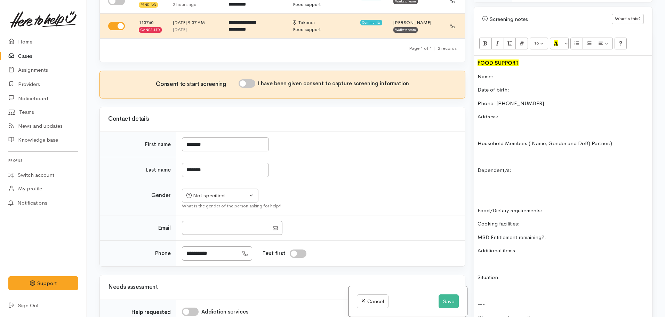
scroll to position [70, 0]
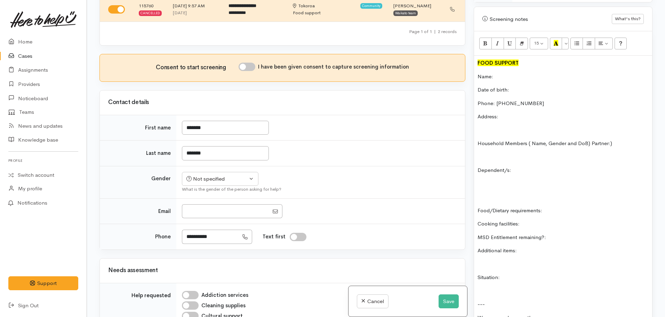
click at [516, 73] on p "Name:" at bounding box center [562, 77] width 171 height 8
click at [245, 66] on input "I have been given consent to capture screening information" at bounding box center [247, 67] width 17 height 8
checkbox input "true"
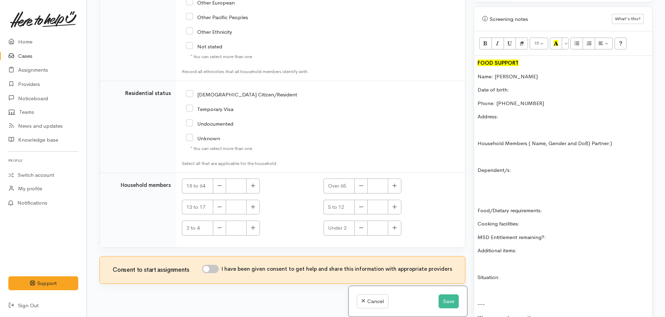
scroll to position [1178, 0]
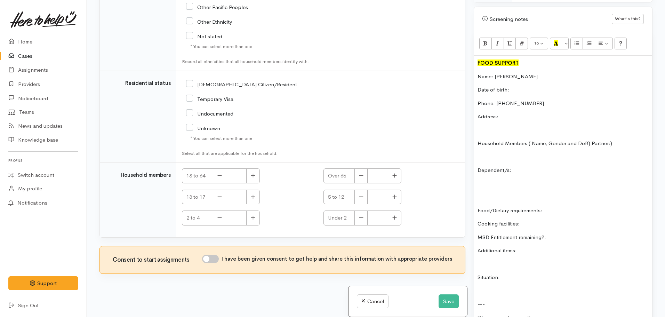
click at [212, 259] on input "I have been given consent to get help and share this information with appropria…" at bounding box center [210, 259] width 17 height 8
checkbox input "true"
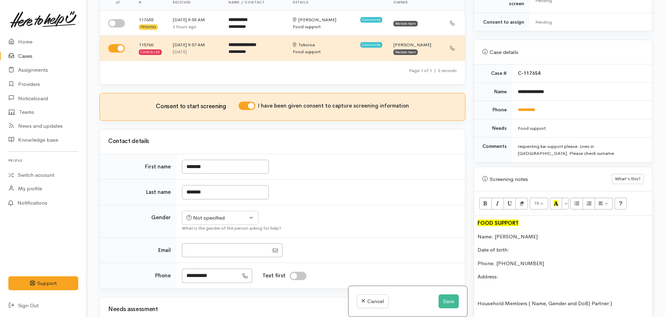
scroll to position [394, 0]
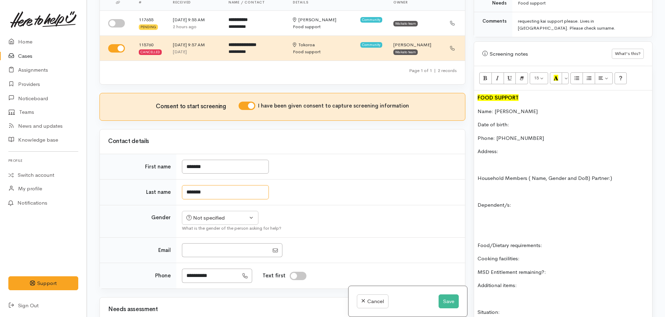
click at [189, 194] on input "*******" at bounding box center [225, 192] width 87 height 14
click at [196, 189] on input "******" at bounding box center [225, 192] width 87 height 14
type input "******"
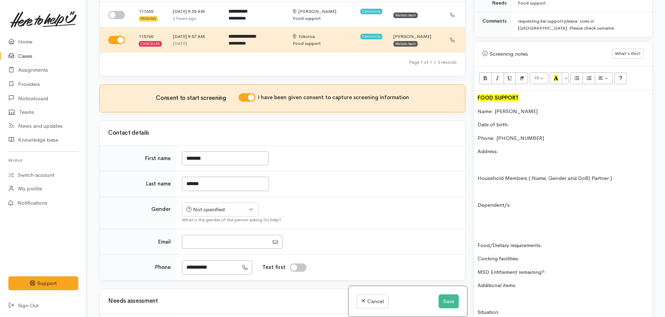
click at [315, 210] on div "Related cases There are other cases potentially from the same person, address o…" at bounding box center [282, 158] width 374 height 317
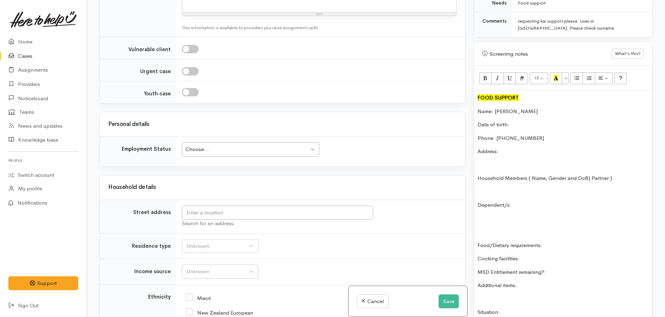
scroll to position [656, 0]
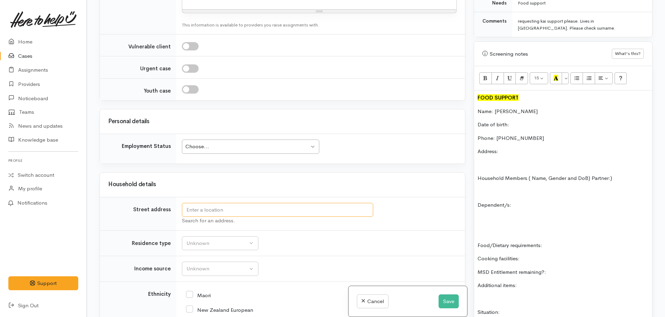
click at [214, 213] on input "text" at bounding box center [277, 210] width 191 height 14
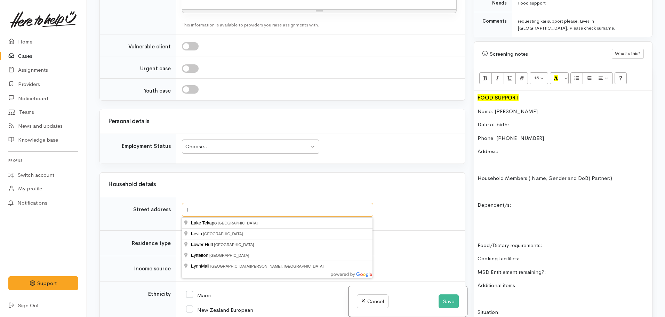
type input "l"
click at [519, 136] on div "FOOD SUPPORT Name: Michael Date of birth: Phone: 0224534212 Address: Household …" at bounding box center [563, 281] width 178 height 382
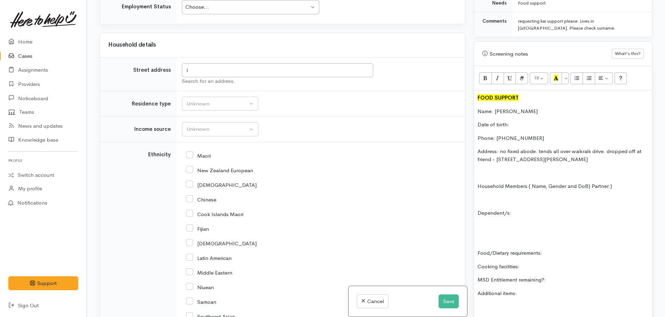
scroll to position [796, 0]
click at [202, 126] on div "Unknown" at bounding box center [216, 130] width 61 height 8
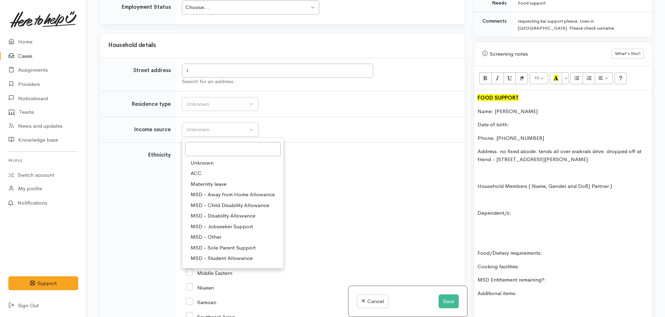
click at [226, 227] on span "MSD - Jobseeker Support" at bounding box center [222, 227] width 62 height 8
select select "4"
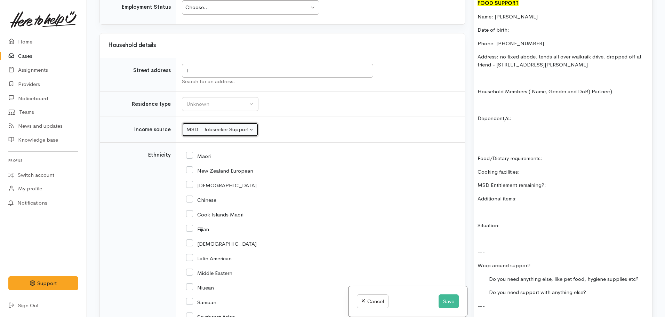
scroll to position [499, 0]
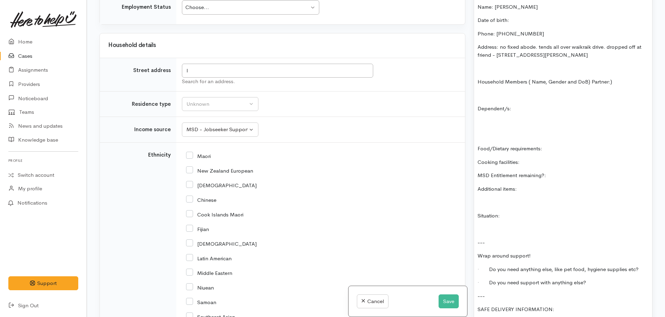
click at [556, 164] on div "FOOD SUPPORT Name: Michael Date of birth: Phone: 0224534212 Address: no fixed a…" at bounding box center [563, 181] width 178 height 390
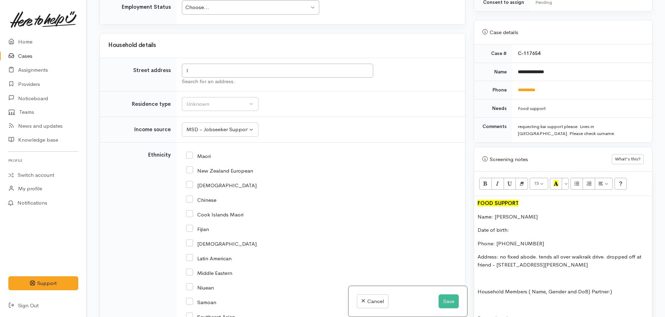
scroll to position [429, 0]
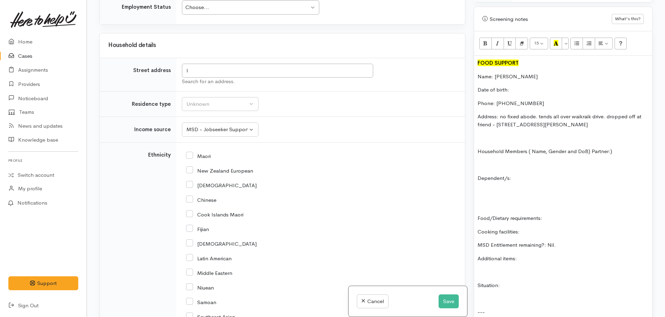
click at [533, 247] on div "FOOD SUPPORT Name: Michael Date of birth: Phone: 0224534212 Address: no fixed a…" at bounding box center [563, 251] width 178 height 390
click at [579, 241] on p "MSD Entitlement remaining?: Nil." at bounding box center [562, 245] width 171 height 8
click at [213, 105] on div "Unknown" at bounding box center [216, 104] width 61 height 8
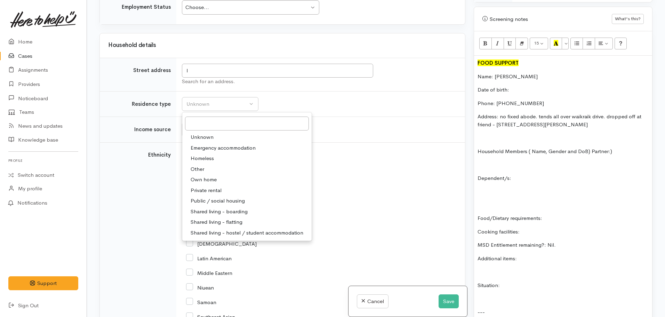
click at [527, 228] on p "Cooking facilities:" at bounding box center [562, 232] width 171 height 8
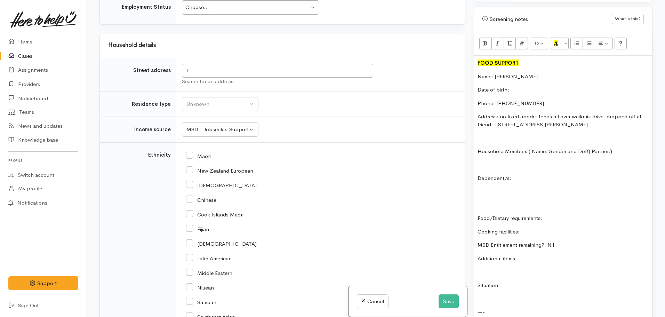
click at [555, 214] on p "Food/Dietary requirements:" at bounding box center [562, 218] width 171 height 8
click at [528, 217] on div "FOOD SUPPORT Name: Michael Date of birth: Phone: 0224534212 Address: no fixed a…" at bounding box center [563, 251] width 178 height 390
click at [592, 214] on p "Food/Dietary requirements: none identified" at bounding box center [562, 218] width 171 height 8
click at [536, 228] on p "Cooking facilities:" at bounding box center [562, 232] width 171 height 8
click at [552, 255] on p "Additional items:" at bounding box center [562, 259] width 171 height 8
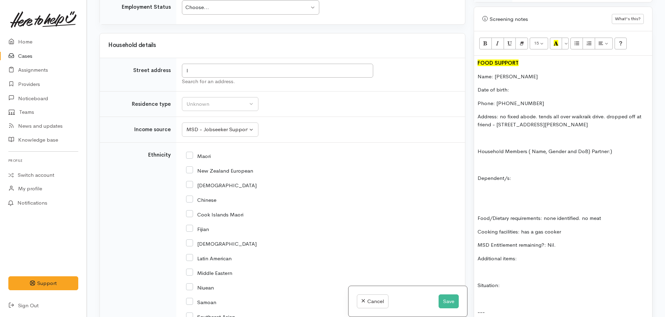
click at [539, 77] on div "FOOD SUPPORT Name: Michael Date of birth: Phone: 0224534212 Address: no fixed a…" at bounding box center [563, 251] width 178 height 390
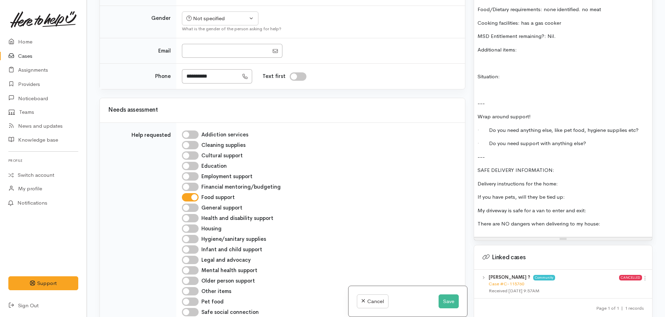
scroll to position [135, 0]
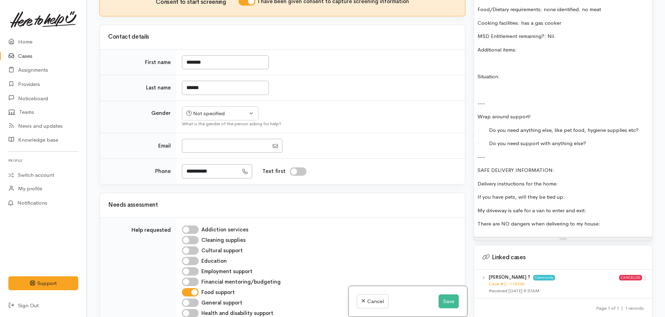
click at [562, 180] on p "Delivery instructions for the home:" at bounding box center [562, 184] width 171 height 8
click at [571, 193] on p "If you have pets, will they be tied up:" at bounding box center [562, 197] width 171 height 8
click at [604, 198] on div "FOOD SUPPORT Name: Michael Date of birth: 01.01.74 Phone: 0224534212 Address: n…" at bounding box center [563, 42] width 178 height 390
click at [607, 220] on p "There are NO dangers when delivering to my house:" at bounding box center [562, 224] width 171 height 8
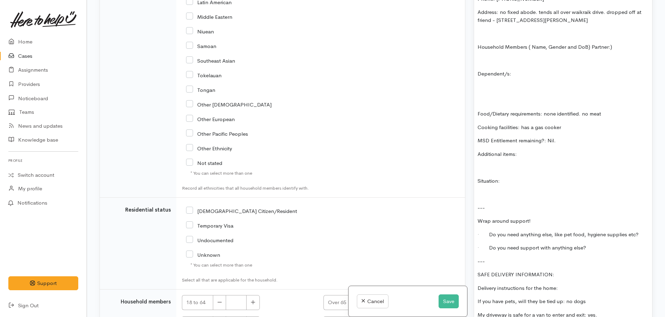
scroll to position [1039, 0]
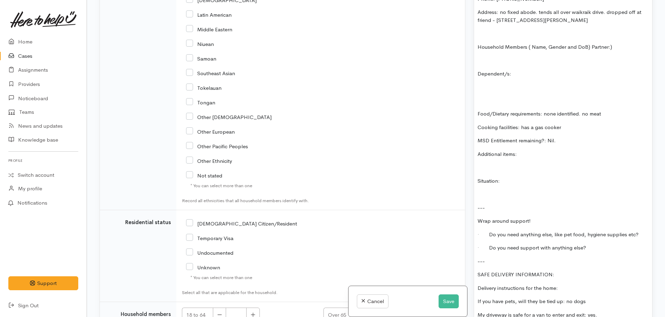
click at [190, 226] on input "NZ Citizen/Resident" at bounding box center [241, 223] width 111 height 6
checkbox input "true"
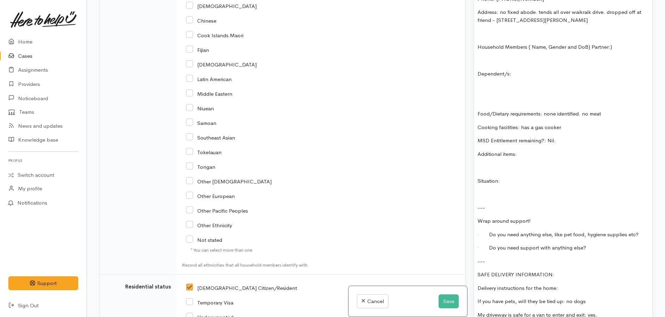
scroll to position [865, 0]
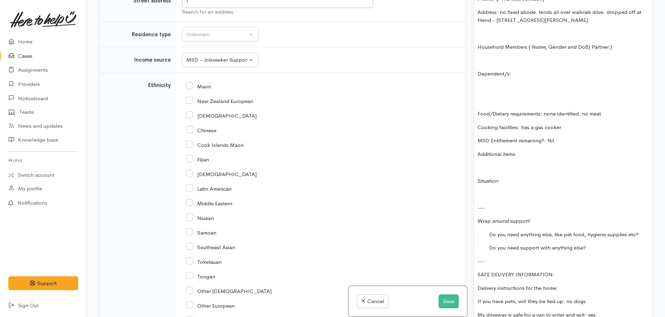
click at [190, 87] on input "Maori" at bounding box center [198, 86] width 25 height 6
checkbox input "true"
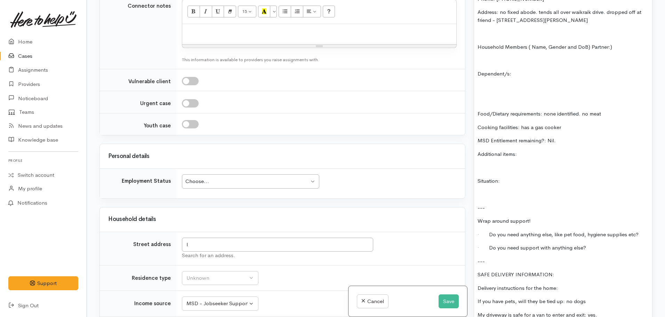
drag, startPoint x: 204, startPoint y: 177, endPoint x: 212, endPoint y: 177, distance: 8.0
click at [207, 177] on div "Choose... Choose..." at bounding box center [250, 181] width 137 height 14
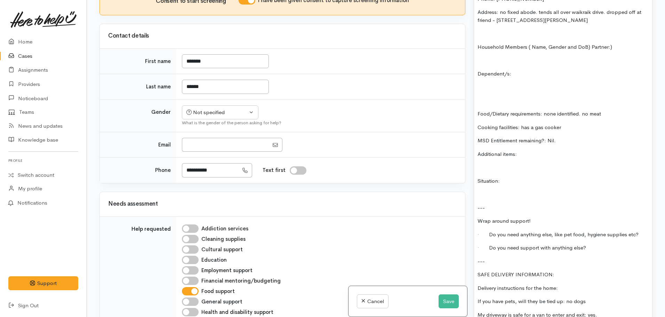
scroll to position [135, 0]
click at [529, 177] on p "Situation:" at bounding box center [562, 181] width 171 height 8
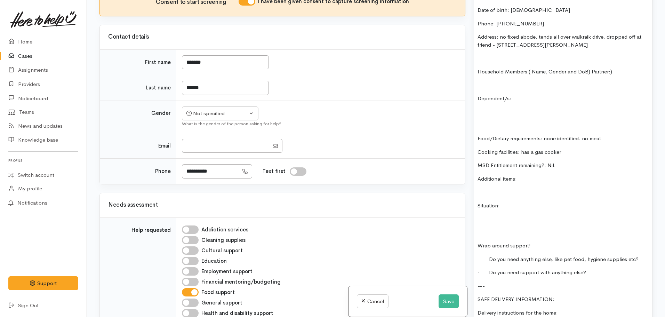
scroll to position [499, 0]
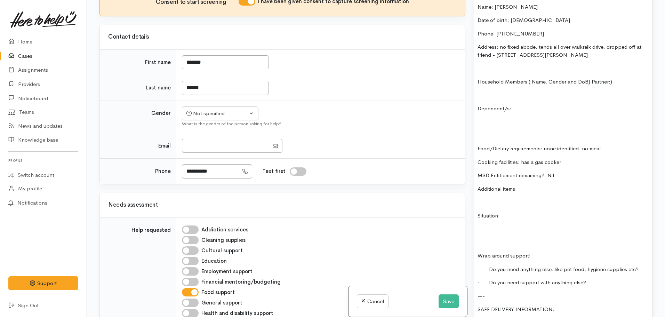
click at [544, 185] on p "Additional items:" at bounding box center [562, 189] width 171 height 8
click at [567, 171] on p "MSD Entitlement remaining?: Nil." at bounding box center [562, 175] width 171 height 8
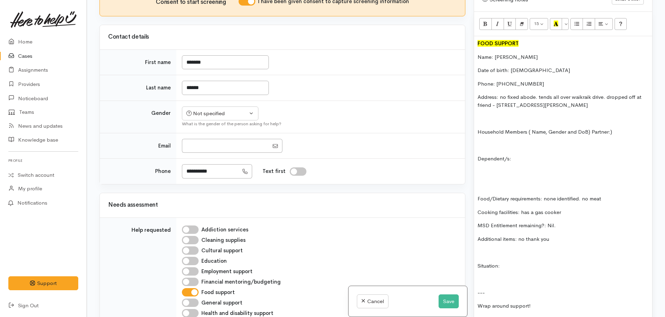
scroll to position [394, 0]
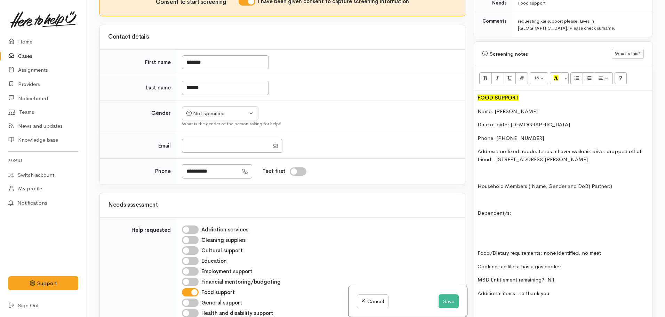
click at [547, 200] on div "FOOD SUPPORT Name: Michael Date of birth: 01.01.74 Phone: 0224534212 Address: n…" at bounding box center [563, 285] width 178 height 390
drag, startPoint x: 525, startPoint y: 208, endPoint x: 475, endPoint y: 177, distance: 58.9
click at [473, 177] on div "Warnings Add No warnings have been raised against this case Add Warning Title ●…" at bounding box center [562, 158] width 187 height 317
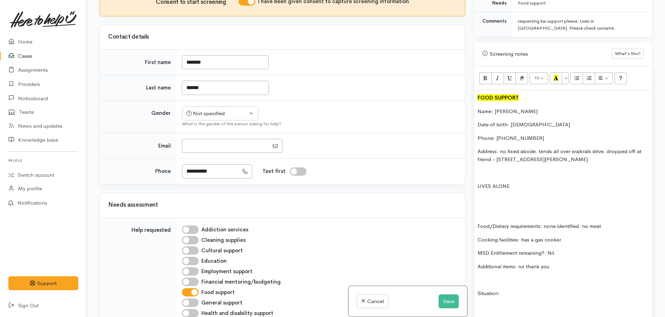
click at [538, 147] on p "Address: no fixed abode. tends all over waikraik drive. dropped off at friend -…" at bounding box center [562, 155] width 171 height 16
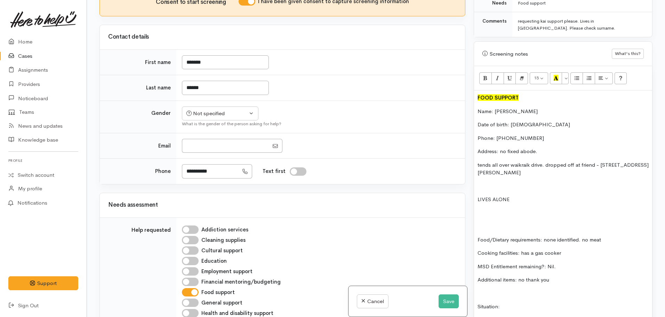
click at [543, 147] on p "Address: no fixed abode." at bounding box center [562, 151] width 171 height 8
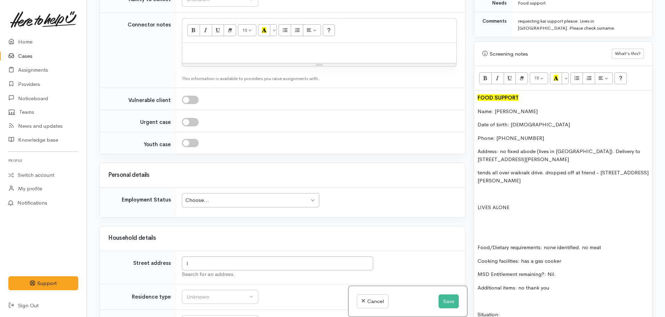
scroll to position [622, 0]
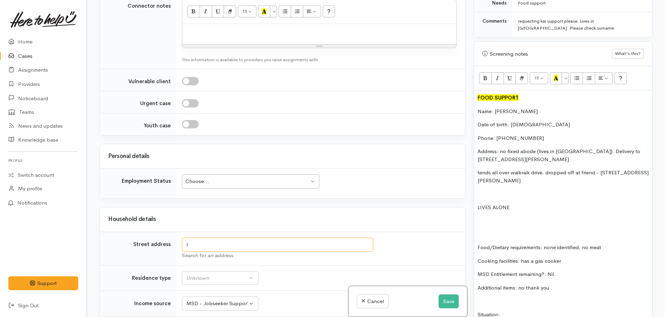
click at [212, 239] on input "l" at bounding box center [277, 244] width 191 height 14
click at [201, 246] on input "19 Terrance Street, taupo" at bounding box center [277, 244] width 191 height 14
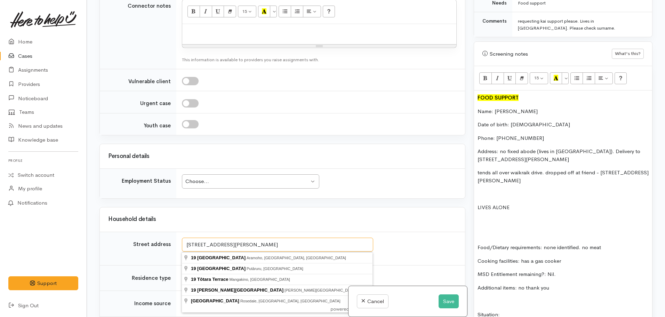
click at [251, 244] on input "19 Terance Street, taupo" at bounding box center [277, 244] width 191 height 14
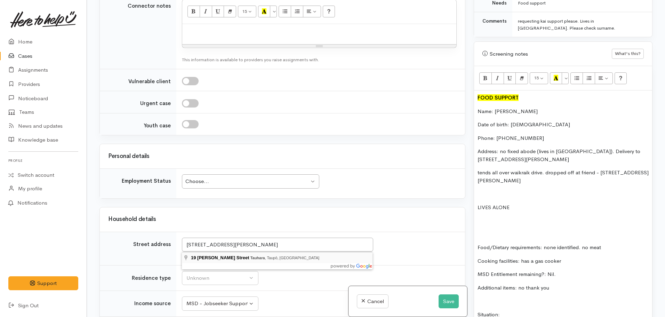
type input "19 Terence Street, Tauhara, Taupō, New Zealand"
drag, startPoint x: 313, startPoint y: 243, endPoint x: 165, endPoint y: 241, distance: 147.8
click at [165, 241] on tr "Street address 19 Terence Street, Tauhara, Taupō, New Zealand Search for an add…" at bounding box center [282, 248] width 365 height 33
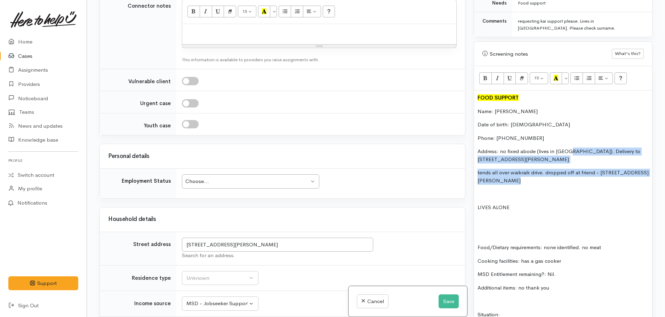
drag, startPoint x: 566, startPoint y: 145, endPoint x: 631, endPoint y: 164, distance: 67.6
click at [631, 164] on div "FOOD SUPPORT Name: Michael Date of birth: 01.01.74 Phone: 0224534212 Address: n…" at bounding box center [563, 282] width 178 height 384
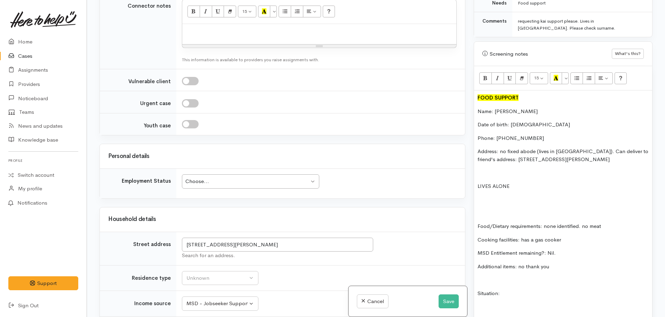
drag, startPoint x: 615, startPoint y: 150, endPoint x: 578, endPoint y: 152, distance: 37.3
click at [578, 152] on p "Address: no fixed abode (lives in van). Can deliver to friend's address: 19 Ter…" at bounding box center [562, 155] width 171 height 16
click at [526, 121] on p "Date of birth: 01.01.74" at bounding box center [562, 125] width 171 height 8
drag, startPoint x: 524, startPoint y: 100, endPoint x: 506, endPoint y: 112, distance: 21.7
click at [524, 100] on div "FOOD SUPPORT Name: Michael Date of birth: 01.01.1974 Phone: 0224534212 Address:…" at bounding box center [563, 271] width 178 height 363
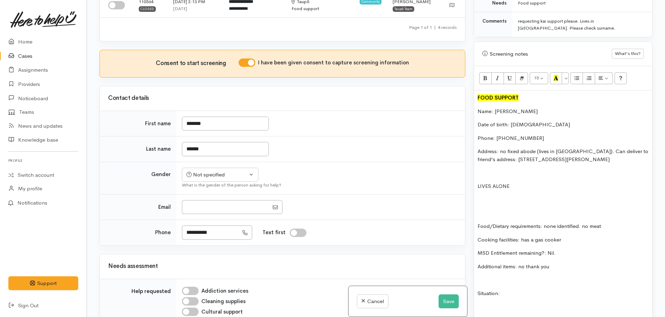
scroll to position [46, 0]
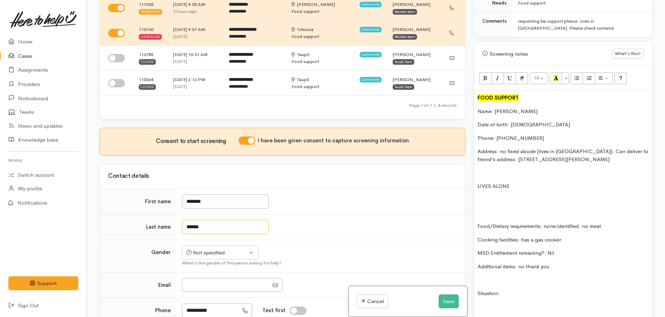
drag, startPoint x: 205, startPoint y: 228, endPoint x: 181, endPoint y: 228, distance: 24.3
click at [181, 228] on td "******" at bounding box center [320, 227] width 289 height 26
click at [524, 107] on p "Name: Michael" at bounding box center [562, 111] width 171 height 8
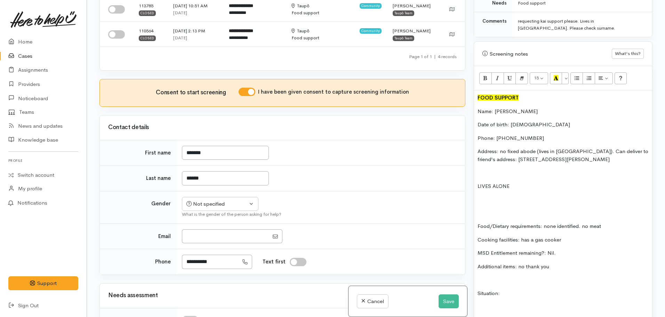
scroll to position [139, 0]
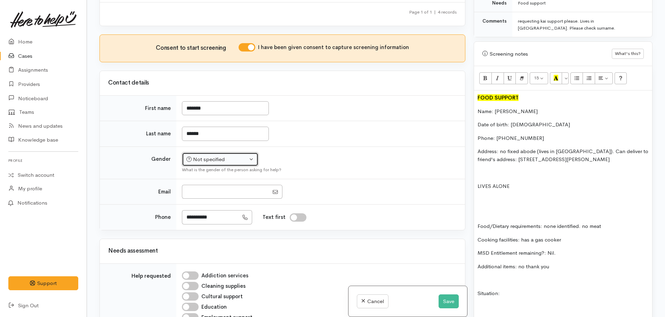
click at [220, 160] on div "Not specified" at bounding box center [216, 159] width 61 height 8
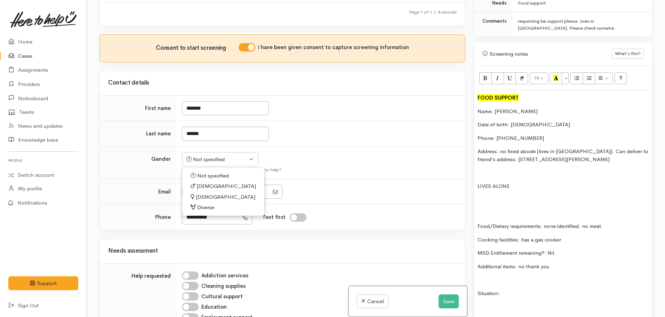
click at [205, 185] on span "Male" at bounding box center [225, 186] width 59 height 8
select select "Male"
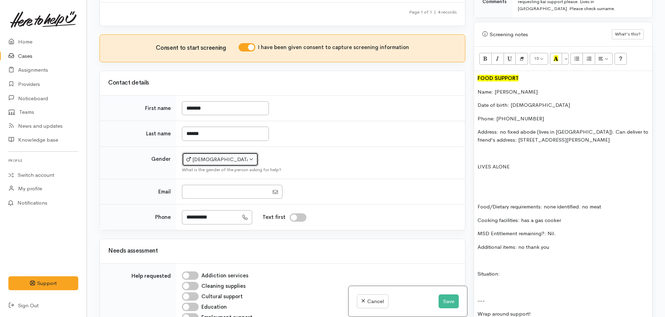
scroll to position [464, 0]
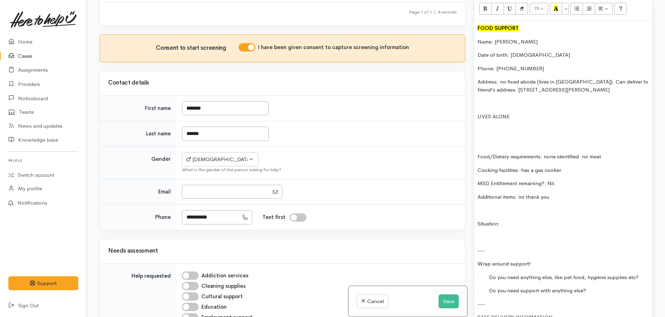
click at [514, 209] on div "FOOD SUPPORT Name: Michael Tapine Date of birth: 01.01.1974 Phone: 0224534212 A…" at bounding box center [563, 202] width 178 height 363
click at [486, 127] on div "FOOD SUPPORT Name: Michael Tapine Date of birth: 01.01.1974 Phone: 0224534212 A…" at bounding box center [563, 202] width 178 height 363
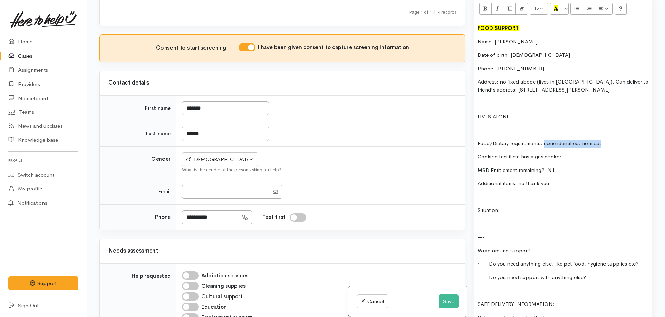
drag, startPoint x: 606, startPoint y: 136, endPoint x: 543, endPoint y: 135, distance: 62.6
click at [543, 139] on p "Food/Dietary requirements: none identified. no meat" at bounding box center [562, 143] width 171 height 8
click at [520, 220] on p at bounding box center [562, 224] width 171 height 8
click at [518, 206] on p "Situation:" at bounding box center [562, 210] width 171 height 8
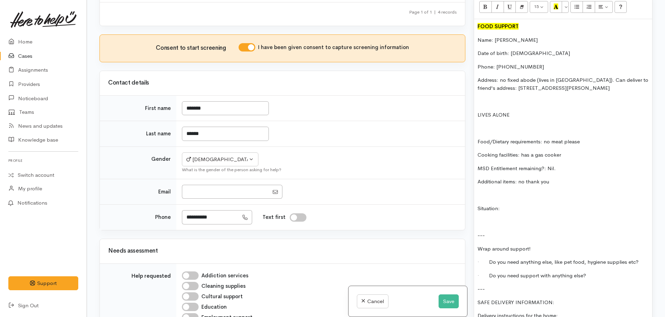
scroll to position [499, 0]
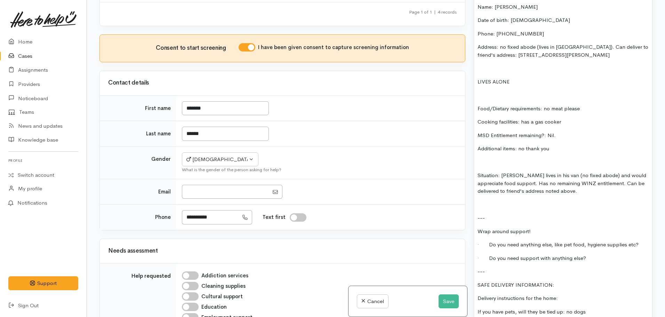
click at [478, 201] on p at bounding box center [562, 205] width 171 height 8
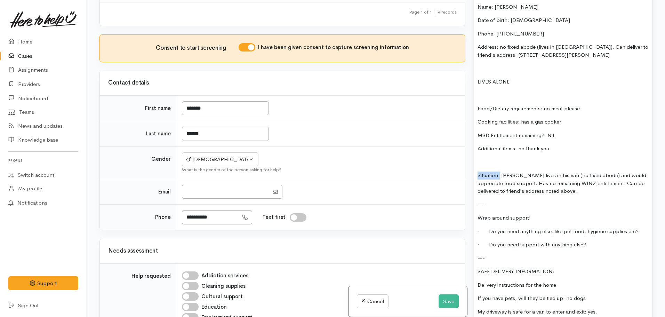
drag, startPoint x: 501, startPoint y: 167, endPoint x: 461, endPoint y: 168, distance: 40.0
click at [461, 168] on div "Related cases There are other cases potentially from the same person, address o…" at bounding box center [375, 158] width 561 height 317
click at [552, 181] on p "Situation: Michael lives in his van (no fixed abode) and would appreciate food …" at bounding box center [562, 183] width 171 height 24
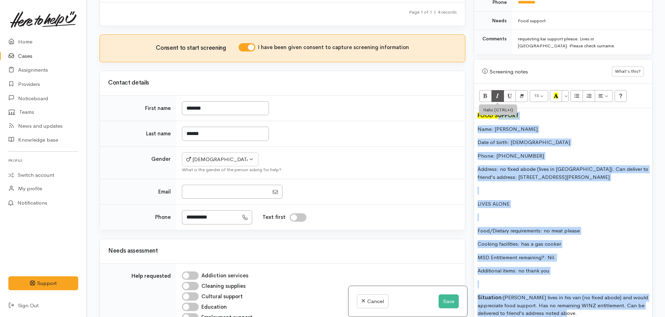
scroll to position [360, 0]
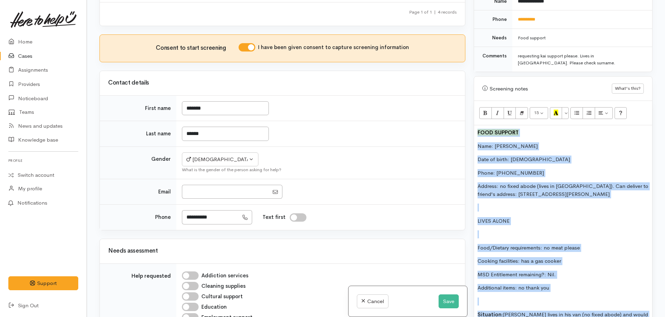
drag, startPoint x: 581, startPoint y: 186, endPoint x: 438, endPoint y: 118, distance: 158.6
click at [438, 118] on div "Related cases There are other cases potentially from the same person, address o…" at bounding box center [375, 158] width 561 height 317
copy div "FOOD SUPPORT Name: Michael Tapine Date of birth: 01.01.1974 Phone: 0224534212 A…"
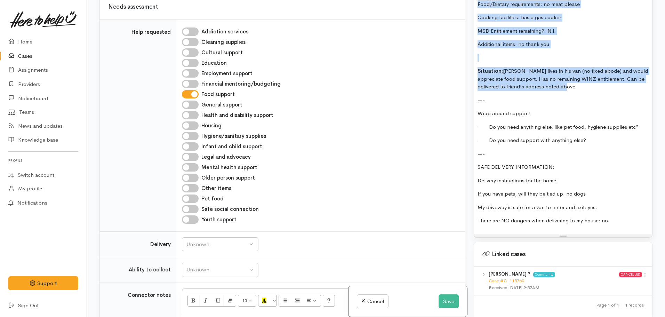
scroll to position [522, 0]
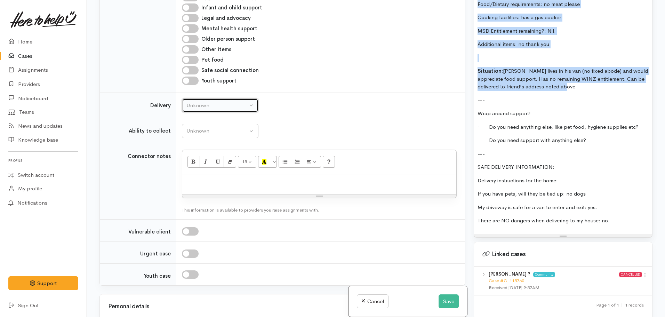
click at [211, 110] on button "Unknown" at bounding box center [220, 105] width 76 height 14
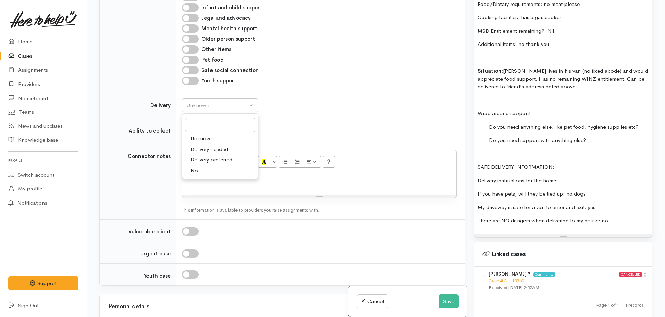
click at [198, 150] on span "Delivery needed" at bounding box center [210, 149] width 38 height 8
select select "3"
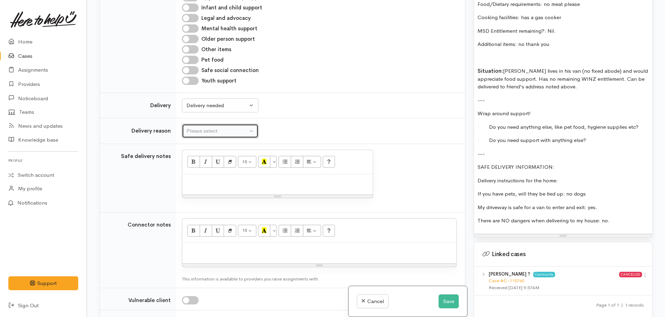
click at [194, 129] on div "Please select" at bounding box center [216, 131] width 61 height 8
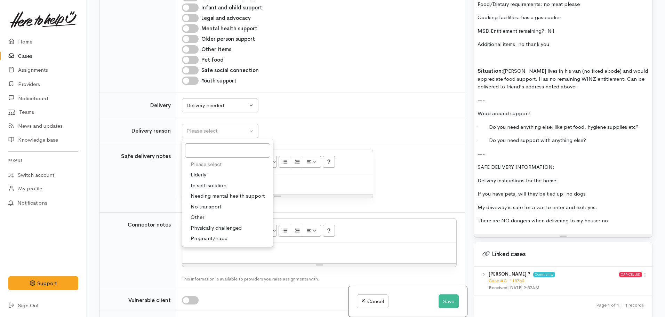
click at [200, 216] on span "Other" at bounding box center [198, 217] width 14 height 8
select select "7"
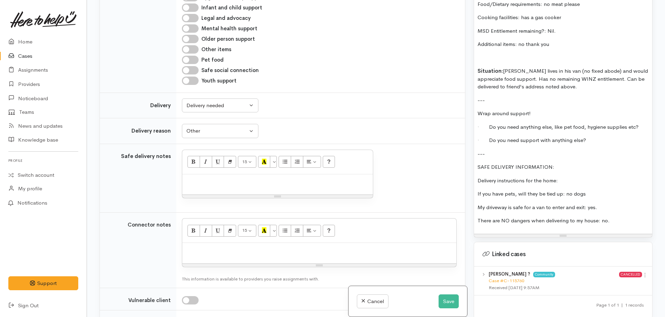
drag, startPoint x: 556, startPoint y: 159, endPoint x: 447, endPoint y: 159, distance: 108.8
click at [447, 159] on div "Related cases There are other cases potentially from the same person, address o…" at bounding box center [375, 158] width 561 height 317
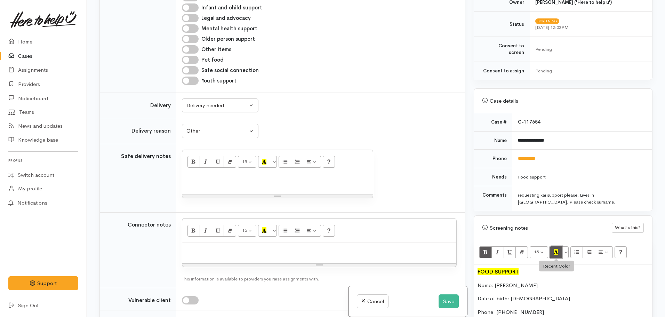
click at [555, 249] on icon "Recent Color" at bounding box center [556, 252] width 5 height 6
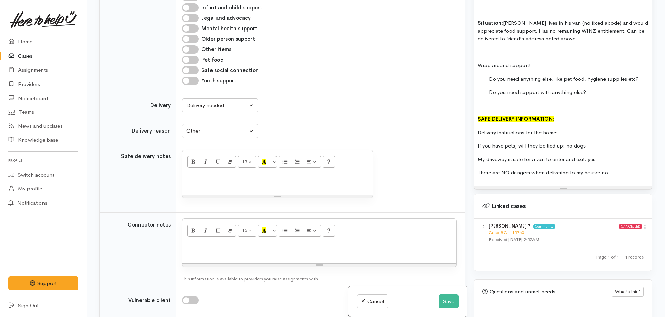
scroll to position [672, 0]
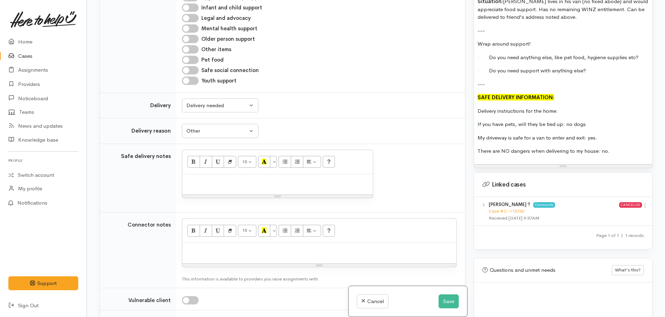
click at [565, 107] on p "Delivery instructions for the home:" at bounding box center [562, 111] width 171 height 8
drag, startPoint x: 616, startPoint y: 145, endPoint x: 459, endPoint y: 88, distance: 166.8
click at [459, 88] on div "Related cases There are other cases potentially from the same person, address o…" at bounding box center [375, 158] width 561 height 317
copy div "SAFE DELIVERY INFORMATION: Delivery instructions for the home: no dangers ident…"
click at [200, 186] on div at bounding box center [277, 184] width 191 height 21
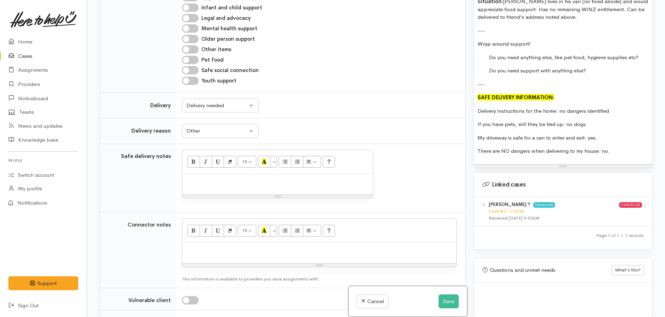
paste div
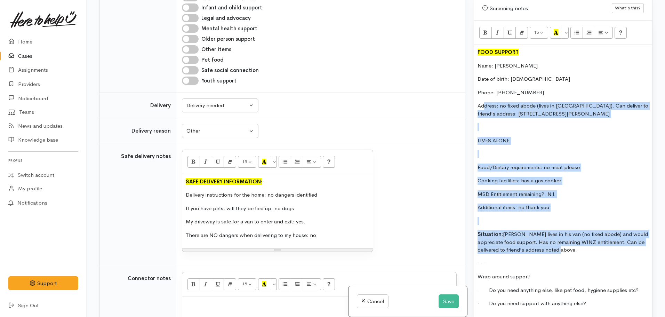
scroll to position [429, 0]
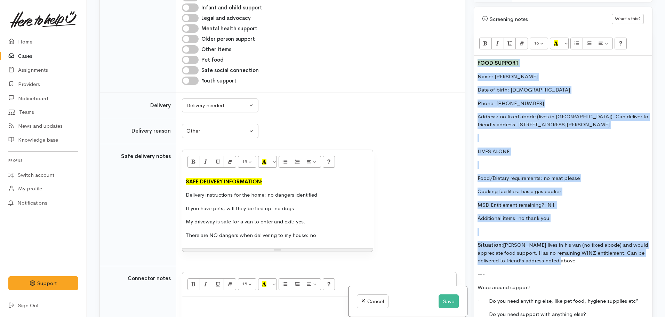
drag, startPoint x: 575, startPoint y: 150, endPoint x: 468, endPoint y: 46, distance: 148.8
click at [468, 46] on div "Related cases There are other cases potentially from the same person, address o…" at bounding box center [375, 158] width 561 height 317
copy div "FOOD SUPPORT Name: Michael Tapine Date of birth: 01.01.1974 Phone: 0224534212 A…"
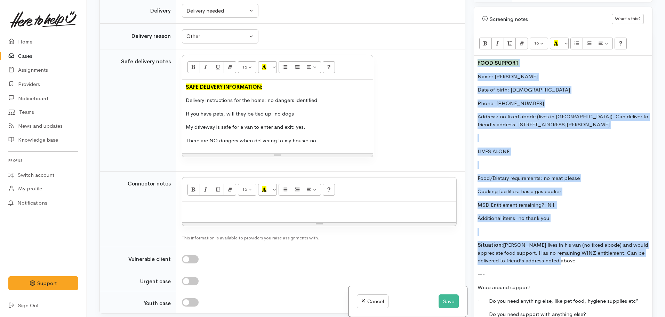
scroll to position [626, 0]
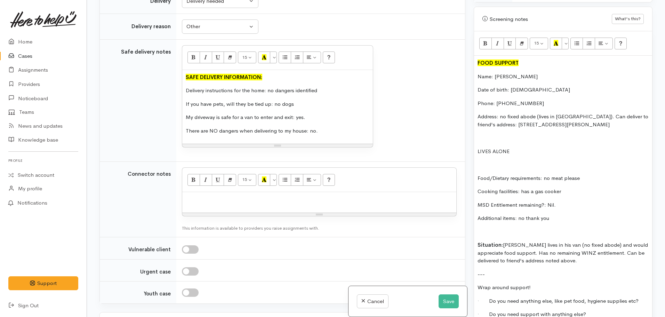
click at [189, 203] on p at bounding box center [319, 199] width 267 height 8
paste div
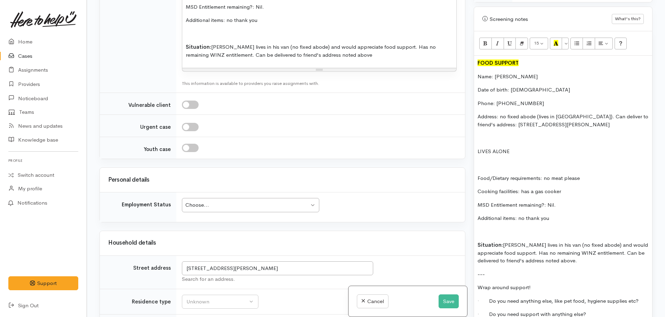
scroll to position [1007, 0]
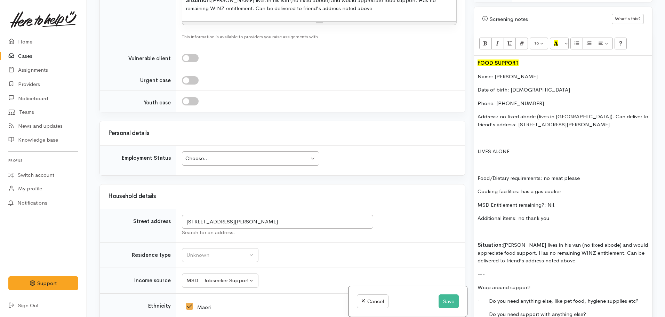
click at [195, 155] on div "Choose... Choose..." at bounding box center [250, 158] width 137 height 14
click at [203, 251] on div "Unknown" at bounding box center [216, 255] width 61 height 8
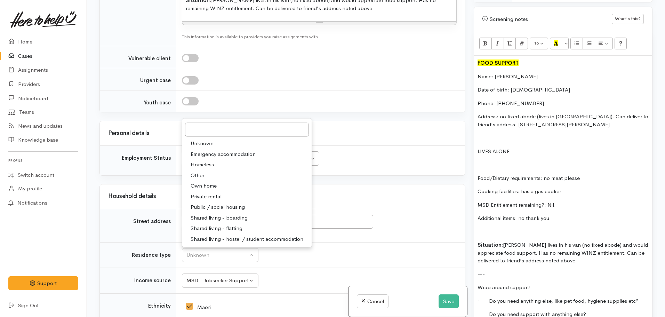
click at [202, 161] on span "Homeless" at bounding box center [202, 165] width 23 height 8
select select "9"
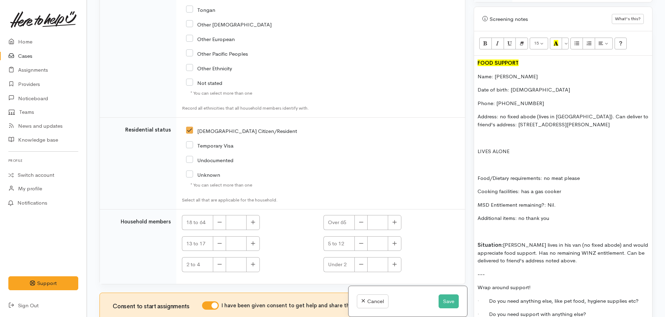
scroll to position [1528, 0]
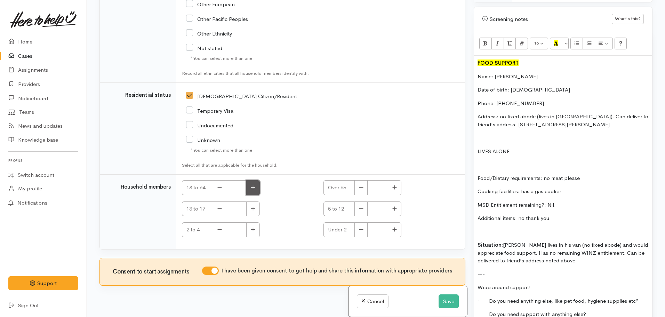
click at [257, 180] on button "button" at bounding box center [253, 187] width 14 height 15
type input "1"
click at [444, 300] on button "Save" at bounding box center [448, 301] width 20 height 14
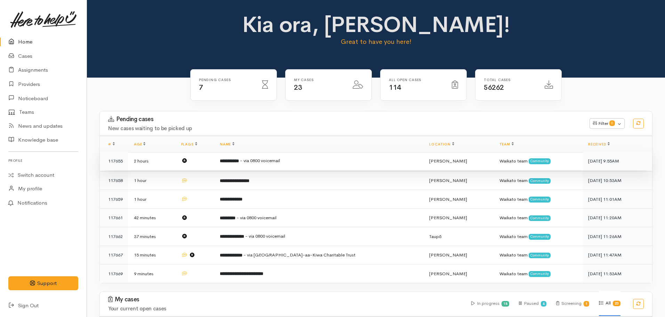
click at [280, 159] on span "- via 0800 voicemail" at bounding box center [260, 161] width 40 height 6
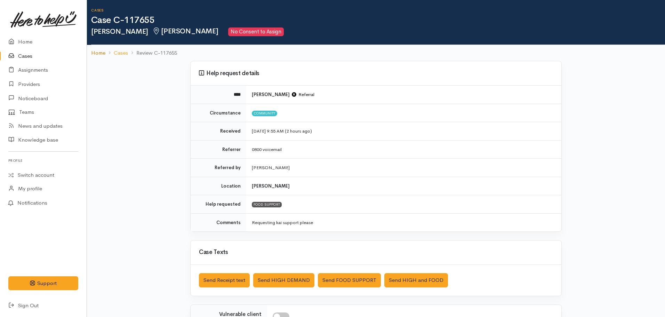
click at [99, 53] on link "Home" at bounding box center [98, 53] width 14 height 8
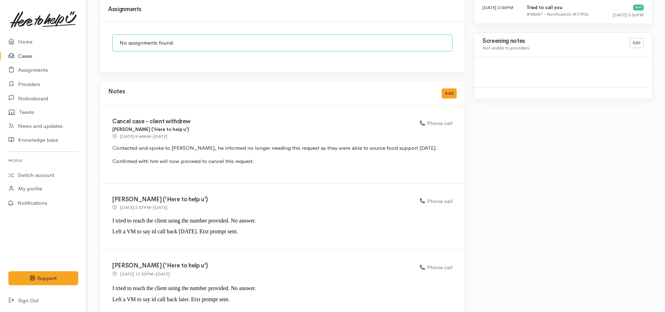
scroll to position [598, 0]
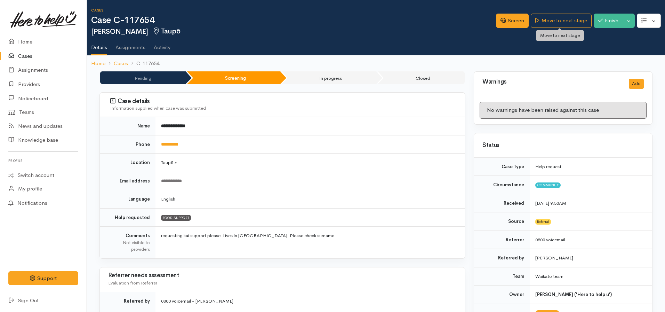
click at [562, 25] on link "Move to next stage" at bounding box center [561, 21] width 60 height 14
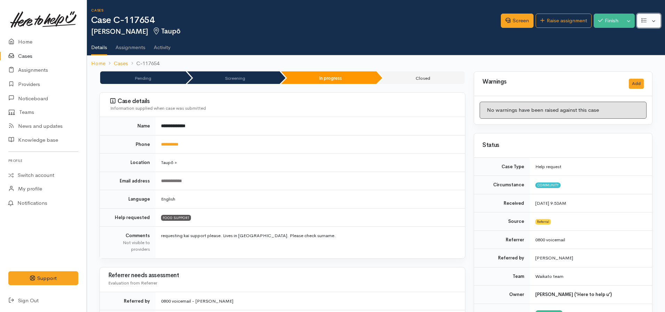
click at [654, 16] on button "button" at bounding box center [649, 21] width 24 height 14
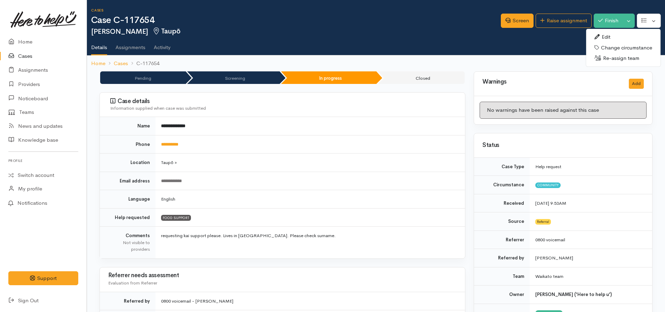
click at [611, 39] on link "Edit" at bounding box center [623, 37] width 74 height 11
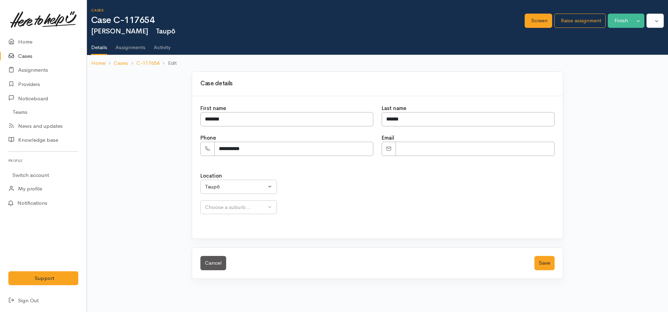
select select
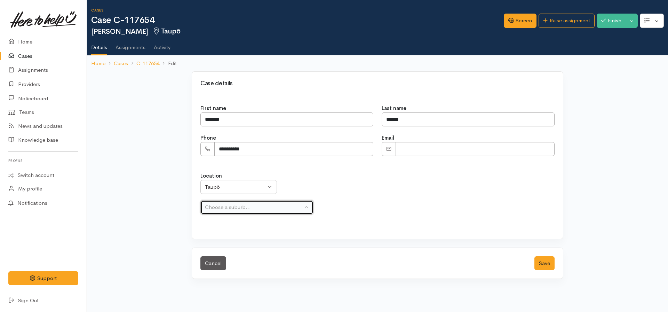
click at [233, 204] on div "Choose a suburb..." at bounding box center [254, 207] width 98 height 8
type input "tau"
click at [229, 181] on link "Tauhara" at bounding box center [257, 180] width 112 height 11
select select "319"
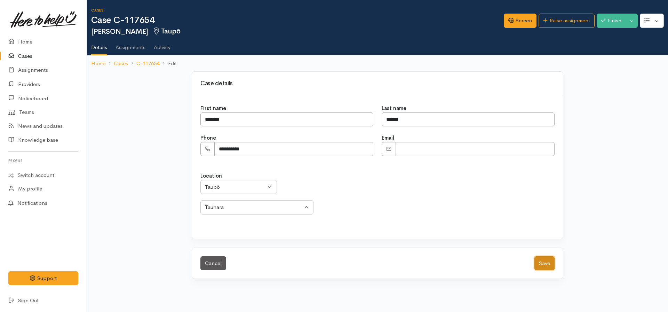
click at [538, 264] on button "Save" at bounding box center [544, 263] width 20 height 14
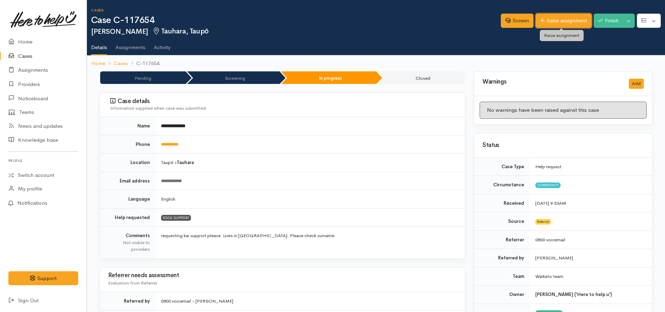
click at [557, 24] on link "Raise assignment" at bounding box center [563, 21] width 56 height 14
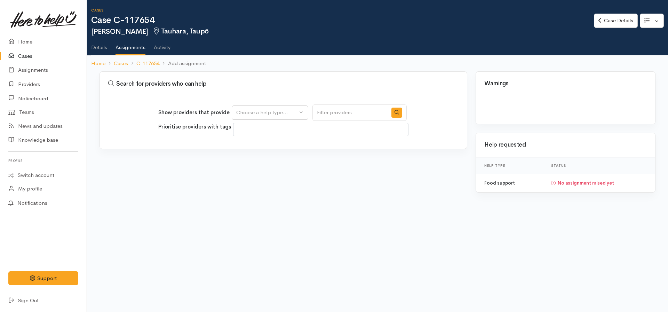
select select
click at [267, 114] on div "Choose a help type..." at bounding box center [266, 112] width 61 height 8
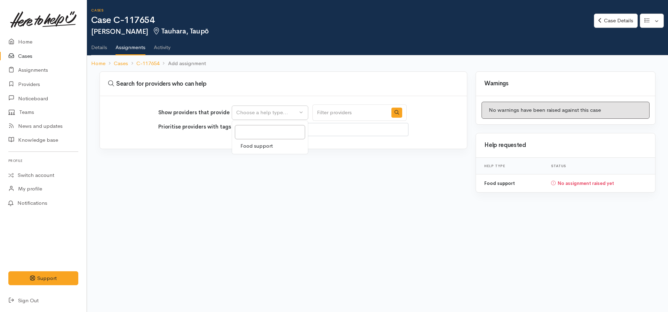
click at [267, 148] on span "Food support" at bounding box center [256, 146] width 32 height 8
select select "3"
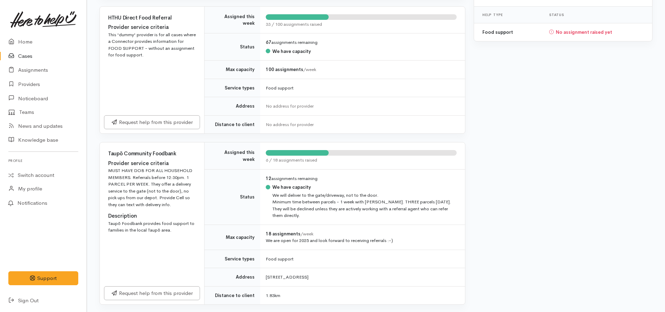
scroll to position [164, 0]
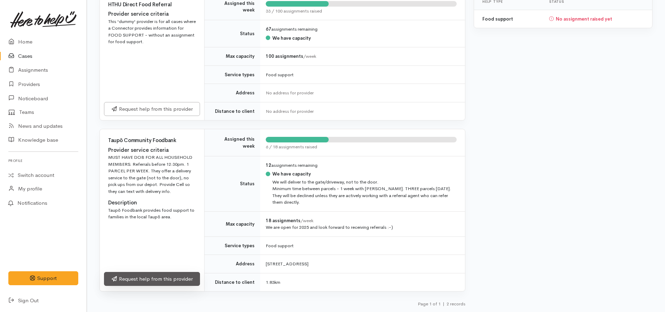
click at [145, 281] on link "Request help from this provider" at bounding box center [152, 279] width 96 height 14
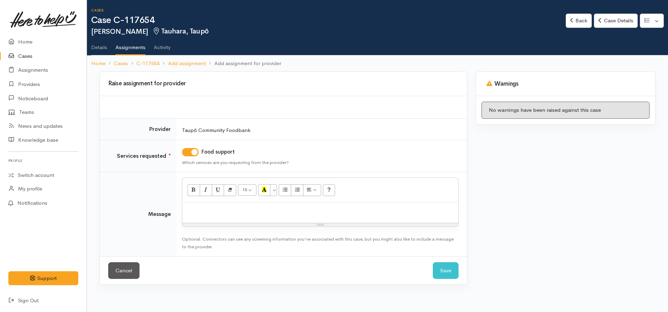
click at [209, 214] on div at bounding box center [320, 212] width 276 height 21
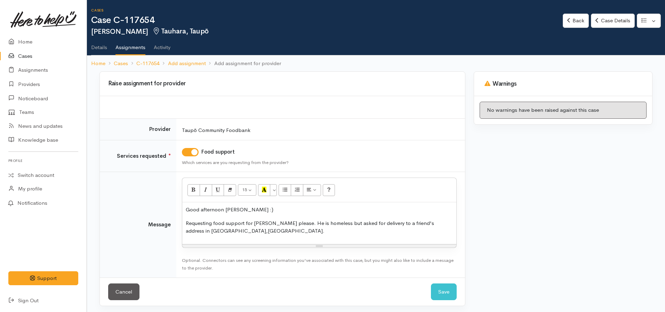
click at [205, 231] on p "Requesting food support for Michael please. He is homeless but asked for delive…" at bounding box center [319, 227] width 267 height 16
click at [237, 230] on p "Requesting food support for Michael please. He is homeless but asked for delive…" at bounding box center [319, 227] width 267 height 16
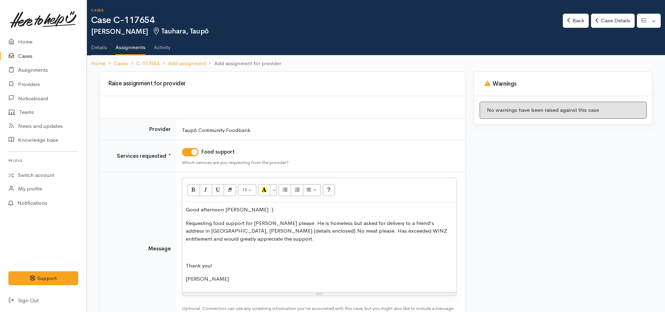
scroll to position [50, 0]
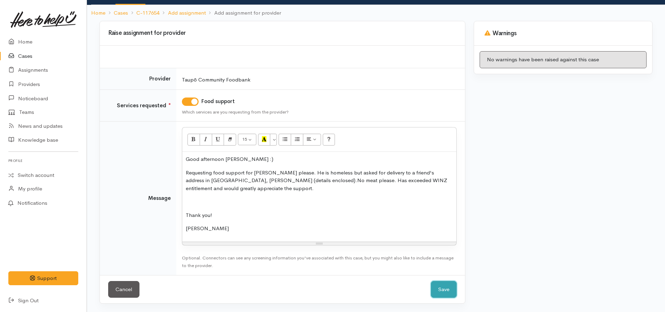
click button "Save" at bounding box center [444, 289] width 26 height 17
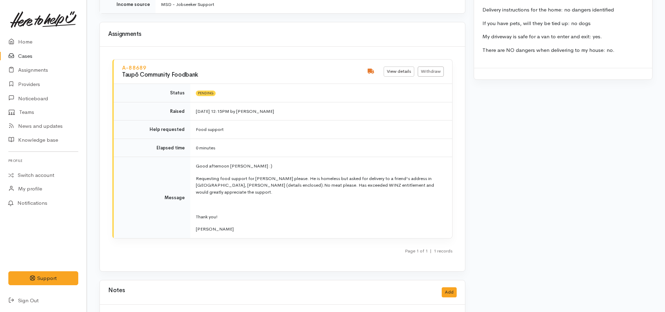
scroll to position [901, 0]
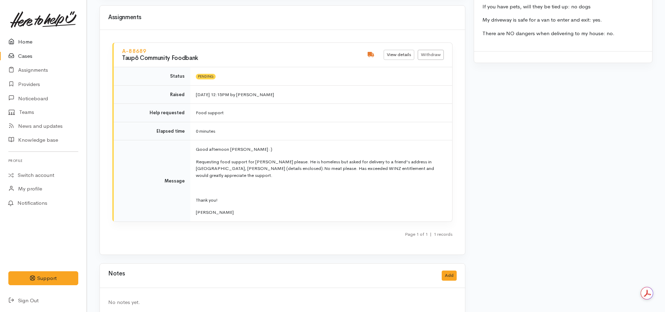
click at [33, 45] on link "Home" at bounding box center [43, 42] width 87 height 14
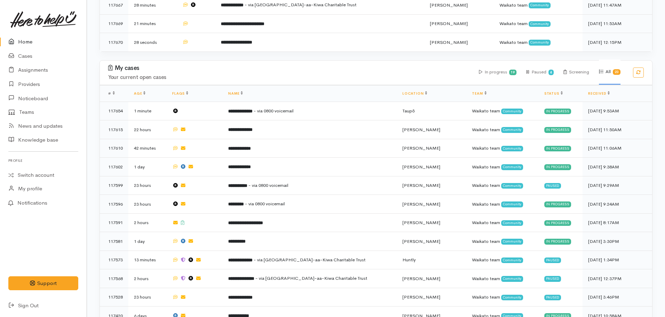
scroll to position [209, 0]
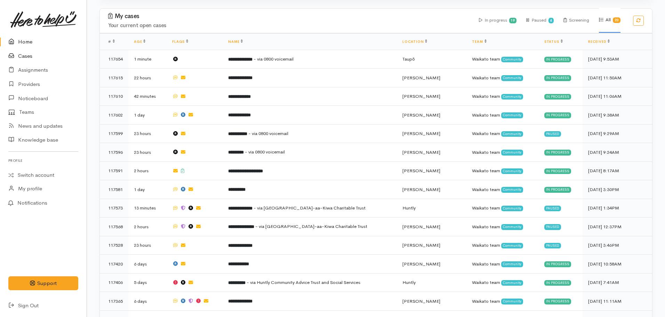
click at [29, 55] on link "Cases" at bounding box center [43, 56] width 87 height 14
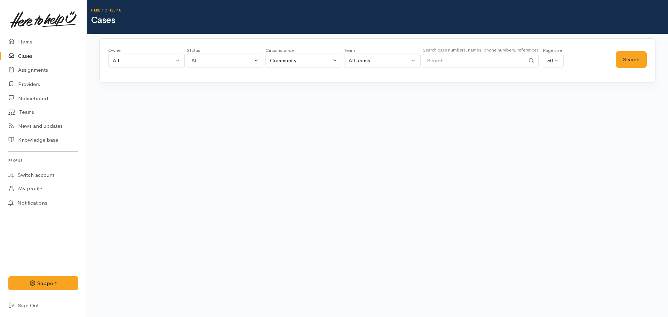
click at [482, 63] on input "Search" at bounding box center [473, 61] width 102 height 14
type input "0224534212"
click at [630, 67] on button "Search" at bounding box center [630, 59] width 31 height 17
click at [629, 63] on button "Search" at bounding box center [630, 59] width 31 height 17
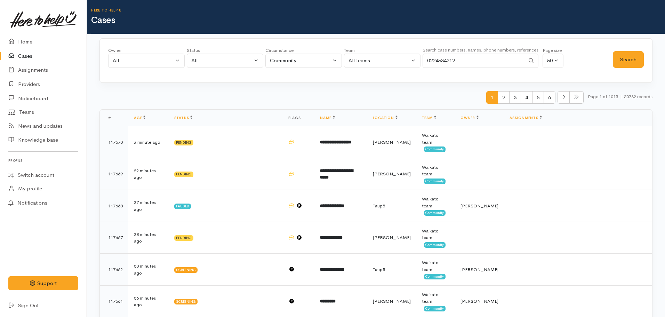
drag, startPoint x: 460, startPoint y: 61, endPoint x: 393, endPoint y: 52, distance: 67.4
click at [393, 52] on div "Owner All My cases [PERSON_NAME] ('Here to help u') [PERSON_NAME] ('Here to hel…" at bounding box center [360, 59] width 504 height 25
type input "02904505581"
click at [621, 64] on button "Search" at bounding box center [628, 59] width 31 height 17
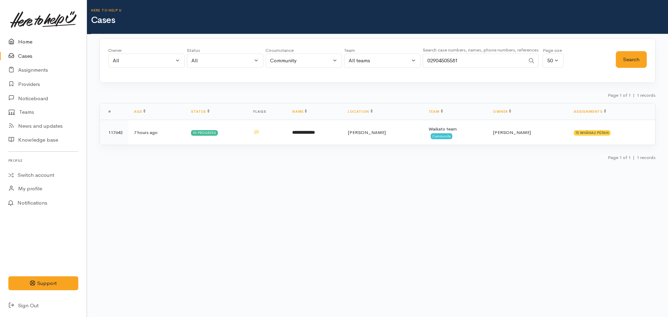
click at [30, 38] on link "Home" at bounding box center [43, 42] width 87 height 14
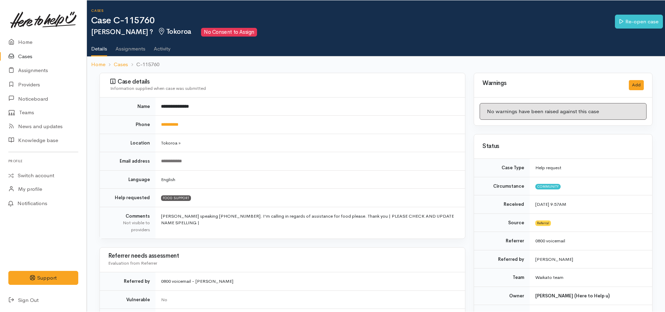
scroll to position [598, 0]
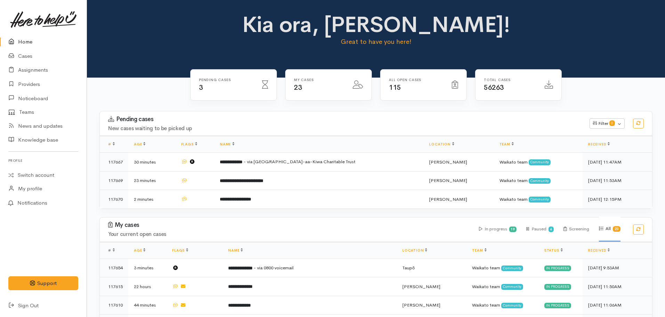
click at [31, 43] on link "Home" at bounding box center [43, 42] width 87 height 14
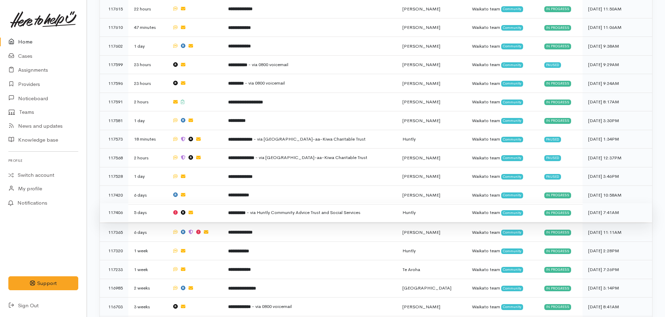
scroll to position [278, 0]
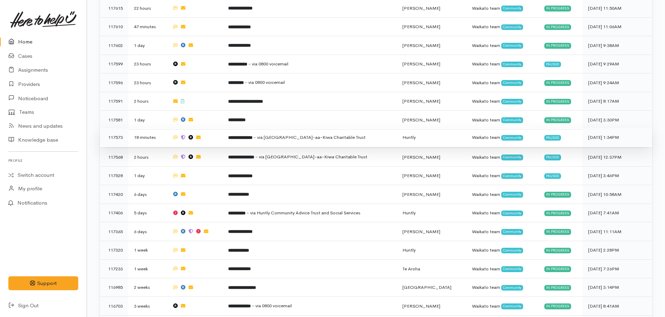
click at [354, 137] on td "**********" at bounding box center [310, 137] width 174 height 19
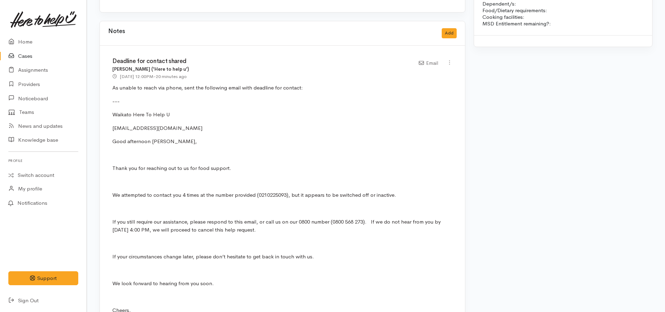
scroll to position [765, 0]
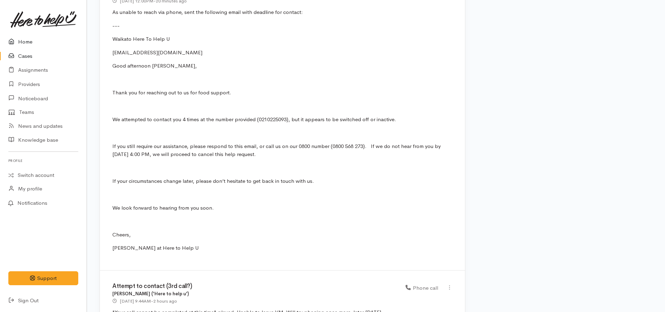
click at [14, 45] on icon at bounding box center [13, 42] width 10 height 9
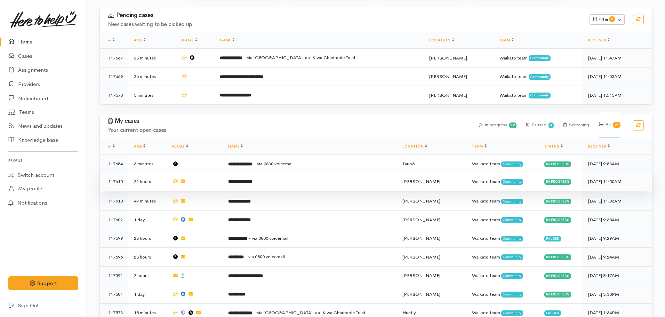
scroll to position [104, 0]
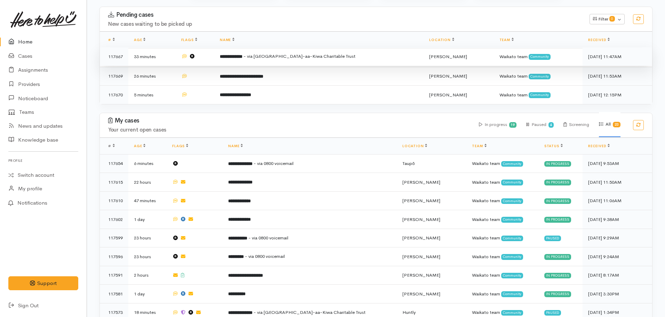
click at [266, 64] on td "**********" at bounding box center [318, 56] width 209 height 19
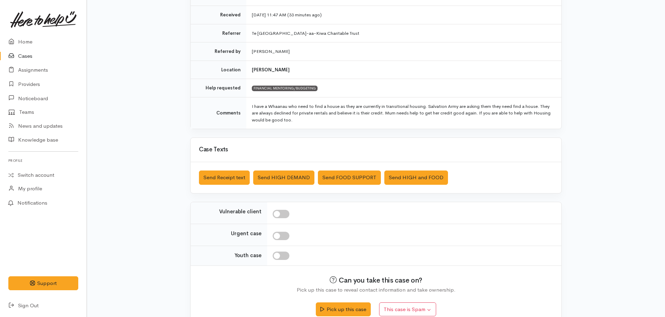
scroll to position [128, 0]
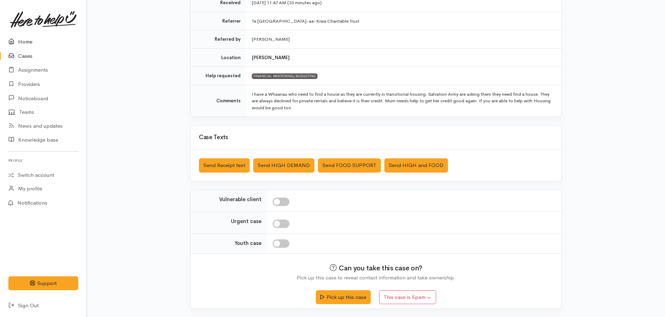
click at [28, 40] on link "Home" at bounding box center [43, 42] width 87 height 14
